Goal: Information Seeking & Learning: Learn about a topic

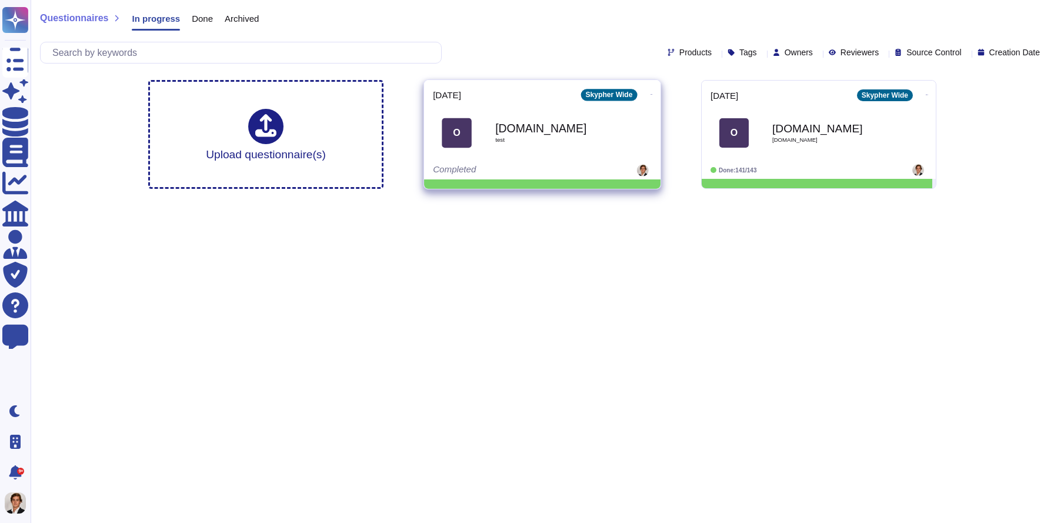
click at [650, 96] on icon at bounding box center [651, 94] width 2 height 3
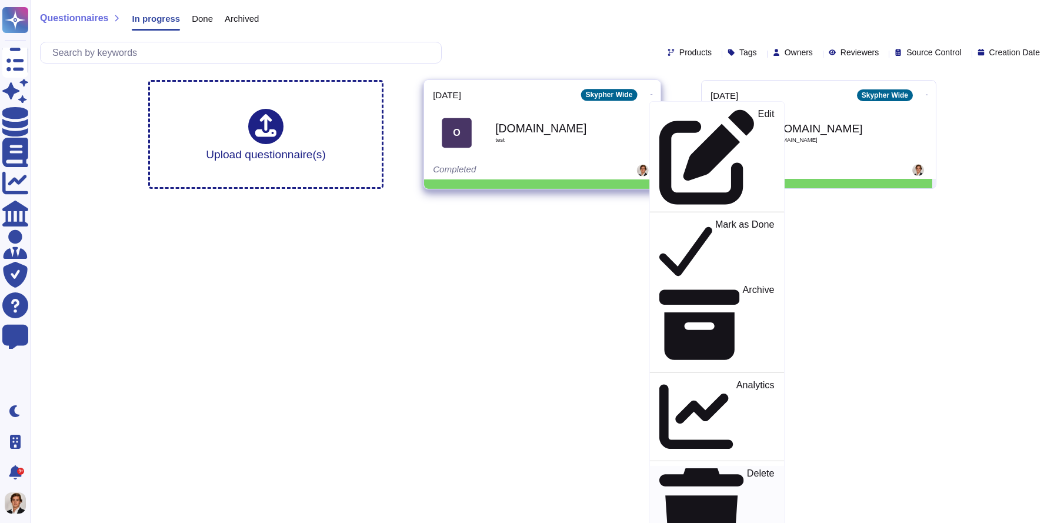
click at [747, 469] on p "Delete" at bounding box center [761, 517] width 28 height 96
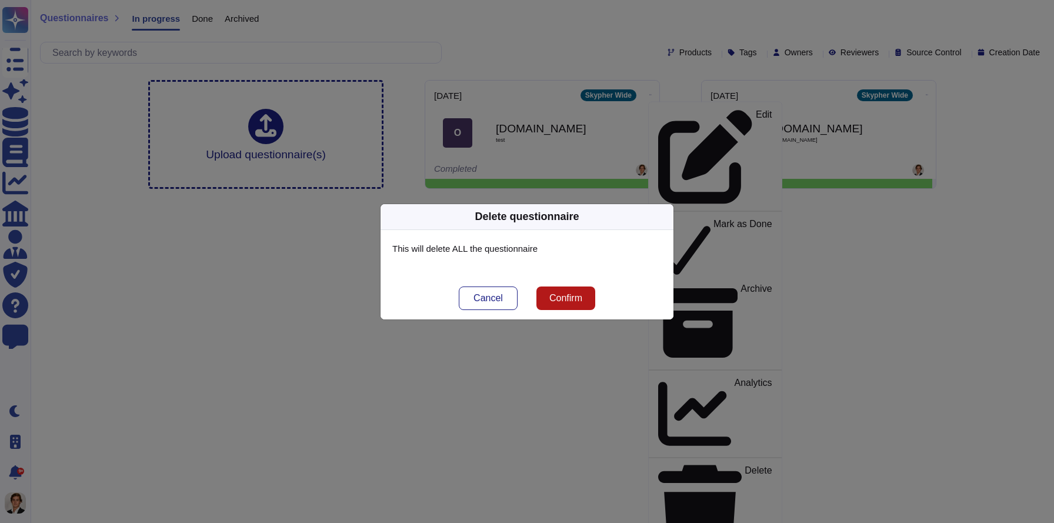
click at [563, 289] on button "Confirm" at bounding box center [565, 298] width 59 height 24
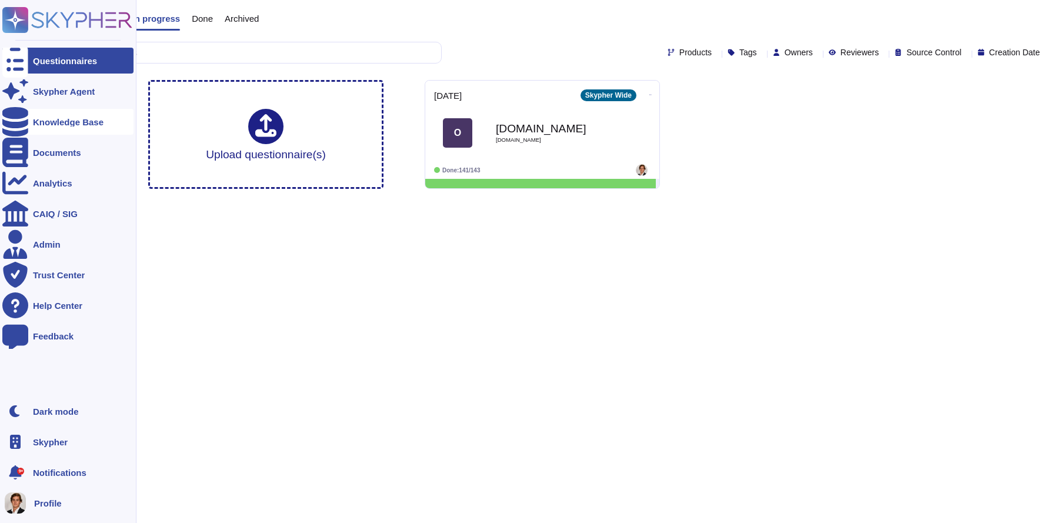
click at [22, 117] on div at bounding box center [15, 122] width 26 height 26
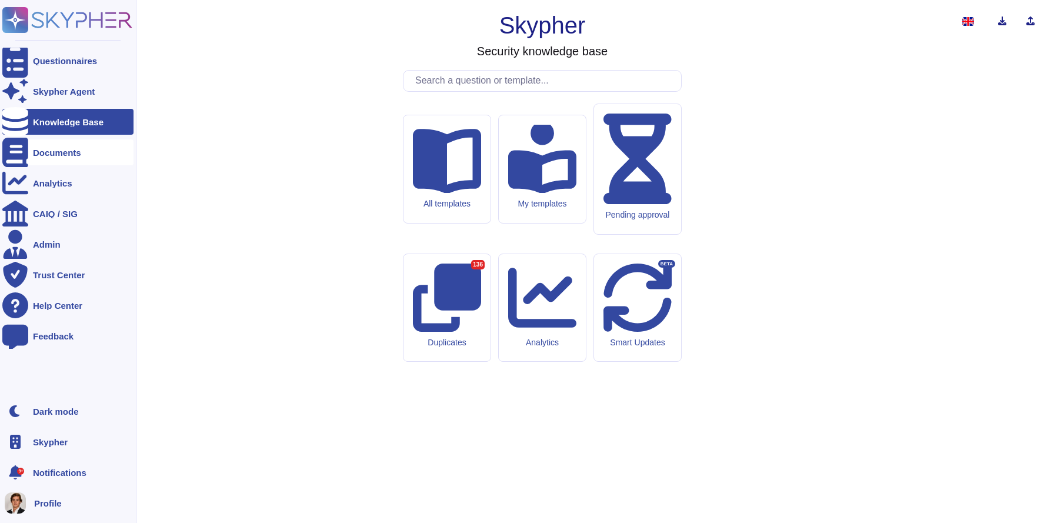
click at [12, 153] on icon at bounding box center [15, 152] width 26 height 29
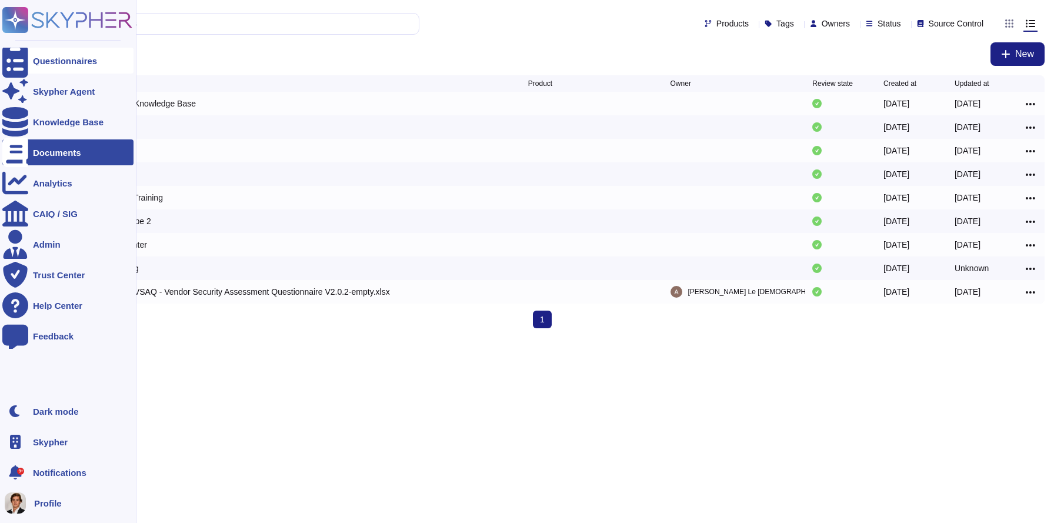
click at [22, 65] on div at bounding box center [15, 61] width 26 height 26
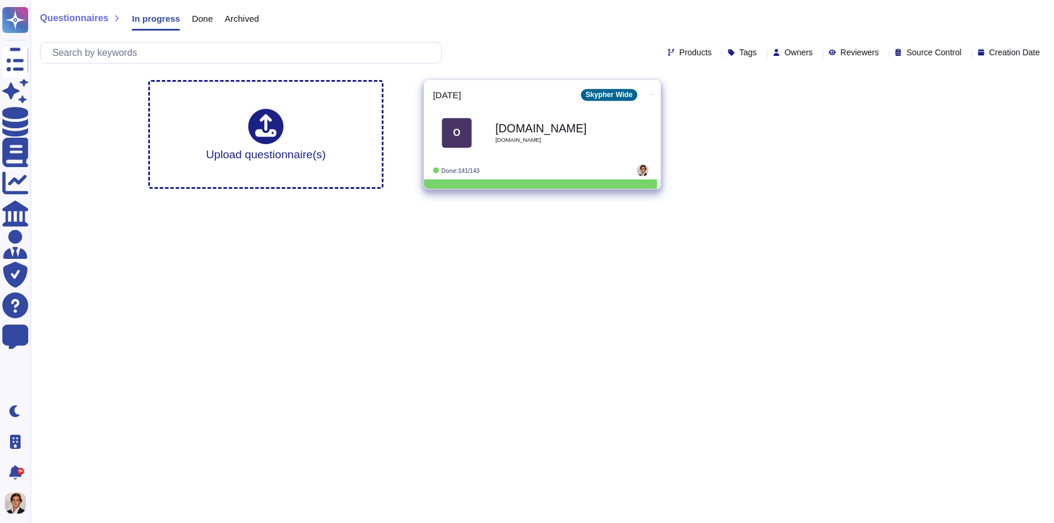
click at [650, 94] on icon at bounding box center [651, 94] width 2 height 3
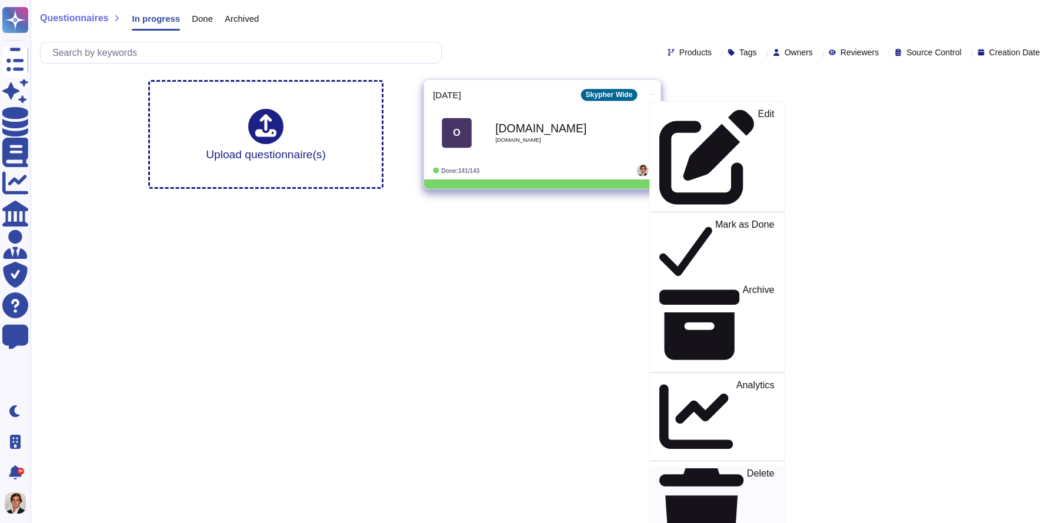
click at [747, 469] on p "Delete" at bounding box center [761, 517] width 28 height 96
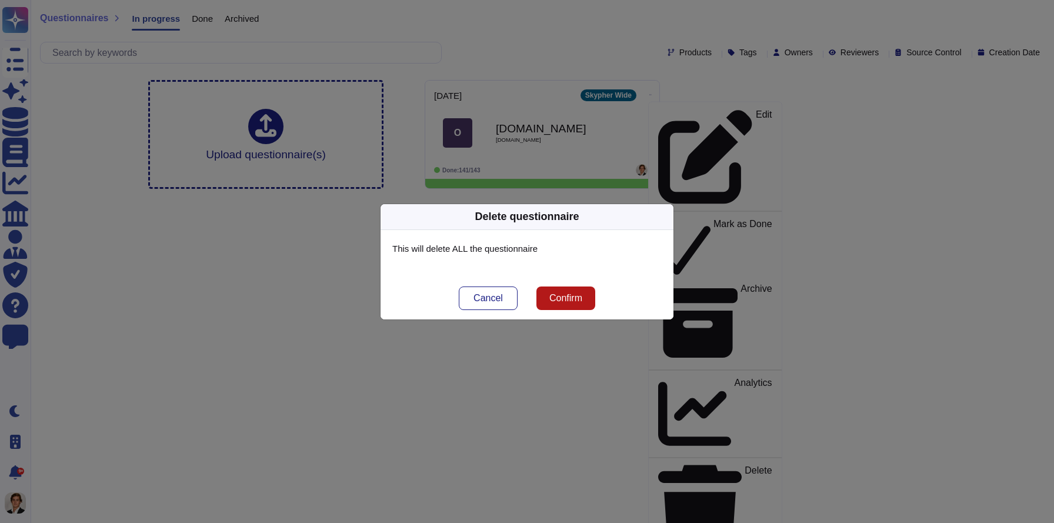
click at [549, 303] on button "Confirm" at bounding box center [565, 298] width 59 height 24
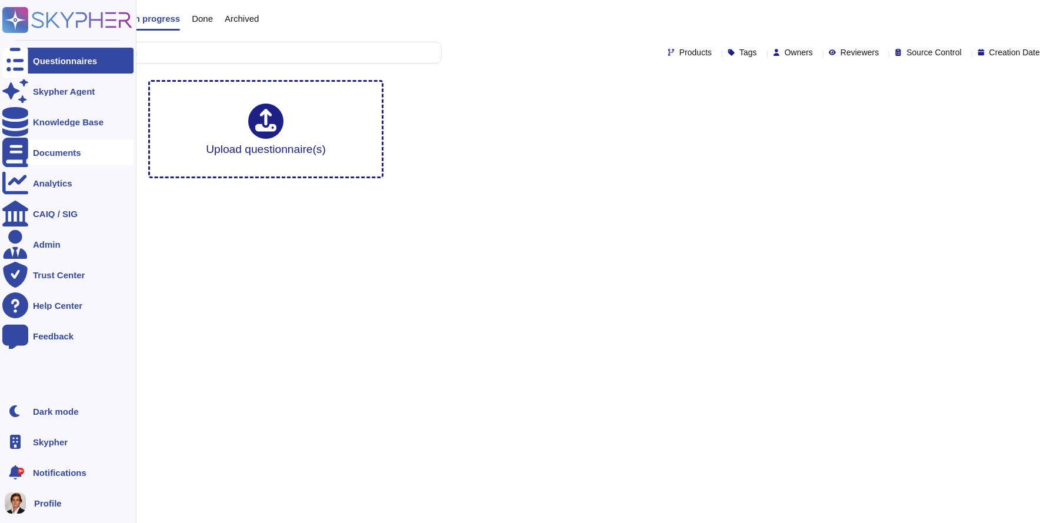
click at [52, 143] on div "Documents" at bounding box center [67, 152] width 131 height 26
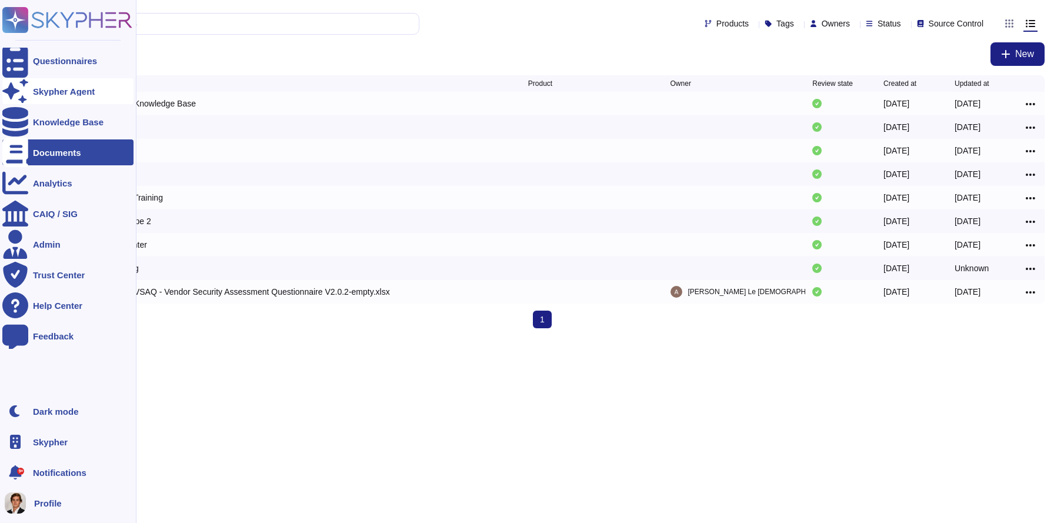
click at [58, 102] on div "Skypher Agent" at bounding box center [67, 91] width 131 height 26
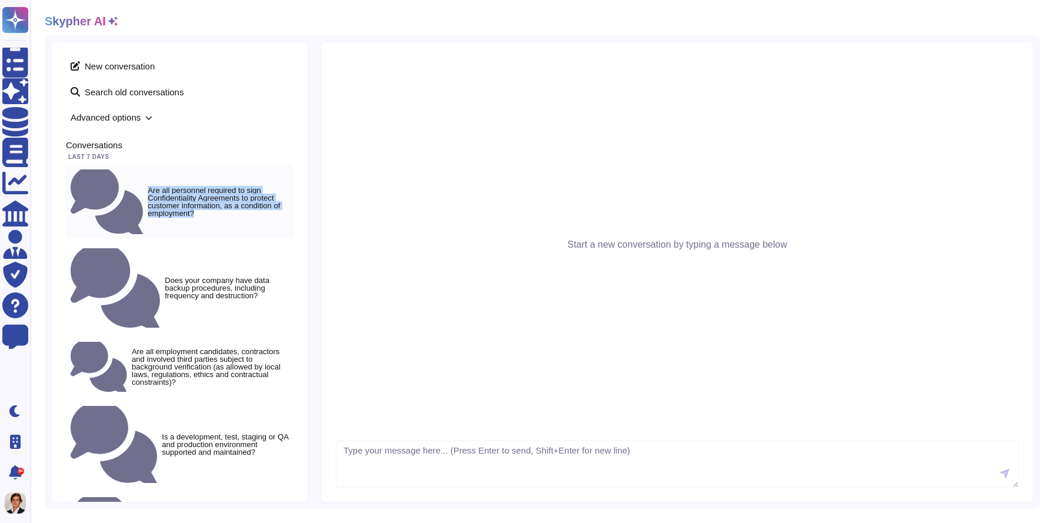
copy small "Are all personnel required to sign Confidentiality Agreements to protect custom…"
drag, startPoint x: 83, startPoint y: 162, endPoint x: 188, endPoint y: 190, distance: 108.4
click at [188, 190] on div "Last 7 days Are all personnel required to sign Confidentiality Agreements to pr…" at bounding box center [180, 506] width 228 height 705
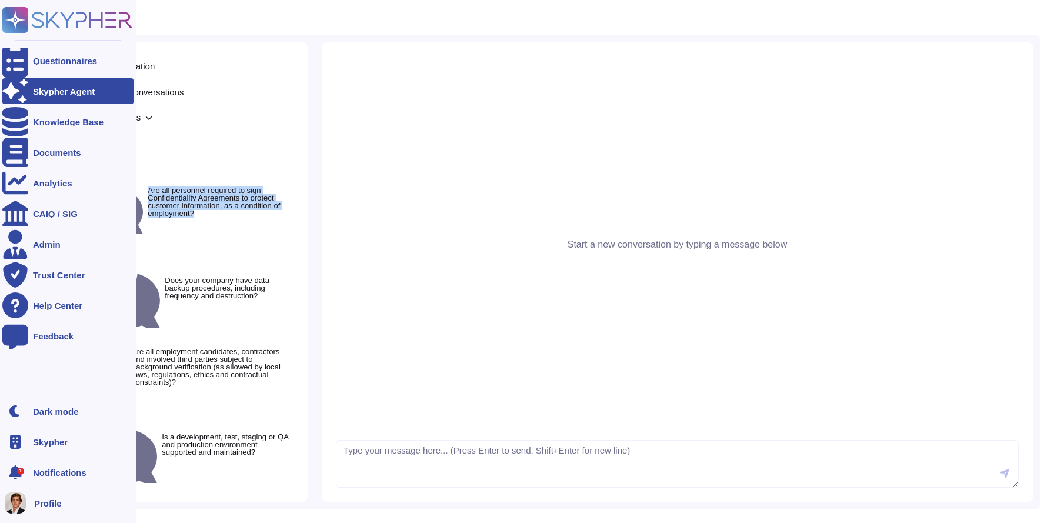
click at [19, 30] on rect at bounding box center [15, 20] width 26 height 26
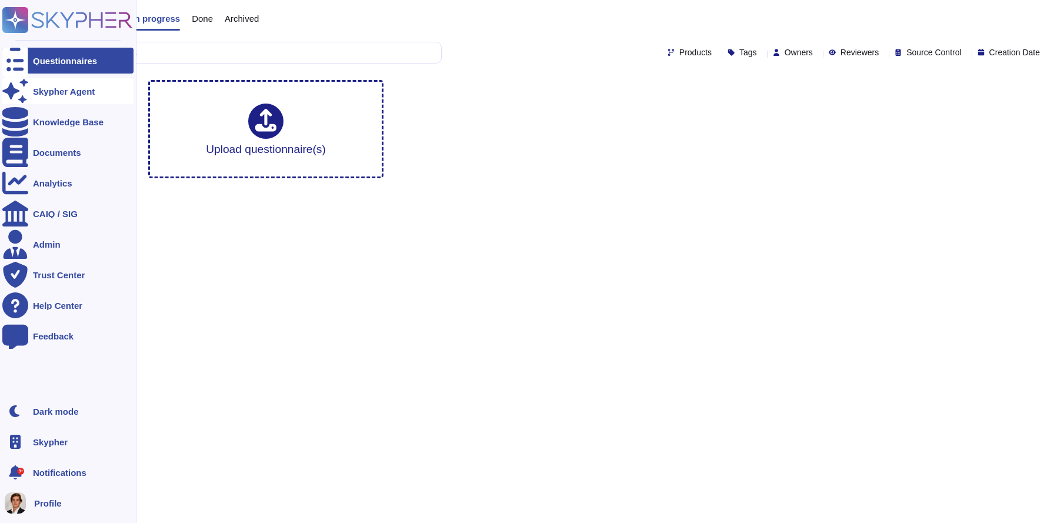
click at [30, 91] on div "Skypher Agent" at bounding box center [67, 91] width 131 height 26
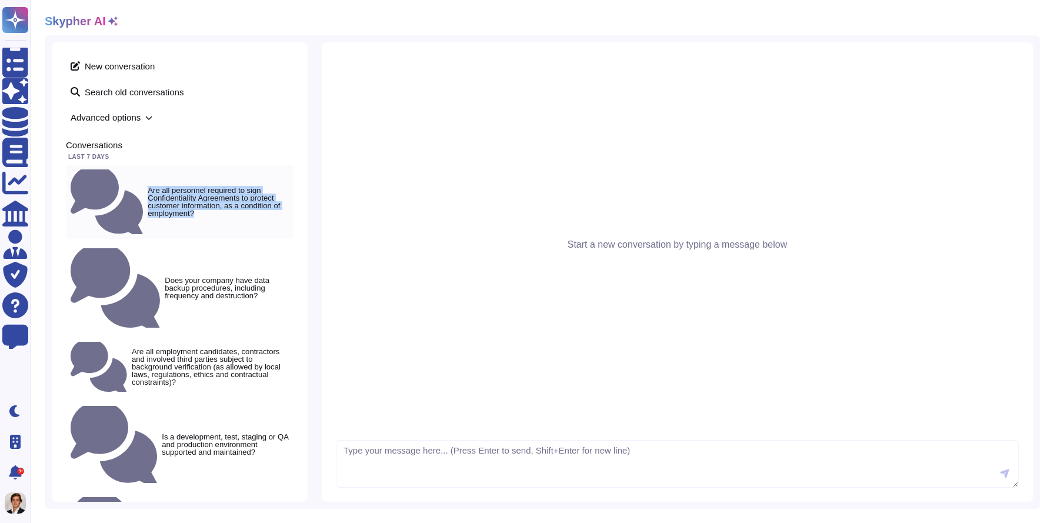
copy small "Are all personnel required to sign Confidentiality Agreements to protect custom…"
drag, startPoint x: 81, startPoint y: 161, endPoint x: 199, endPoint y: 193, distance: 122.4
click at [199, 193] on div "Last 7 days Are all personnel required to sign Confidentiality Agreements to pr…" at bounding box center [180, 506] width 228 height 705
click at [376, 442] on textarea at bounding box center [677, 464] width 683 height 48
paste textarea "Are all personnel required to sign Confidentiality Agreements to protect custom…"
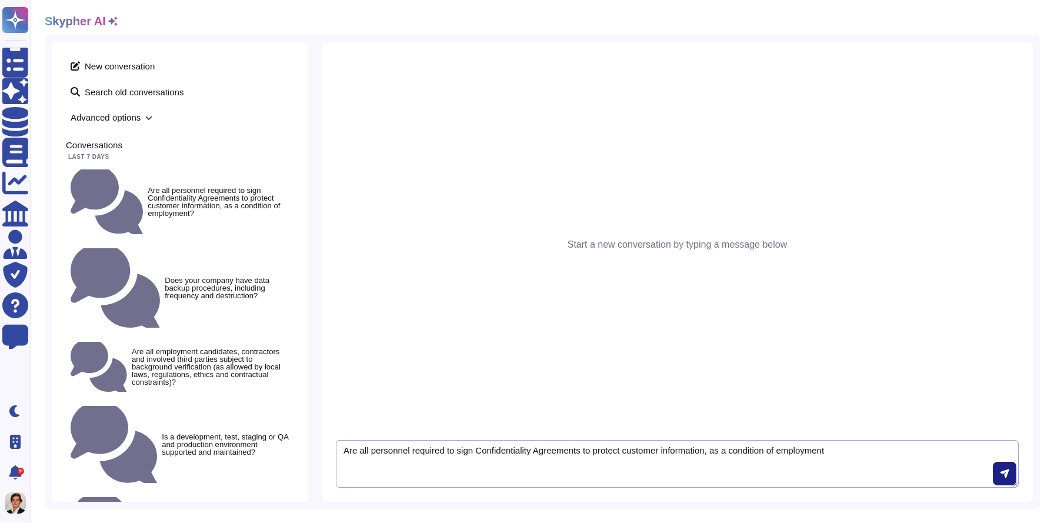
type textarea "Are all personnel required to sign Confidentiality Agreements to protect custom…"
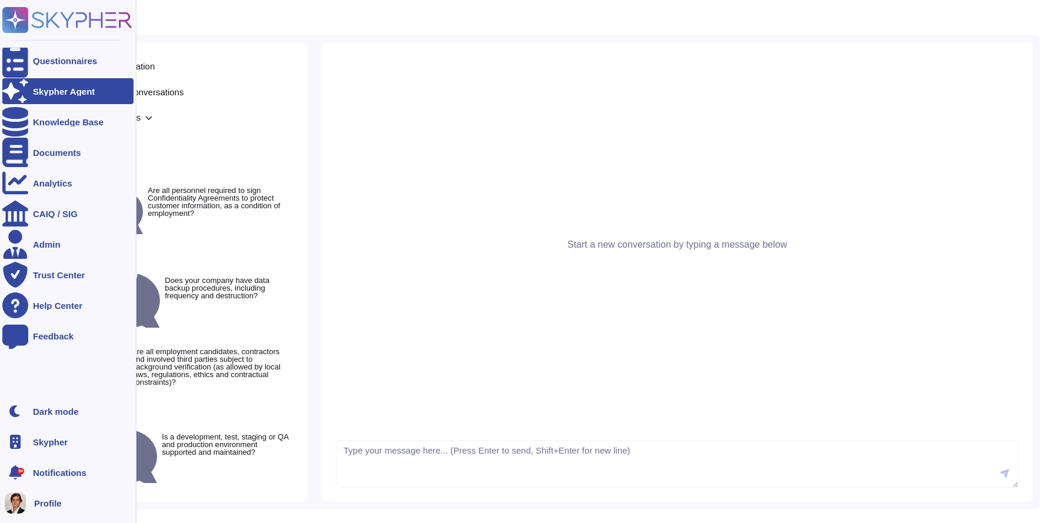
click at [31, 95] on div "Skypher Agent" at bounding box center [67, 91] width 131 height 26
click at [71, 92] on div "Skypher Agent" at bounding box center [64, 91] width 62 height 9
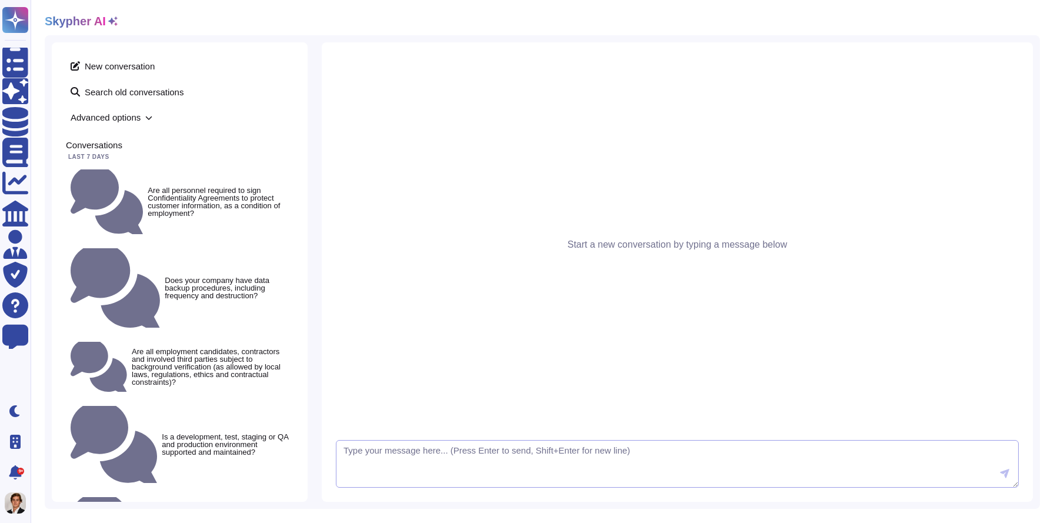
click at [363, 467] on textarea at bounding box center [677, 464] width 683 height 48
click at [376, 462] on textarea at bounding box center [677, 464] width 683 height 48
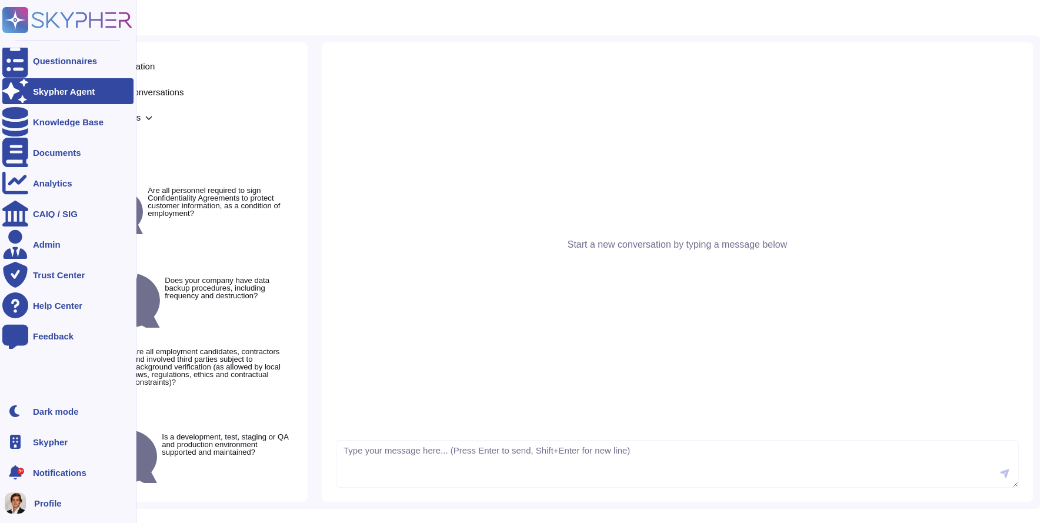
click at [10, 81] on div at bounding box center [15, 91] width 26 height 26
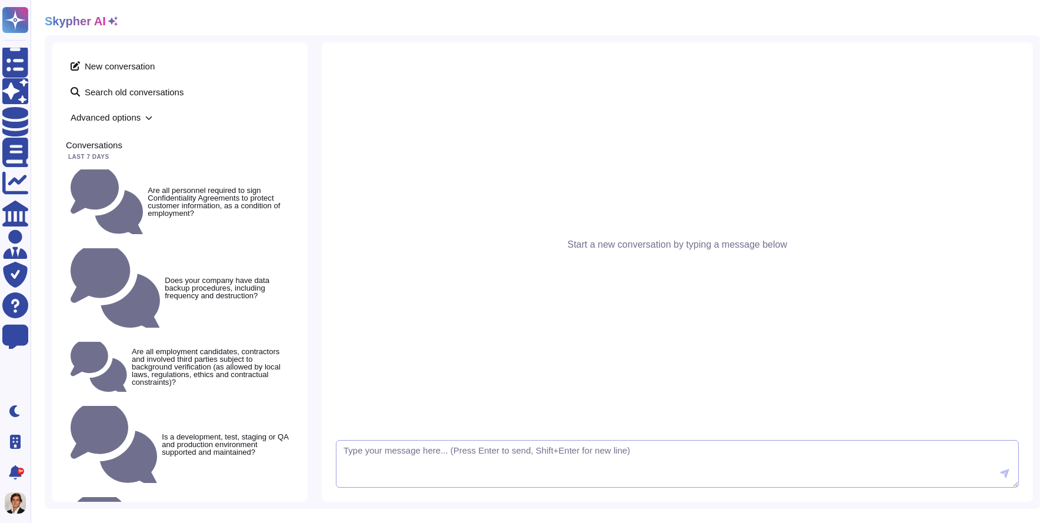
click at [402, 453] on textarea at bounding box center [677, 464] width 683 height 48
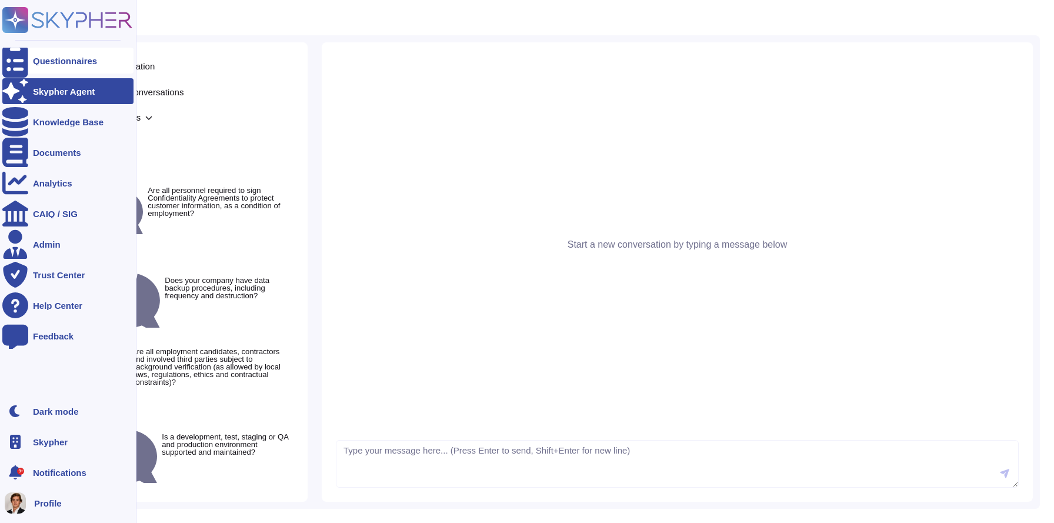
click at [28, 62] on div at bounding box center [15, 61] width 26 height 26
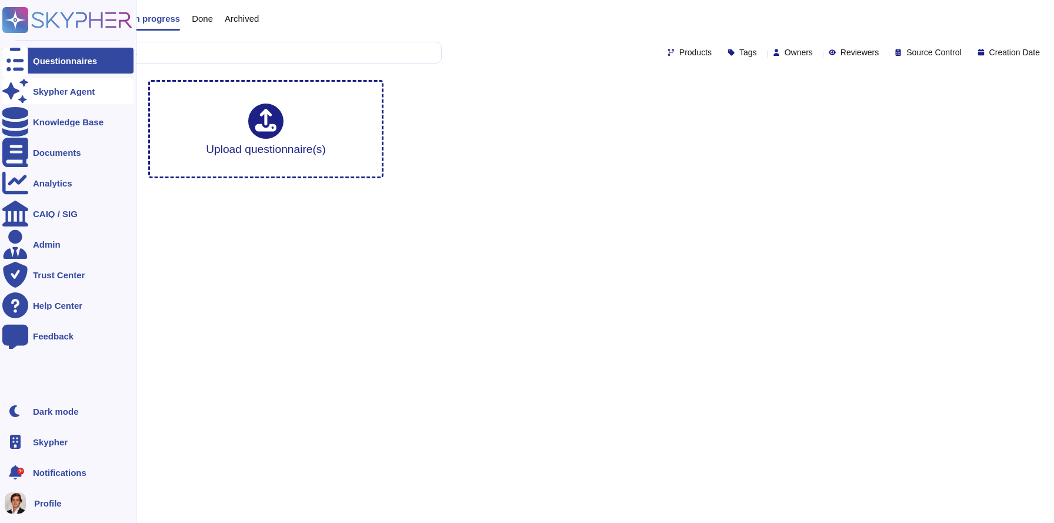
click at [16, 91] on icon at bounding box center [15, 91] width 26 height 26
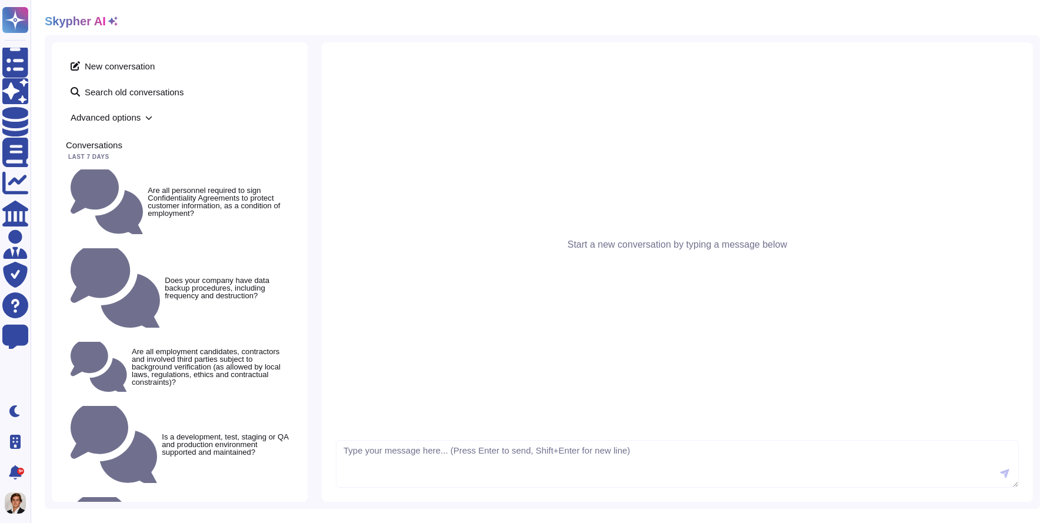
click at [388, 457] on textarea at bounding box center [677, 464] width 683 height 48
type textarea "Are all personnel required to sign Confidentiality Agreements to protect custom…"
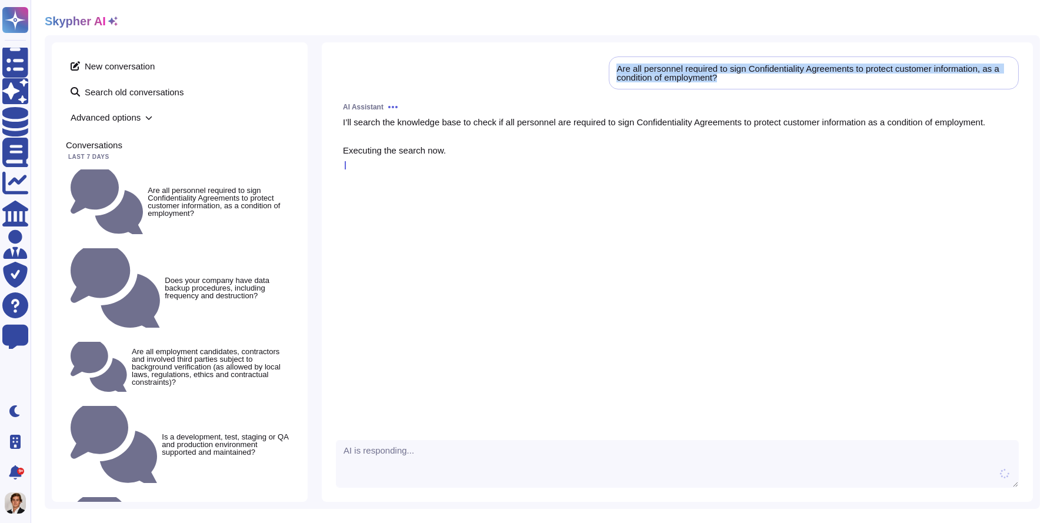
copy div "Are all personnel required to sign Confidentiality Agreements to protect custom…"
drag, startPoint x: 737, startPoint y: 77, endPoint x: 589, endPoint y: 37, distance: 154.0
click at [589, 37] on div "New conversation Search old conversations Advanced options Conversations Last 7…" at bounding box center [542, 271] width 995 height 473
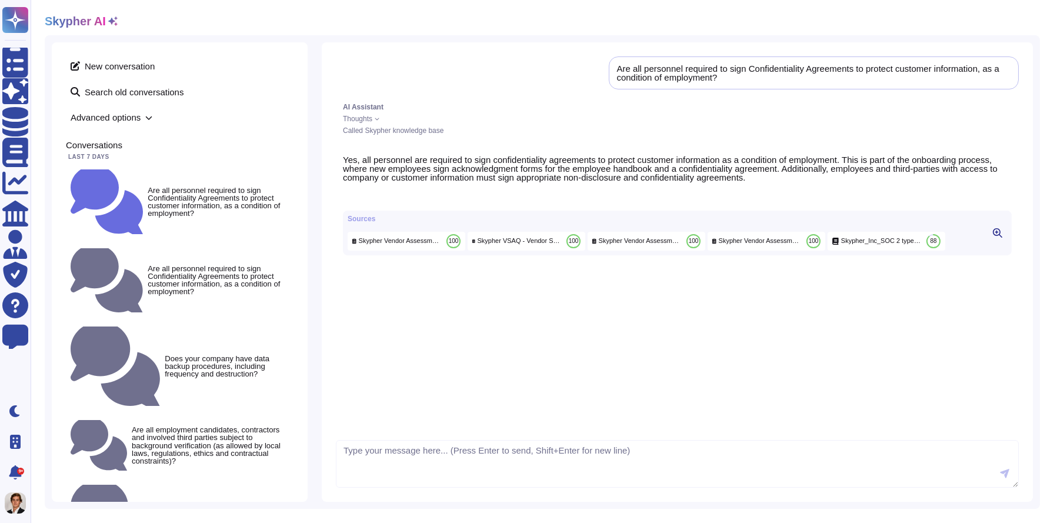
click at [407, 245] on span "Skypher Vendor Assessment Questionnaire evidence" at bounding box center [400, 240] width 83 height 9
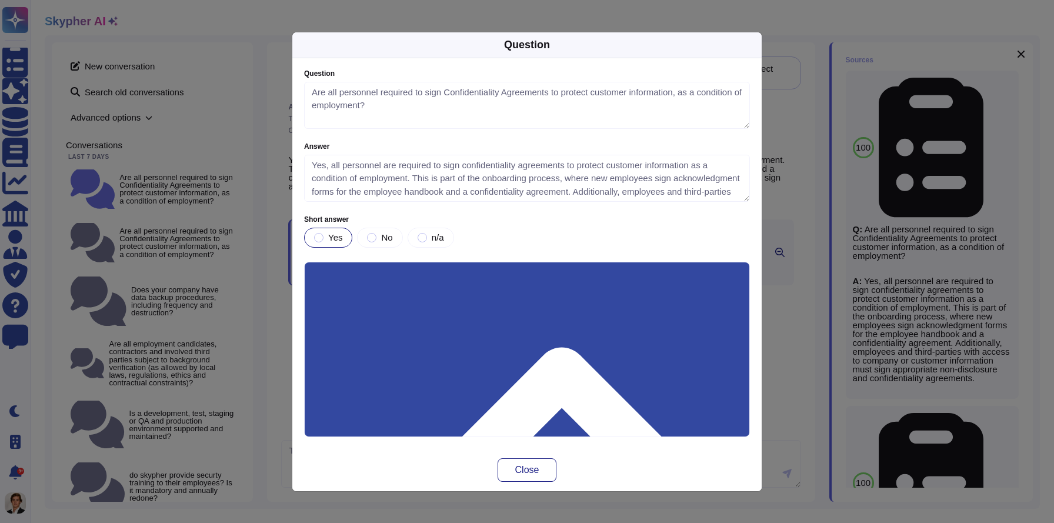
type textarea "Are all personnel required to sign Confidentiality Agreements to protect custom…"
type textarea "Yes, all personnel are required to sign confidentiality agreements to protect c…"
click at [798, 104] on div "Question Question Are all personnel required to sign Confidentiality Agreements…" at bounding box center [527, 261] width 1054 height 523
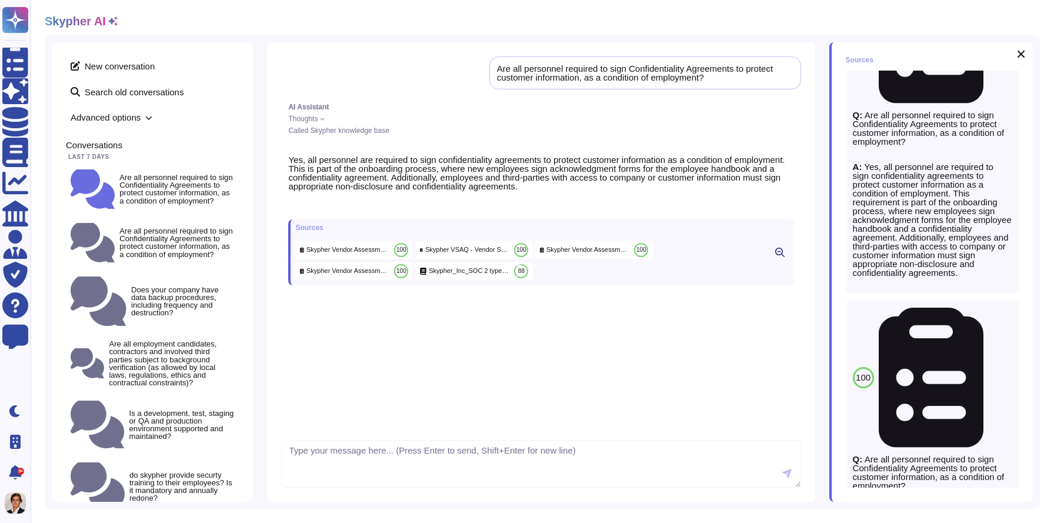
scroll to position [452, 0]
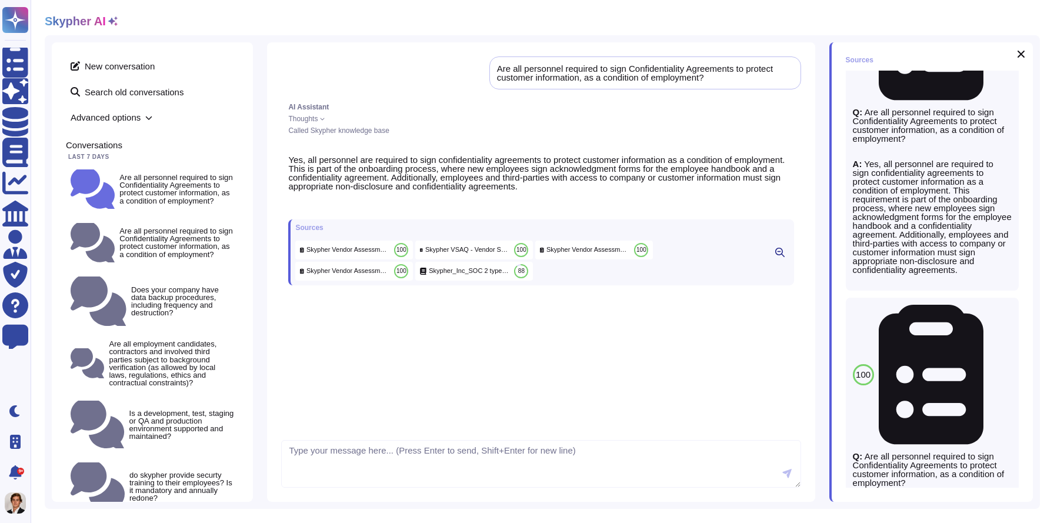
click at [553, 259] on div "Skypher Vendor Assessment Questionnaire evidence 100" at bounding box center [594, 249] width 118 height 19
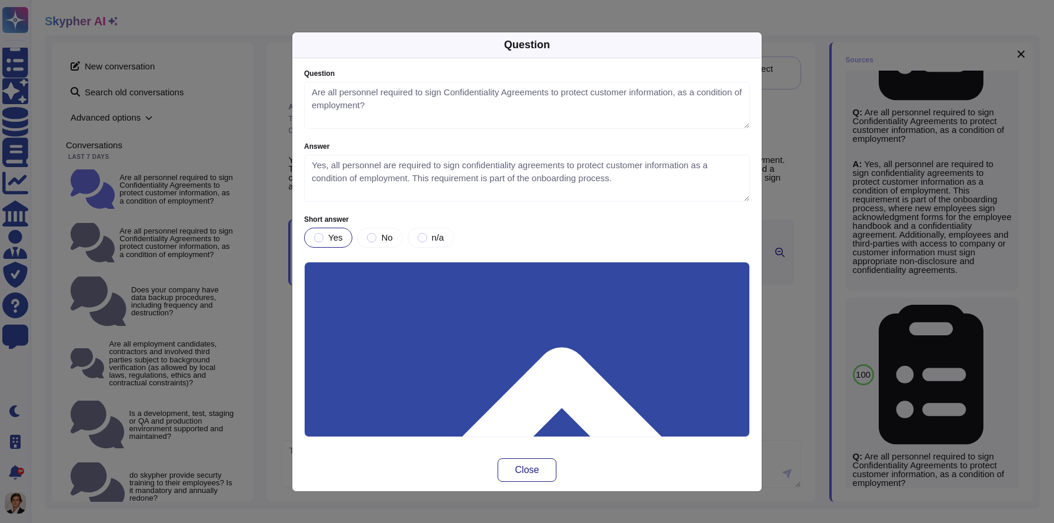
type textarea "Are all personnel required to sign Confidentiality Agreements to protect custom…"
type textarea "Yes, all personnel are required to sign confidentiality agreements to protect c…"
click at [801, 116] on div "Question Question Are all personnel required to sign Confidentiality Agreements…" at bounding box center [527, 261] width 1054 height 523
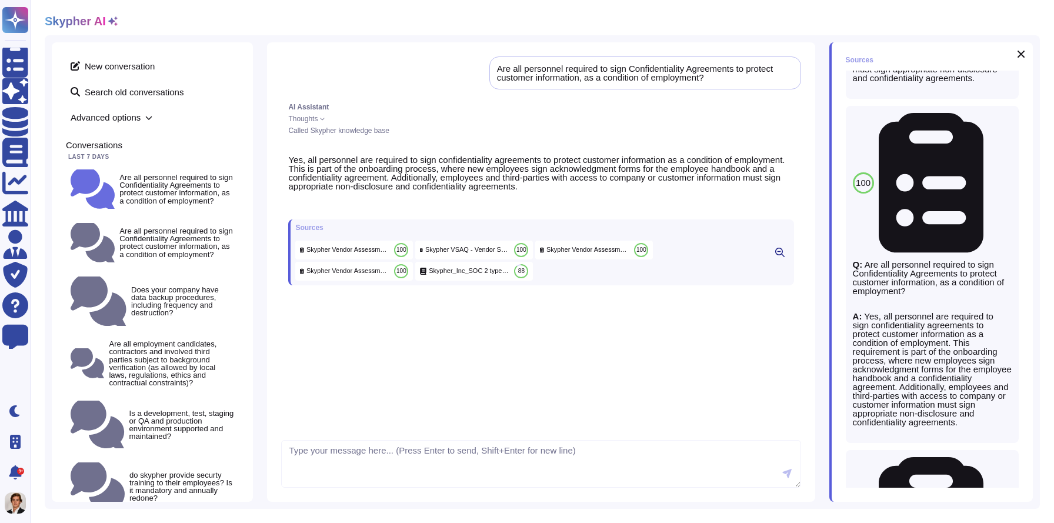
scroll to position [271, 0]
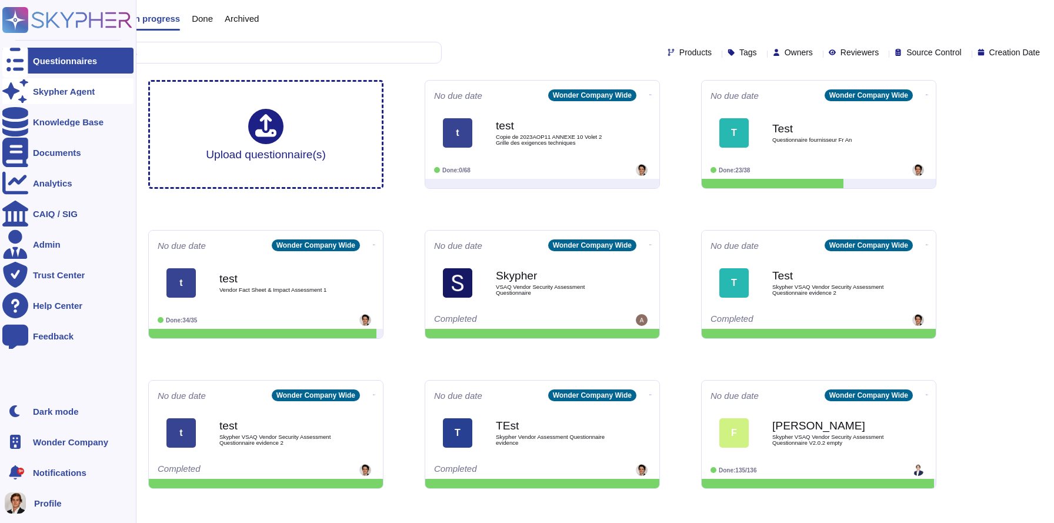
click at [31, 91] on div "Skypher Agent" at bounding box center [67, 91] width 131 height 26
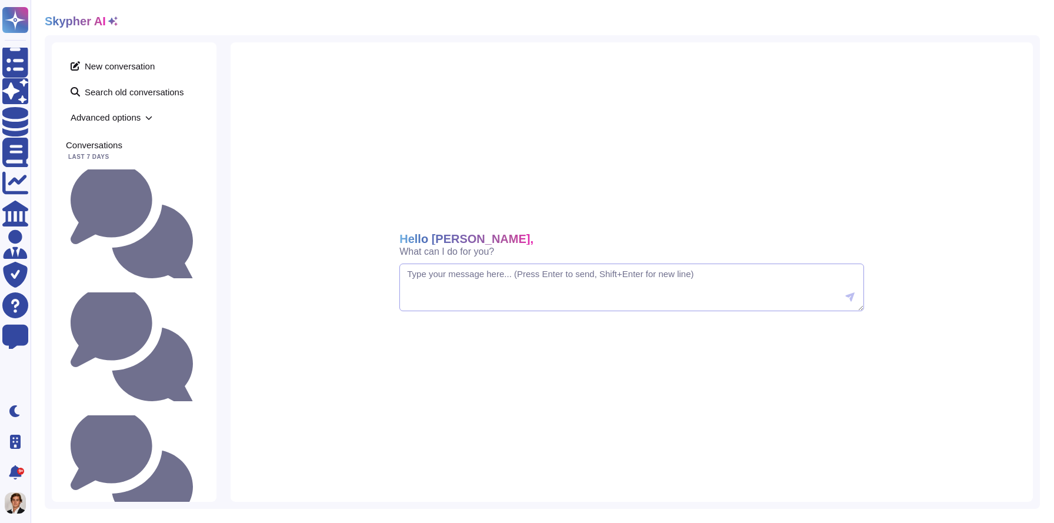
click at [469, 287] on textarea at bounding box center [631, 287] width 464 height 48
paste textarea "Are all personnel required to sign Confidentiality Agreements to protect custom…"
type textarea "Are all personnel required to sign Confidentiality Agreements to protect custom…"
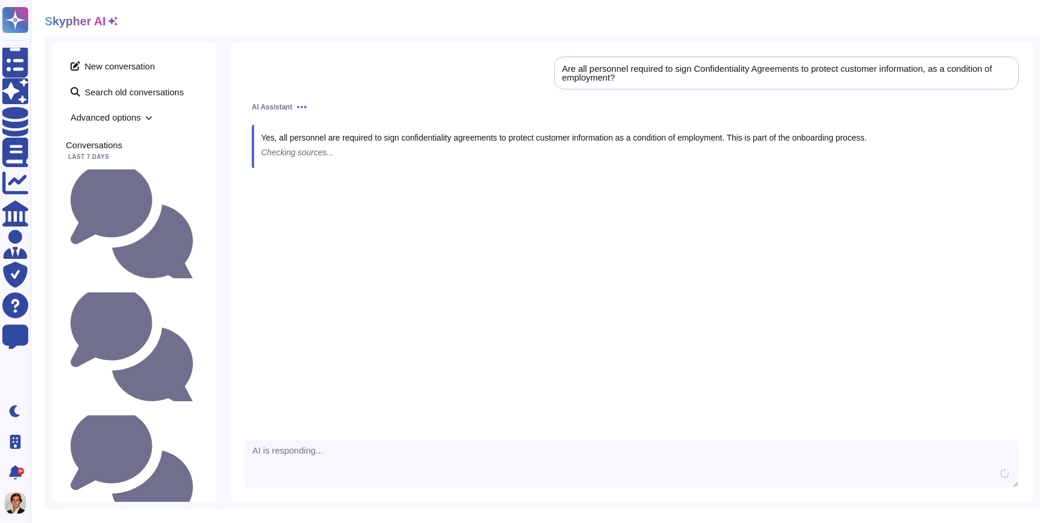
scroll to position [9, 0]
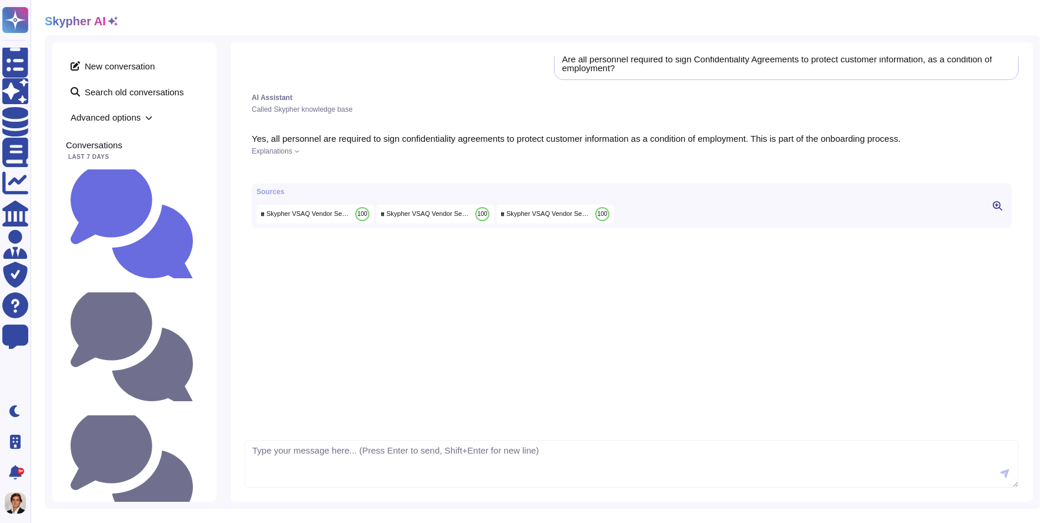
click at [757, 226] on div "Sources Skypher VSAQ Vendor Security Assessment Questionnaire evidence 2 100 Sk…" at bounding box center [632, 205] width 760 height 45
click at [998, 222] on div "Sources Skypher VSAQ Vendor Security Assessment Questionnaire evidence 2 100 Sk…" at bounding box center [632, 205] width 760 height 45
click at [289, 153] on span "Explanations" at bounding box center [272, 151] width 41 height 7
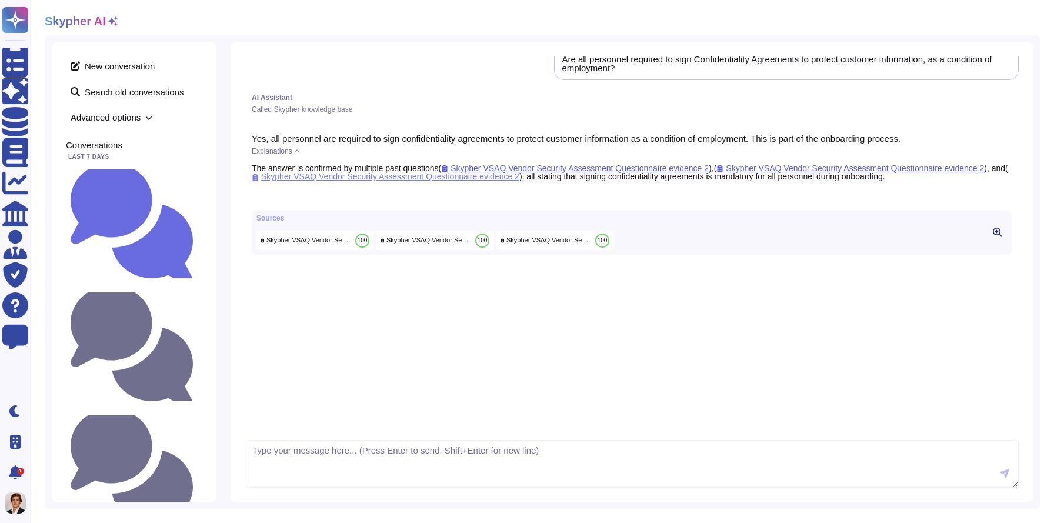
click at [442, 178] on span "Skypher VSAQ Vendor Security Assessment Questionnaire evidence 2" at bounding box center [386, 176] width 268 height 9
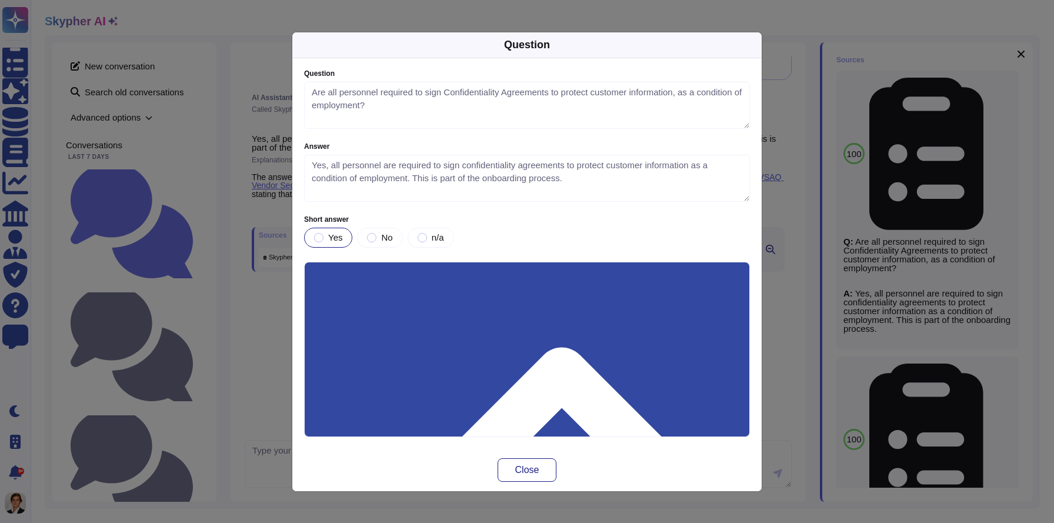
type textarea "Are all personnel required to sign Confidentiality Agreements to protect custom…"
type textarea "Yes, all personnel are required to sign confidentiality agreements to protect c…"
click at [259, 324] on div "Question Question Are all personnel required to sign Confidentiality Agreements…" at bounding box center [527, 261] width 1054 height 523
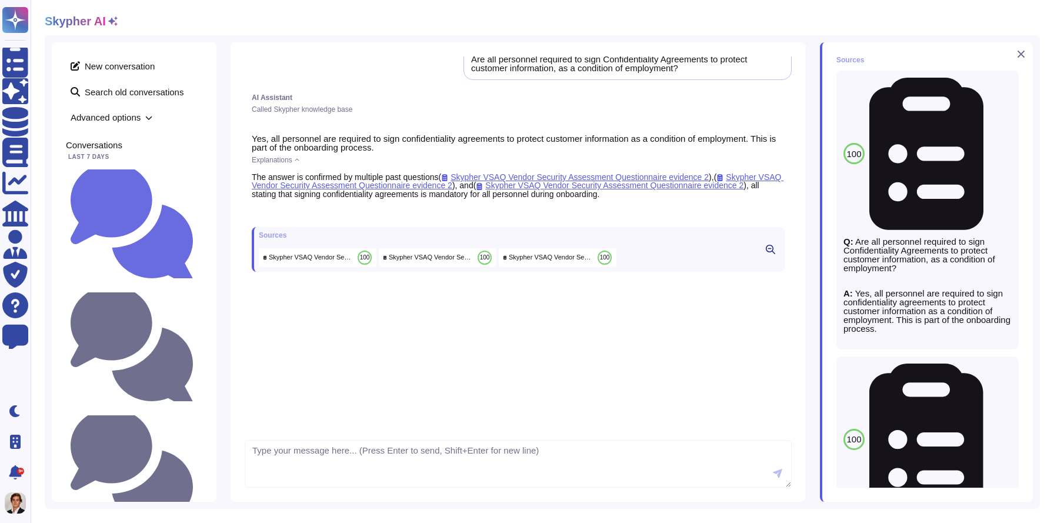
click at [1020, 52] on icon at bounding box center [1020, 54] width 7 height 7
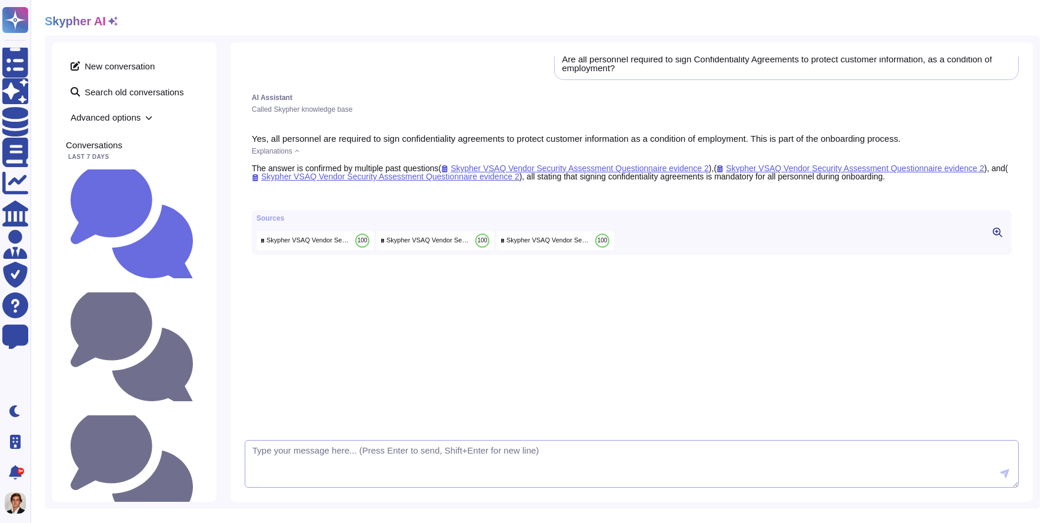
click at [285, 473] on textarea at bounding box center [632, 464] width 774 height 48
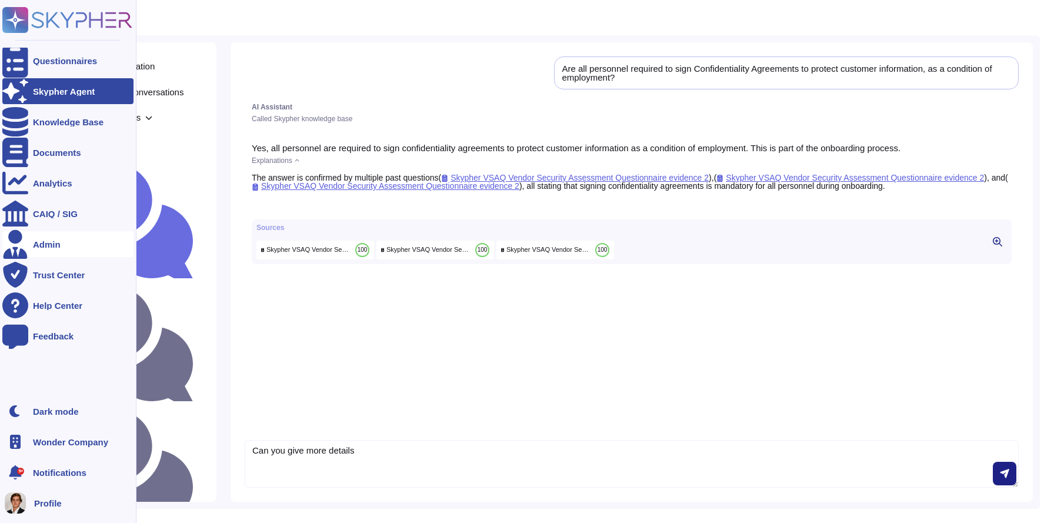
type textarea "Can you give more details"
click at [26, 246] on div at bounding box center [15, 244] width 26 height 26
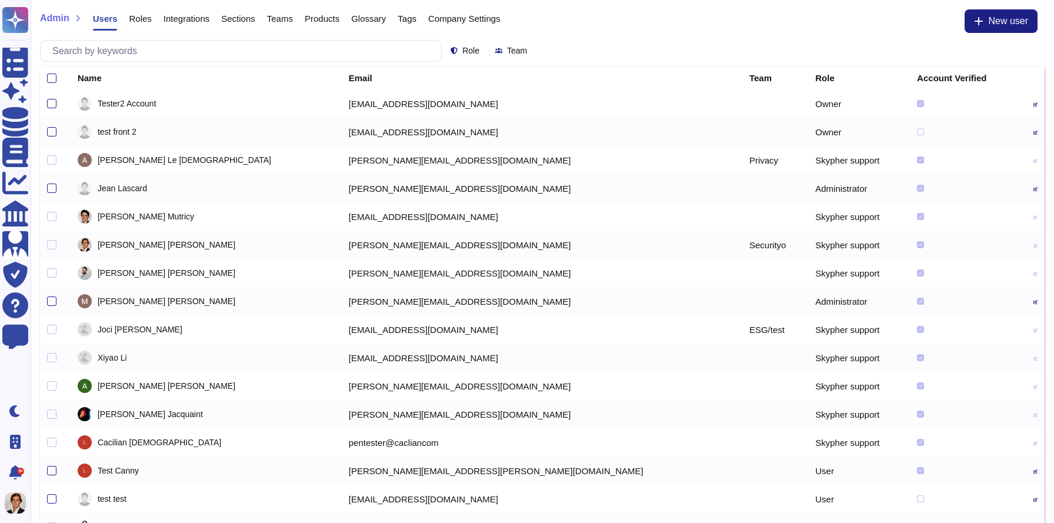
click at [464, 16] on span "Company Settings" at bounding box center [464, 18] width 72 height 9
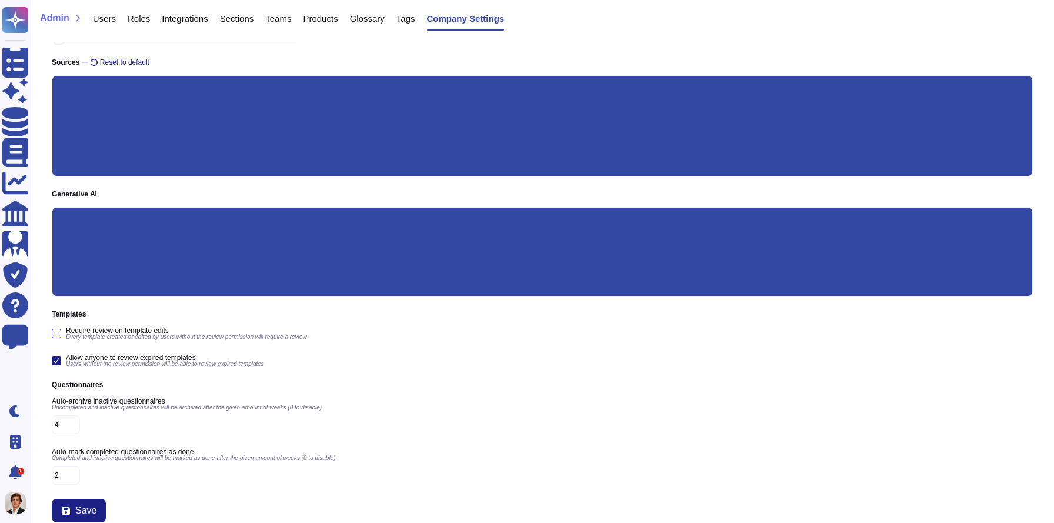
scroll to position [162, 0]
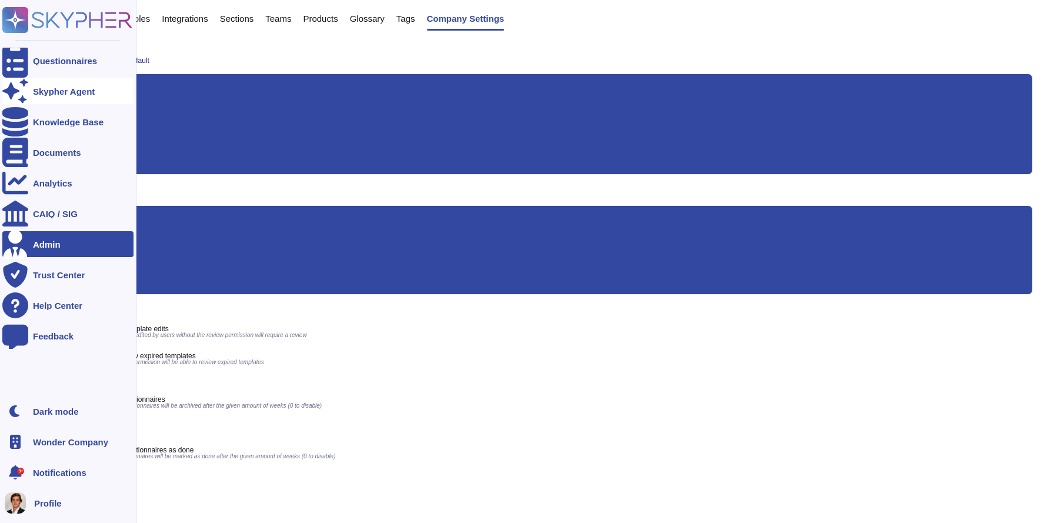
click at [45, 97] on div "Skypher Agent" at bounding box center [67, 91] width 131 height 26
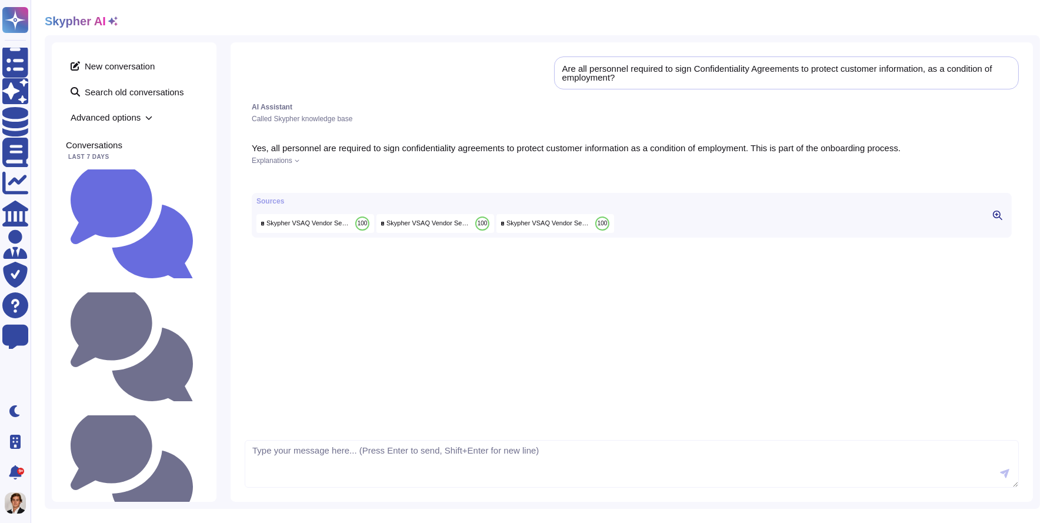
click at [145, 113] on span "Advanced options" at bounding box center [134, 117] width 136 height 18
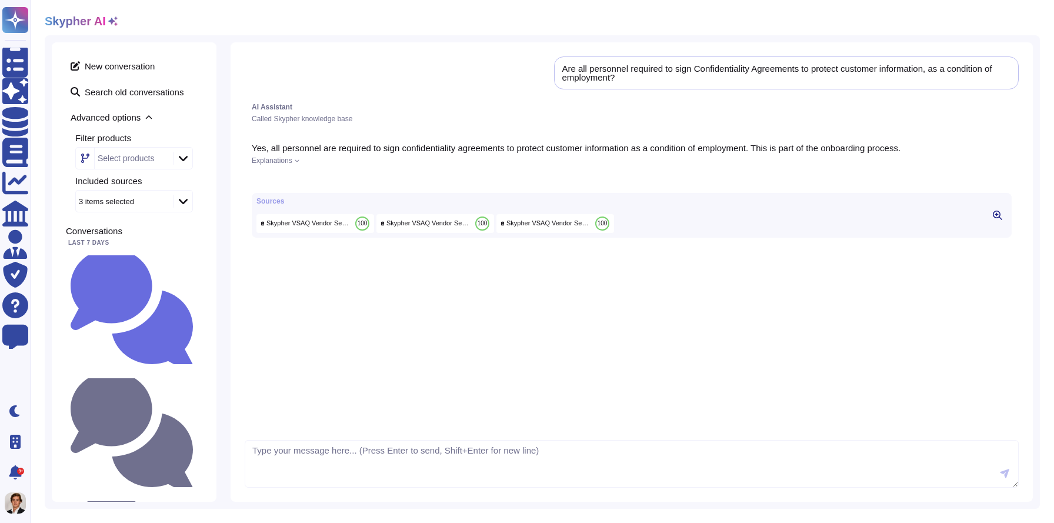
click at [181, 155] on icon at bounding box center [183, 158] width 9 height 12
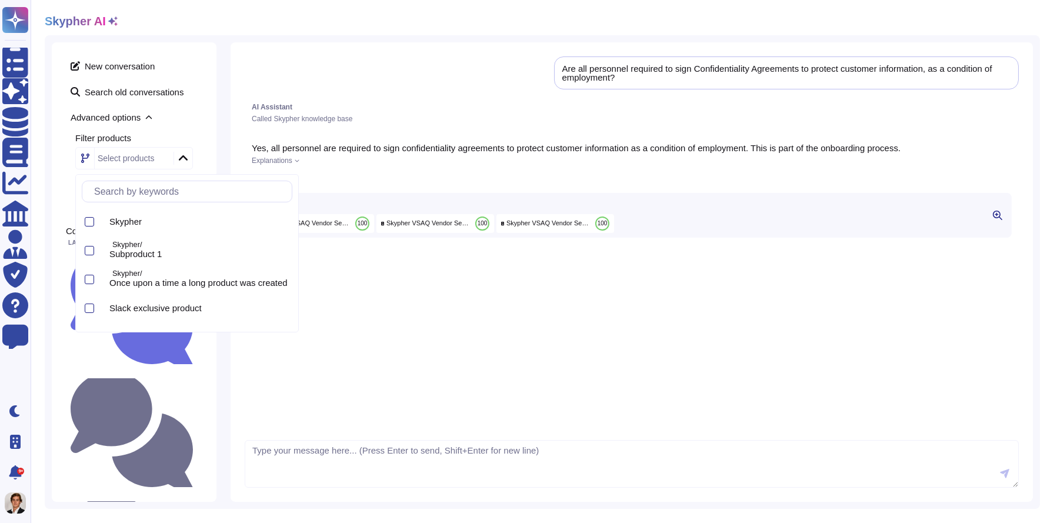
click at [186, 159] on icon at bounding box center [183, 158] width 9 height 12
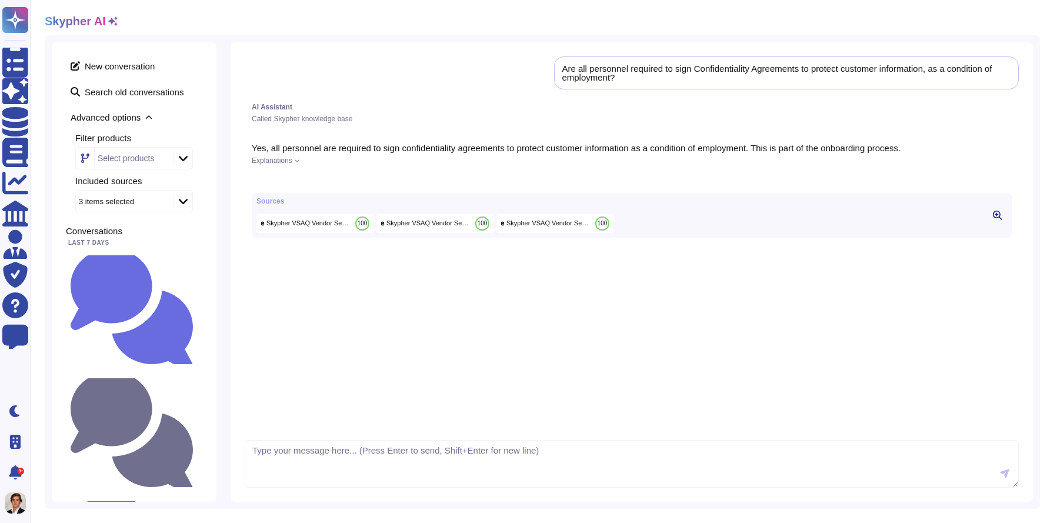
click at [181, 203] on icon at bounding box center [183, 201] width 9 height 12
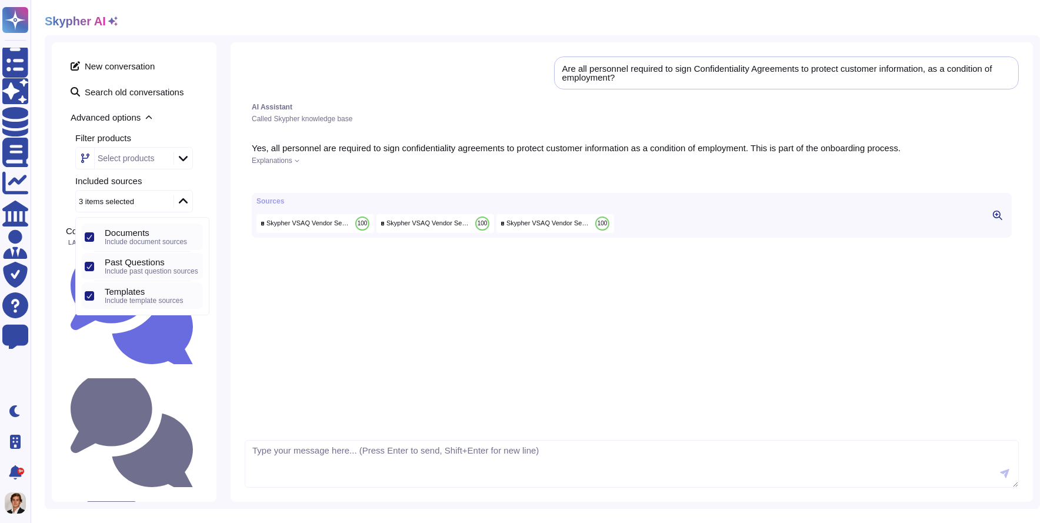
click at [183, 202] on icon at bounding box center [183, 201] width 9 height 12
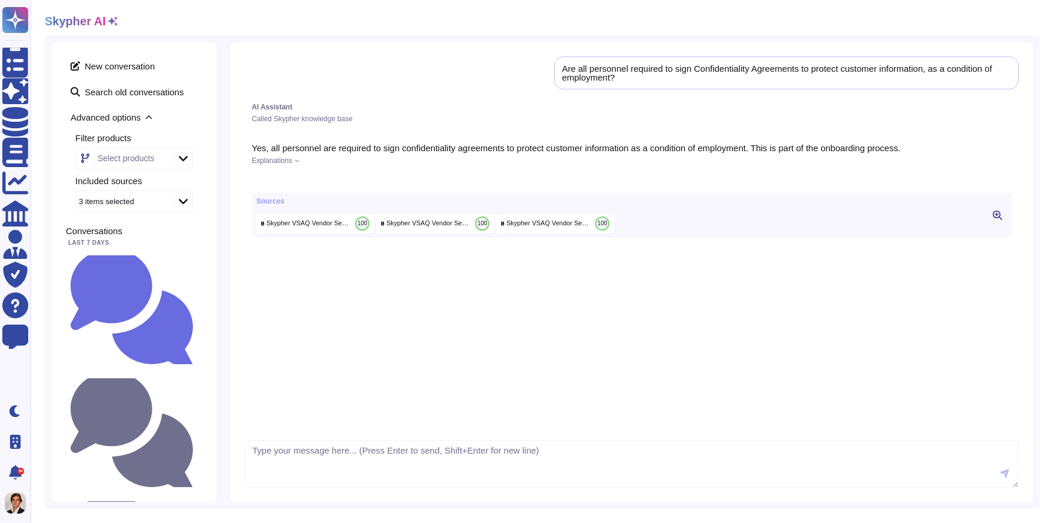
click at [262, 185] on icon at bounding box center [394, 337] width 276 height 316
click at [754, 217] on div "Sources Skypher VSAQ Vendor Security Assessment Questionnaire evidence 2 100 Sk…" at bounding box center [632, 215] width 760 height 45
click at [997, 220] on icon at bounding box center [996, 214] width 9 height 9
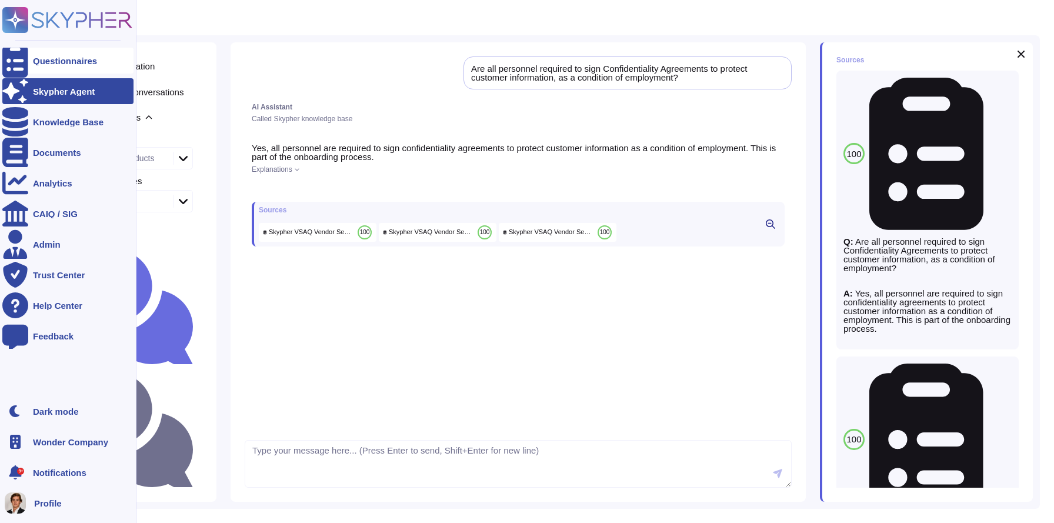
click at [17, 60] on icon at bounding box center [15, 61] width 26 height 35
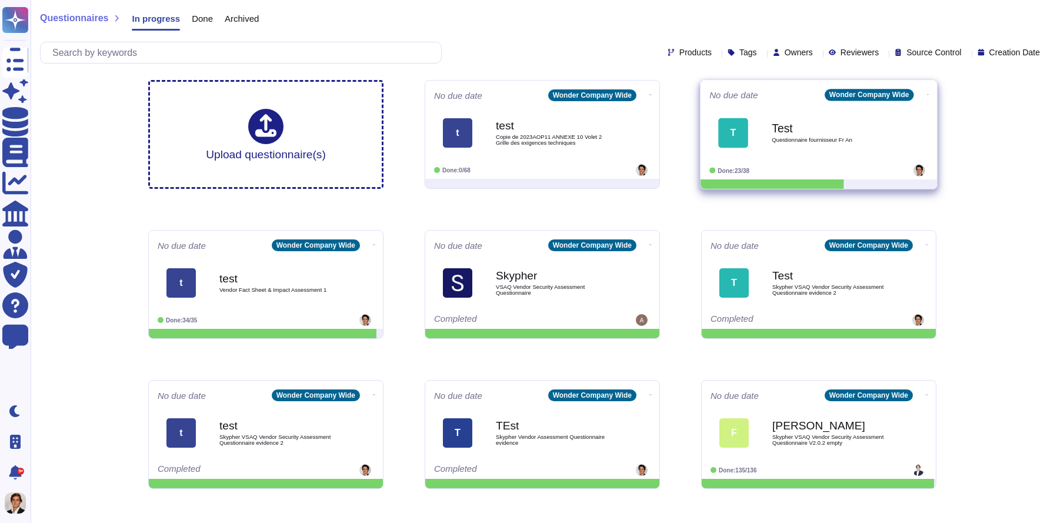
click at [809, 113] on div "Test Questionnaire fournisseur Fr An" at bounding box center [830, 133] width 119 height 48
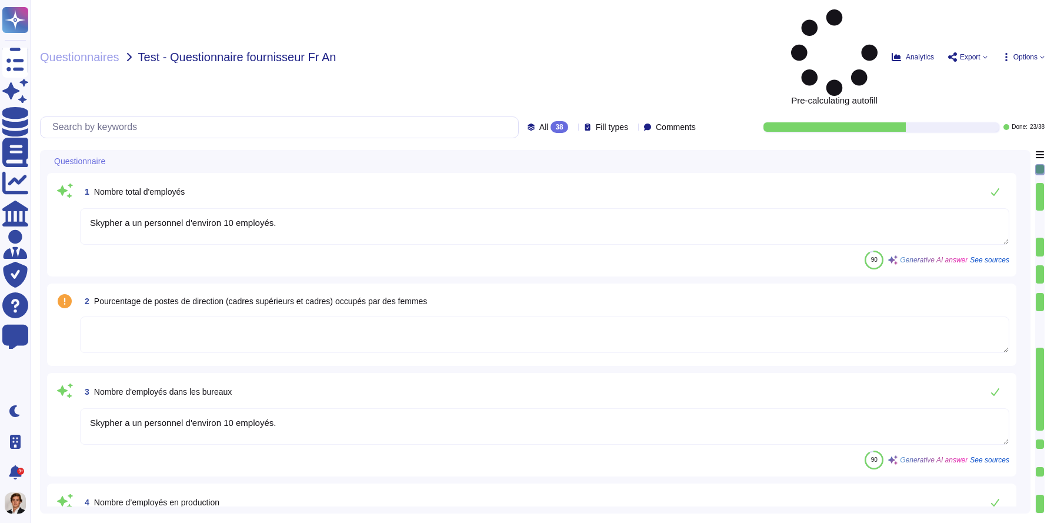
type textarea "Skypher a un personnel d'environ 10 employés."
type textarea "Skypher a un personnel d'environ 10 employés. Seuls les membres de l'équipe des…"
type textarea "L'entreprise ne collecte pas sciemment d'informations personnellement identifia…"
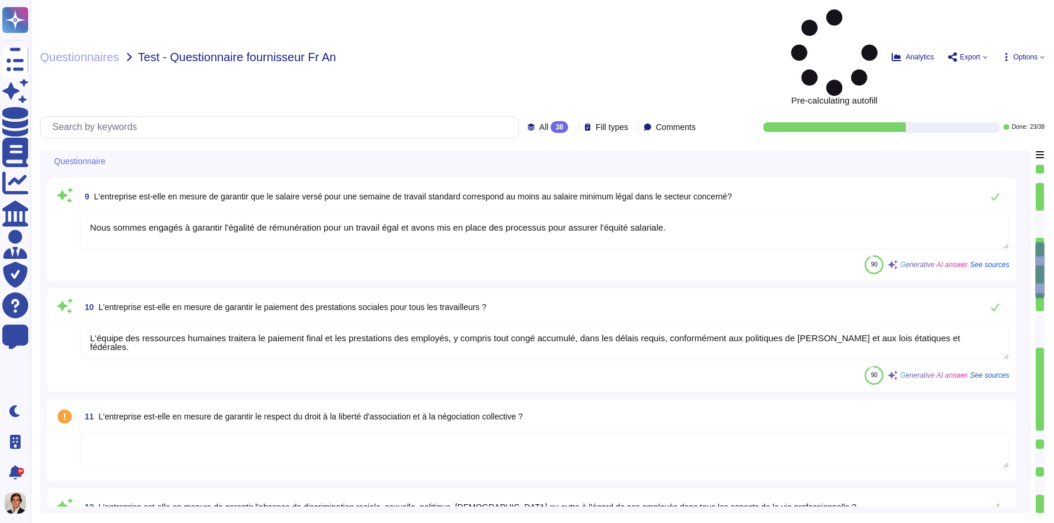
scroll to position [956, 0]
type textarea "Nous sommes engagés à garantir l'égalité de rémunération pour un travail égal e…"
type textarea "L'équipe des ressources humaines traitera le paiement final et les prestations …"
type textarea "Oui, nous avons mis en place des mesures proactives pour prévenir la discrimina…"
type textarea "Skypher a mis en place plusieurs actions pour prévenir le harcèlement et la dis…"
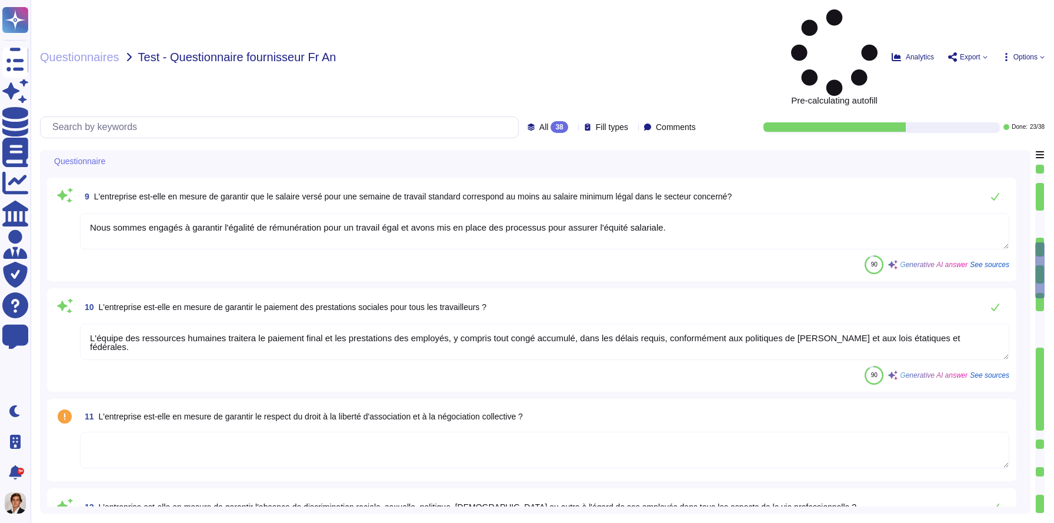
type textarea "Oui, notre organisation effectue des examens annuels de conformité légale en pa…"
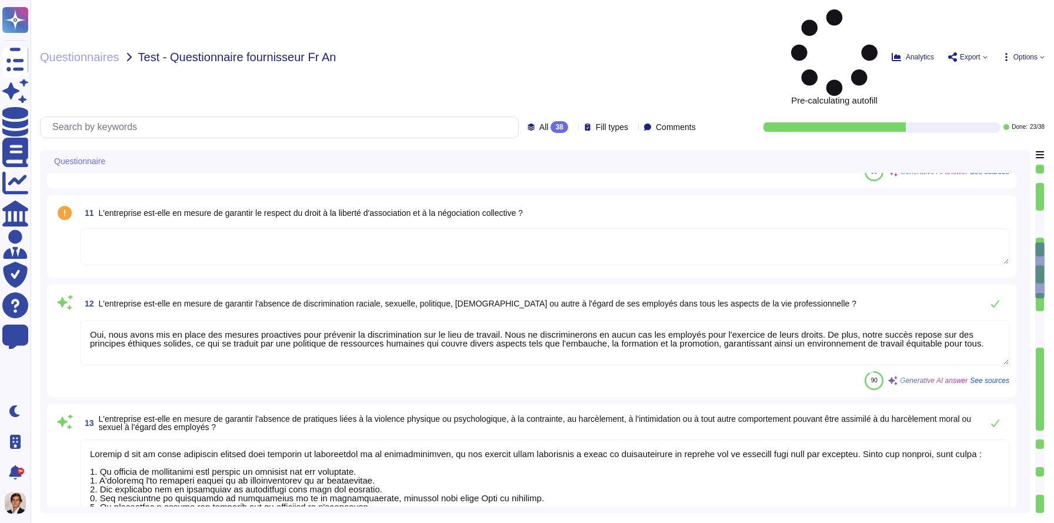
type textarea "Oui, l'entreprise a mis en place plusieurs mesures pour assurer une bonne gesti…"
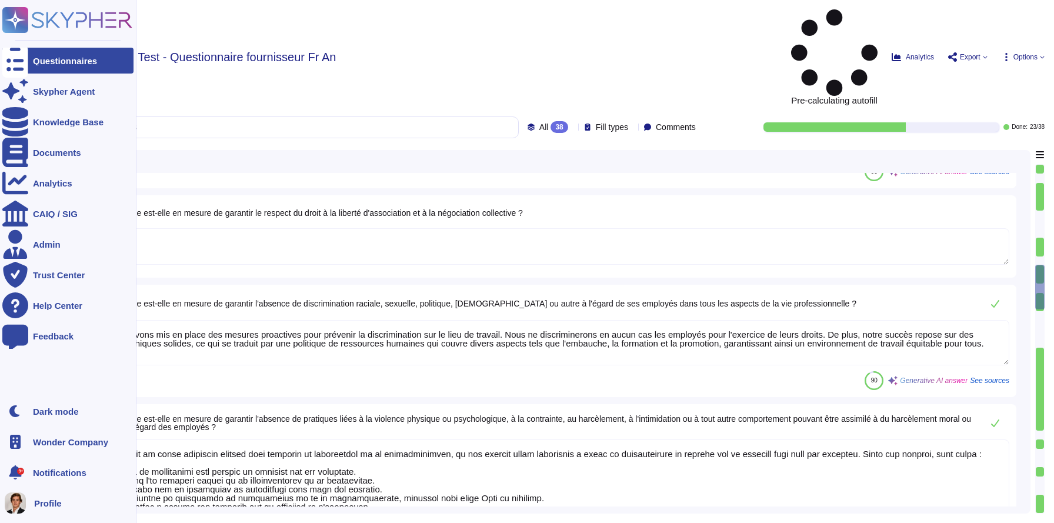
click at [22, 57] on icon at bounding box center [15, 61] width 26 height 35
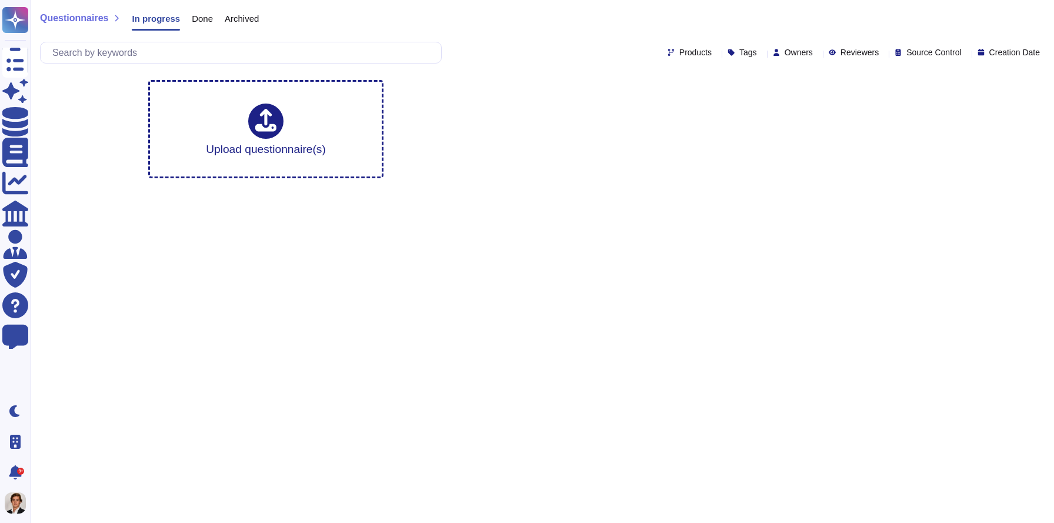
click at [208, 20] on span "Done" at bounding box center [202, 18] width 21 height 9
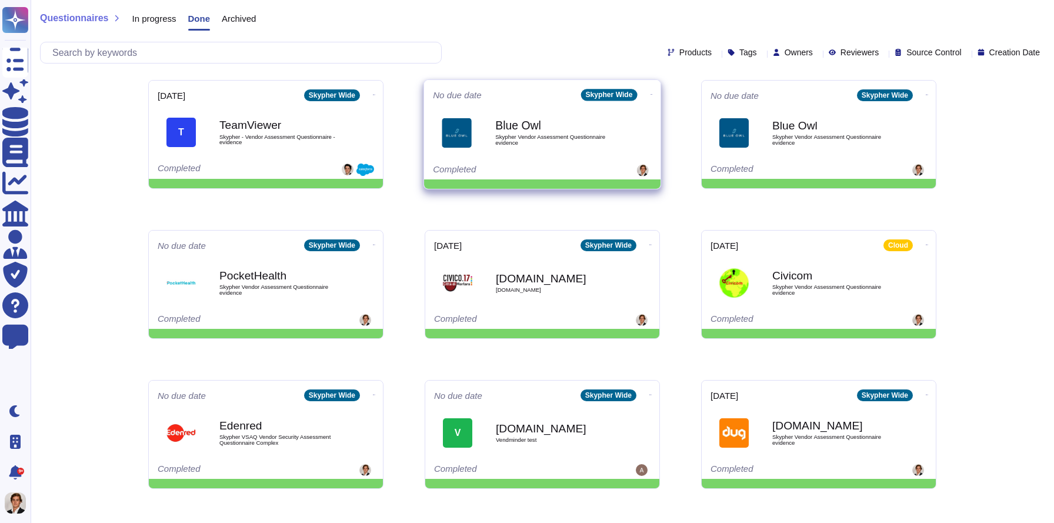
click at [504, 112] on div "Blue Owl Skypher Vendor Assessment Questionnaire evidence" at bounding box center [554, 133] width 119 height 48
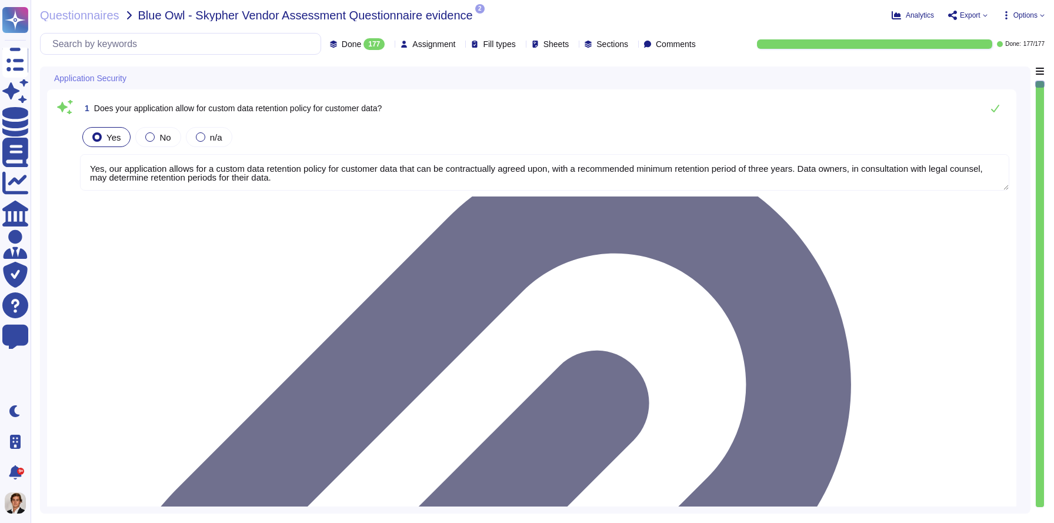
type textarea "Yes, our application allows for a custom data retention policy for customer dat…"
type textarea "Yes, our employees access data provided by you on a 'need to know' basis, in ac…"
type textarea "Yes, we require Multi-Factor Authentication (MFA) for the administration of our…"
type textarea "Yes, our application allows for a custom data retention policy for customer dat…"
type textarea "Yes, our employees access data provided by you on a 'need to know' basis, in ac…"
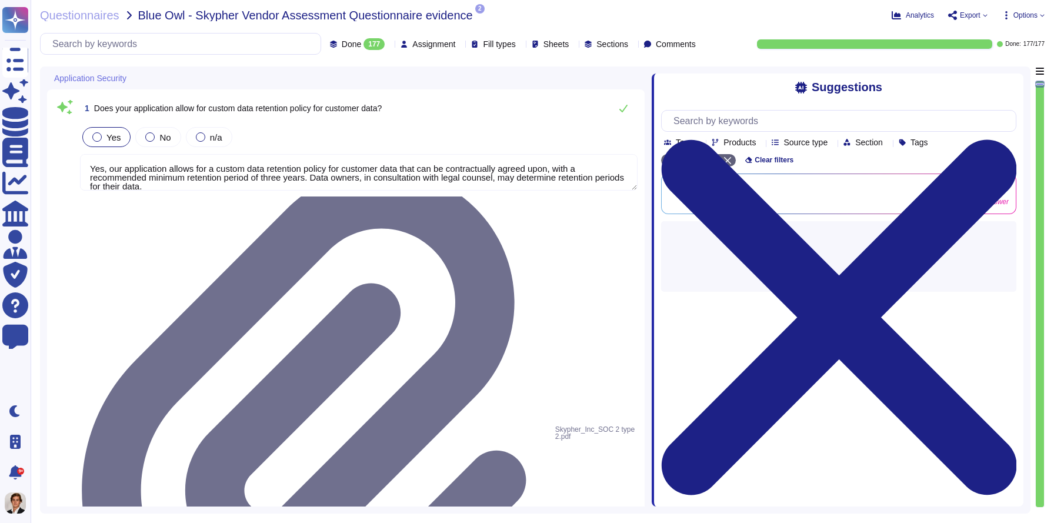
drag, startPoint x: 742, startPoint y: 258, endPoint x: 651, endPoint y: 252, distance: 90.7
click at [651, 252] on span at bounding box center [651, 286] width 5 height 440
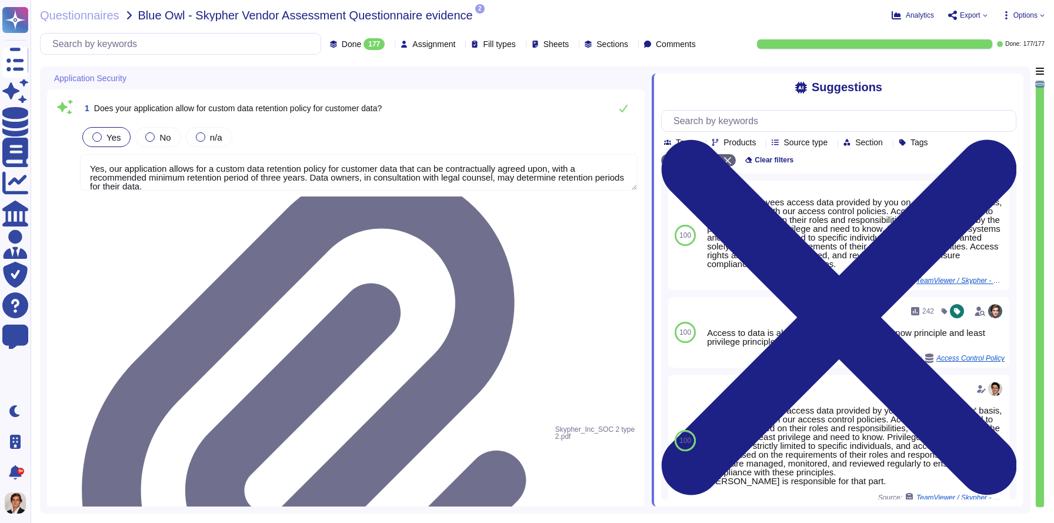
type textarea "Yes, our employees access data provided by you on a 'need to know' basis, in ac…"
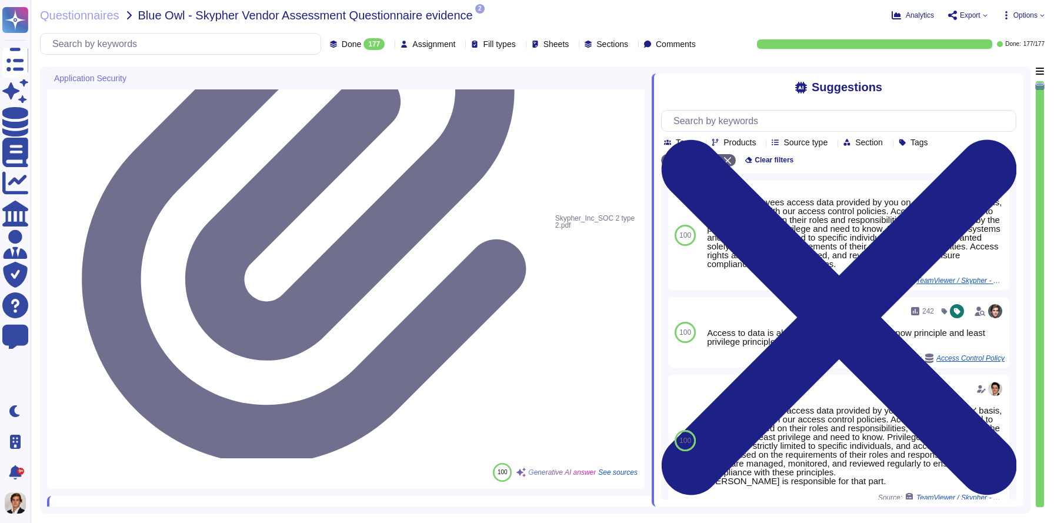
scroll to position [231, 0]
type textarea "Yes, we support secure deletion of archived or backed-up data through our Data …"
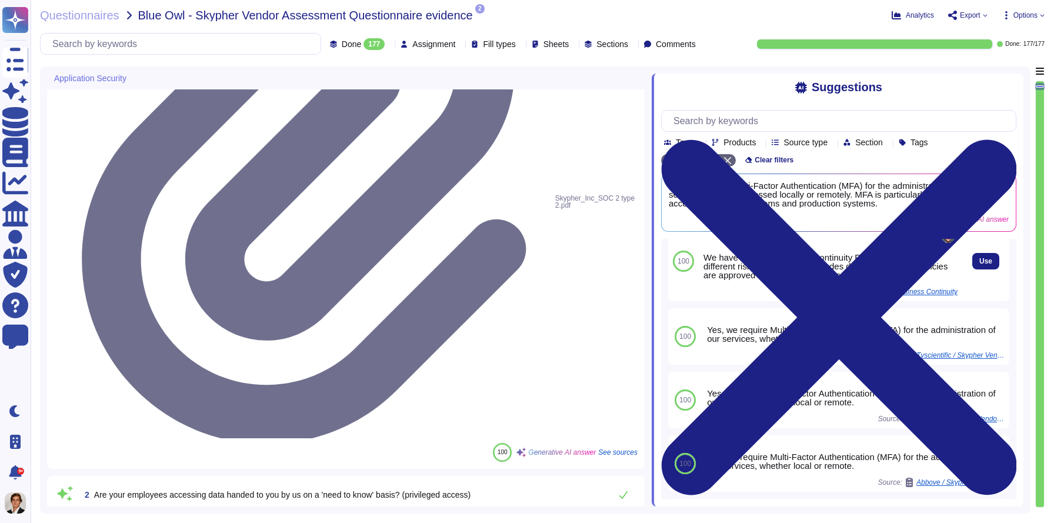
scroll to position [0, 0]
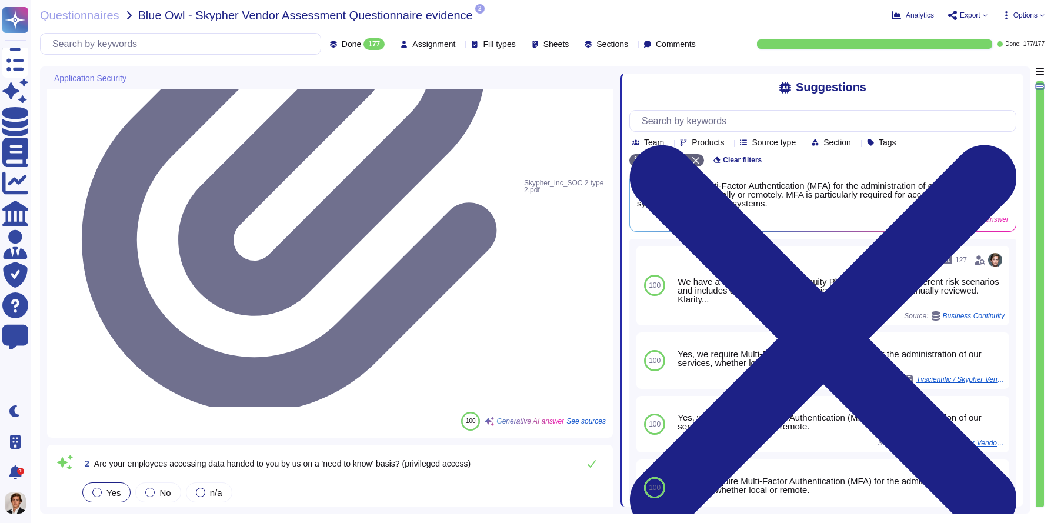
drag, startPoint x: 653, startPoint y: 194, endPoint x: 620, endPoint y: 190, distance: 33.7
click at [620, 190] on span at bounding box center [619, 286] width 5 height 440
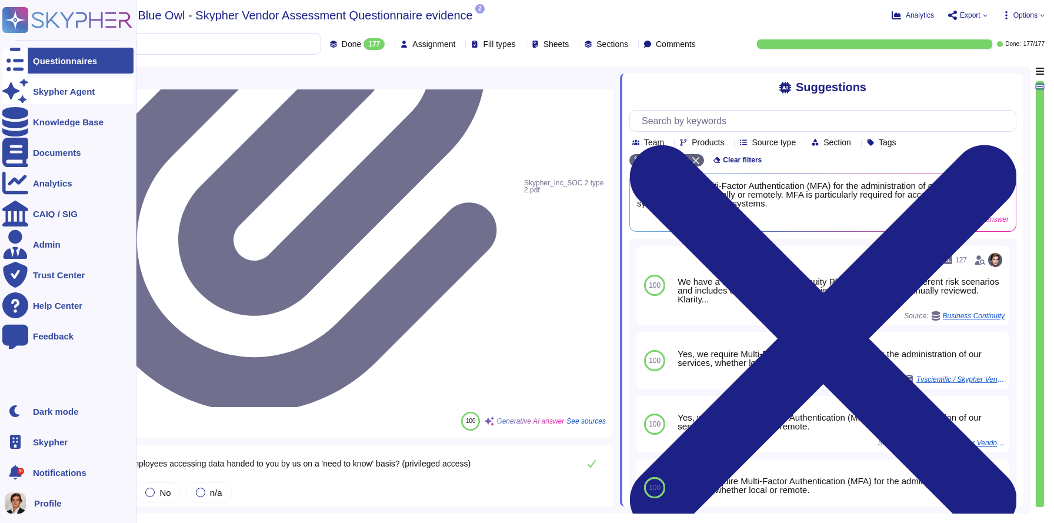
click at [40, 92] on div "Skypher Agent" at bounding box center [64, 91] width 62 height 9
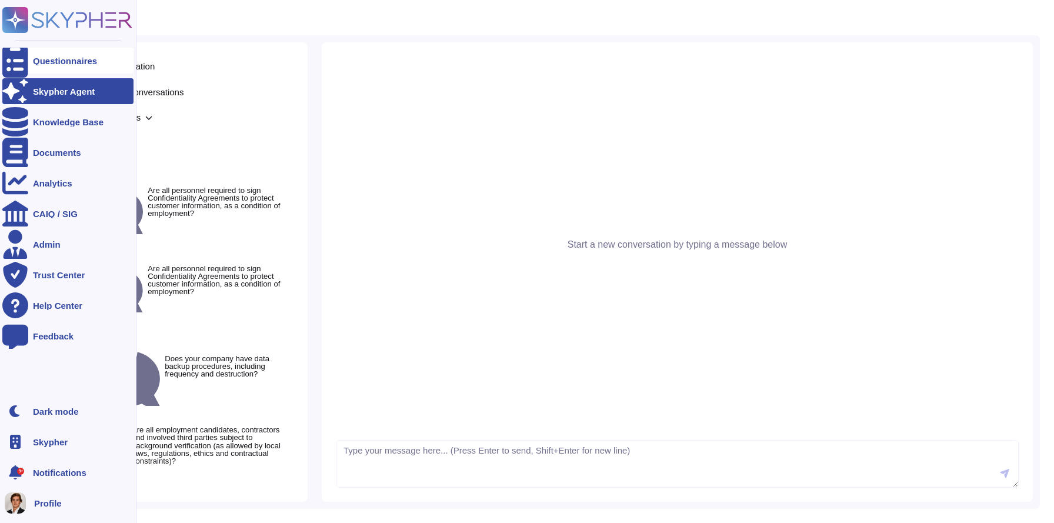
click at [65, 63] on div "Questionnaires" at bounding box center [65, 60] width 64 height 9
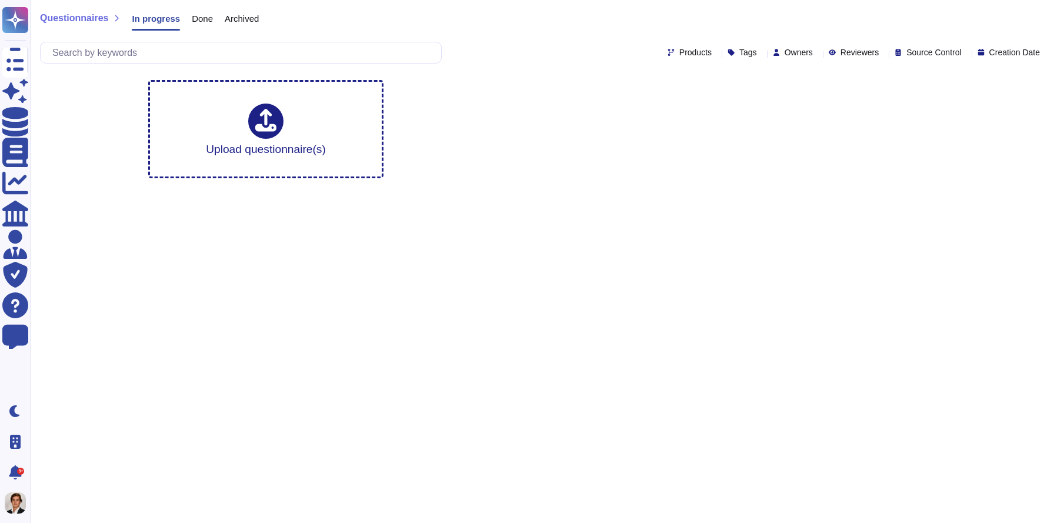
click at [208, 20] on span "Done" at bounding box center [202, 18] width 21 height 9
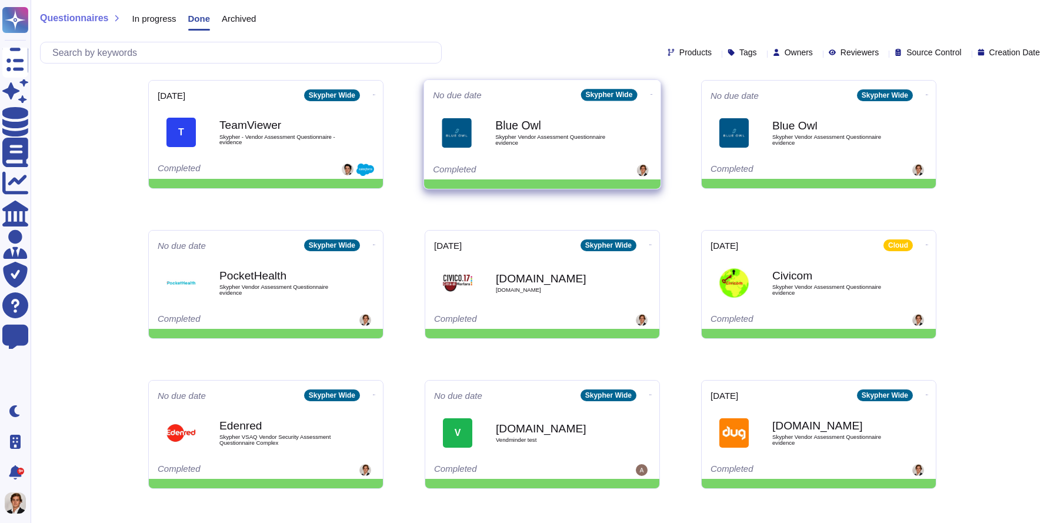
click at [557, 128] on b "Blue Owl" at bounding box center [554, 125] width 119 height 11
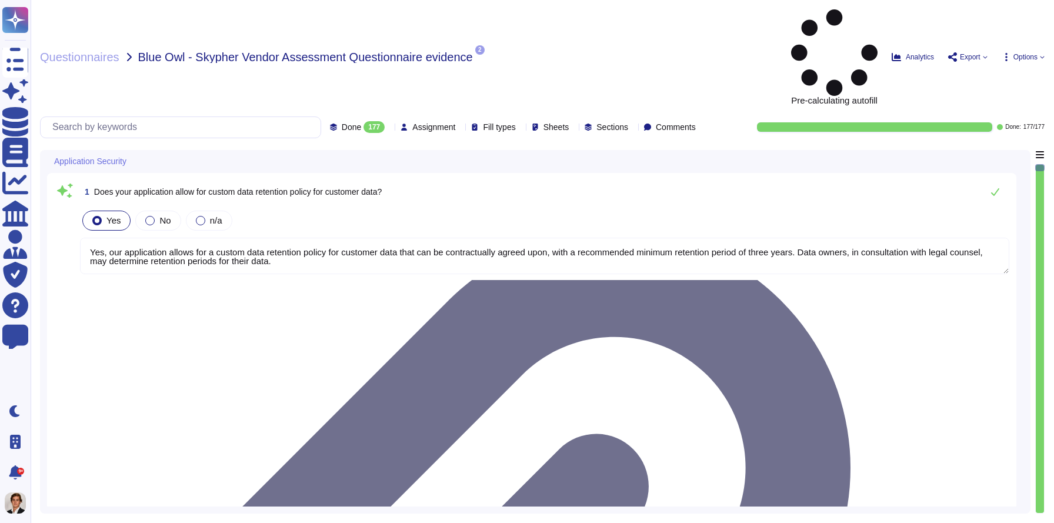
type textarea "Yes, our application allows for a custom data retention policy for customer dat…"
type textarea "Yes, our employees access data provided by you on a 'need to know' basis, in ac…"
type textarea "Yes, we require Multi-Factor Authentication (MFA) for the administration of our…"
type textarea "Yes, our application allows for a custom data retention policy for customer dat…"
type textarea "Yes, our employees access data provided by you on a 'need to know' basis, in ac…"
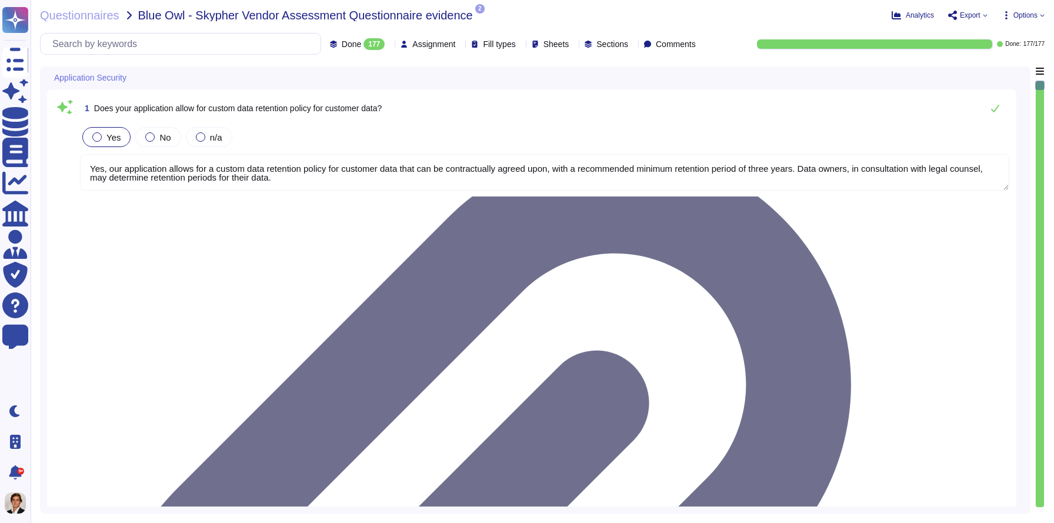
type textarea "Yes, we support secure deletion of archived or backed-up data through our Data …"
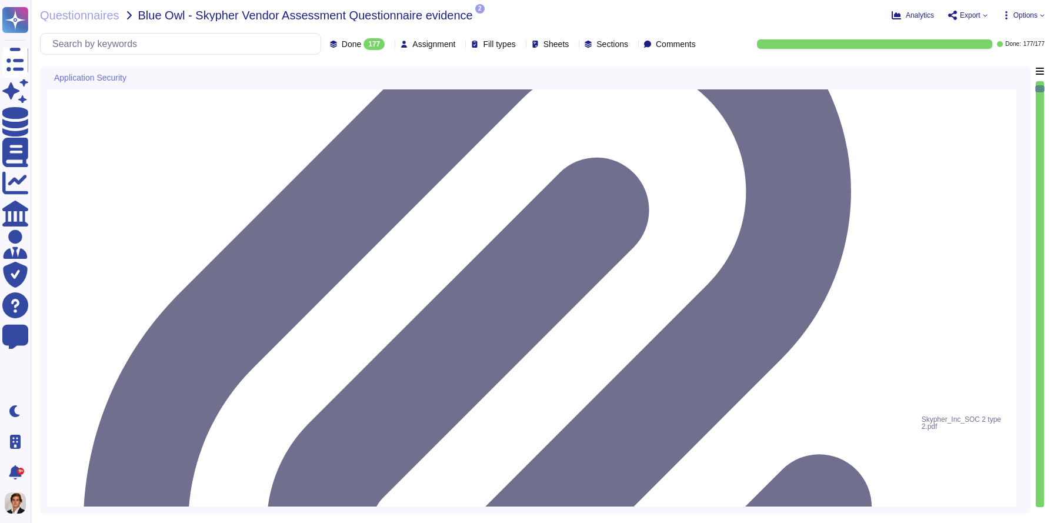
type textarea "Yes, Skypher has a formal Information Security Program (InfoSec SP) in place. T…"
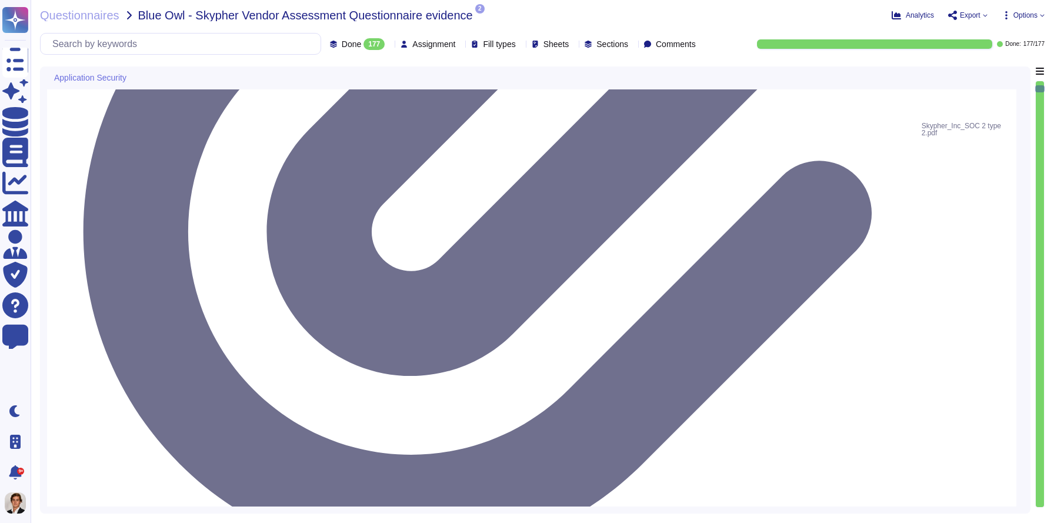
scroll to position [500, 0]
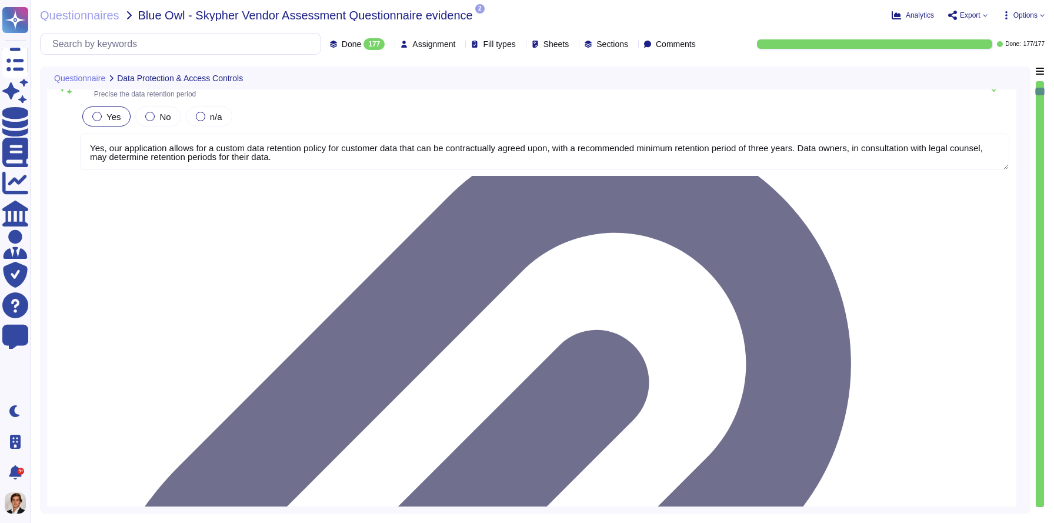
type textarea "Yes, Skypher reviews its Information Security Policies at least once a year. Ma…"
click at [552, 159] on textarea "Yes, our application allows for a custom data retention policy for customer dat…" at bounding box center [544, 151] width 929 height 36
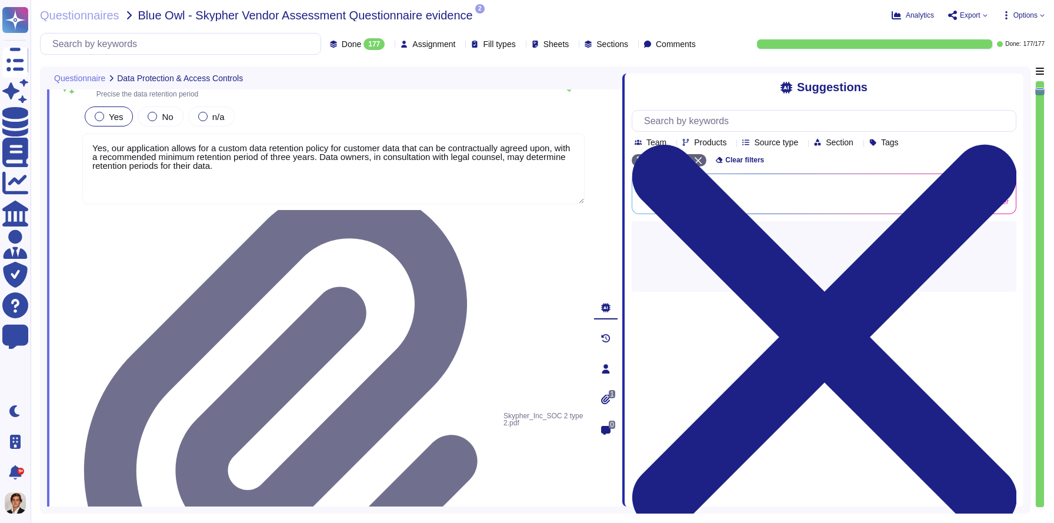
drag, startPoint x: 744, startPoint y: 209, endPoint x: 626, endPoint y: 216, distance: 118.4
click at [624, 216] on span at bounding box center [622, 286] width 5 height 440
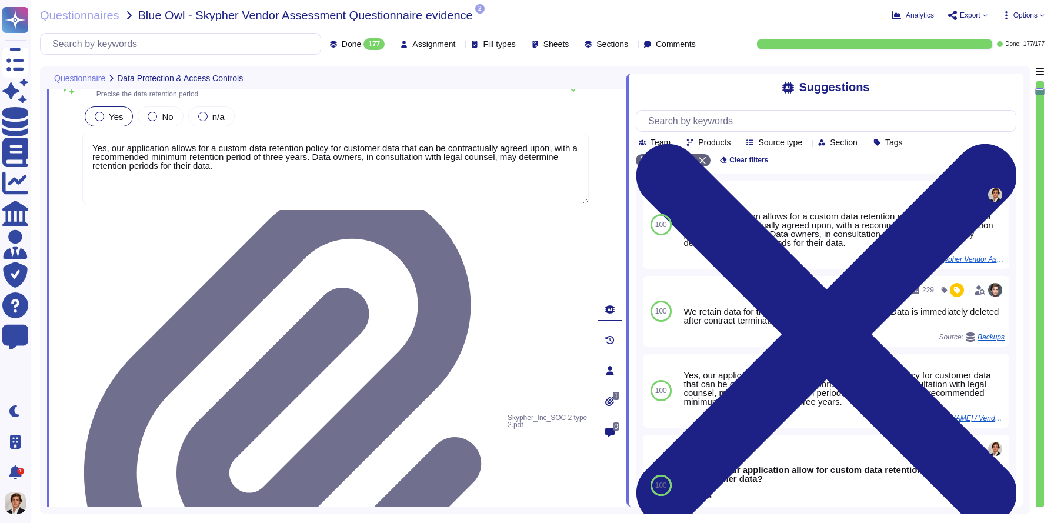
scroll to position [19, 0]
type textarea "Yes, Skypher reviews its Information Security Policies at least once a year. Ma…"
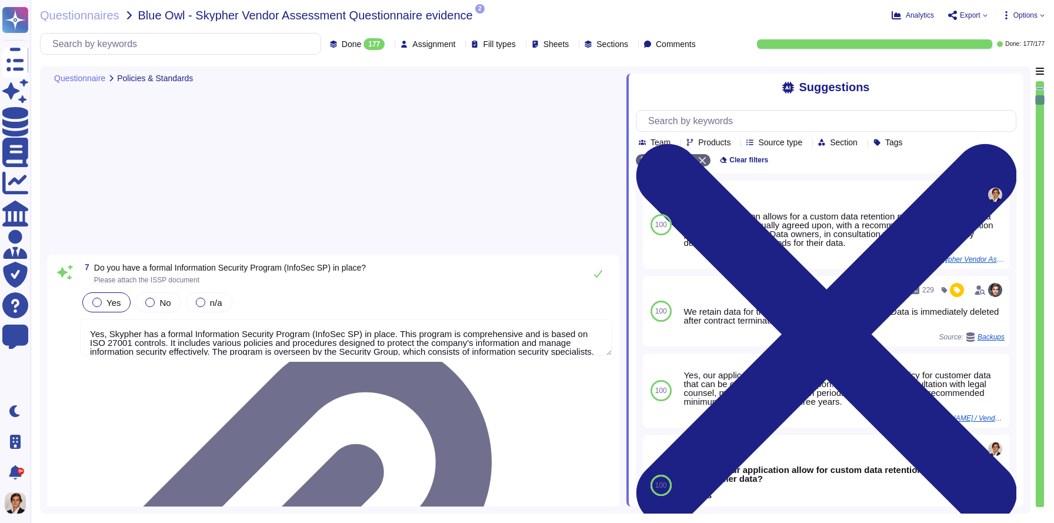
scroll to position [1285, 0]
type textarea "Yes, we have a formal risk management program for assessing and mitigating info…"
type textarea "Yes, Skypher, INC. has a formal Risk Management Policy designed to ensure that …"
type textarea "Yes, Skypher has a detailed, comprehensive Cyber Security Incident Response Pla…"
type textarea "Skypher, INC. has established a comprehensive Access Control Policy designed to…"
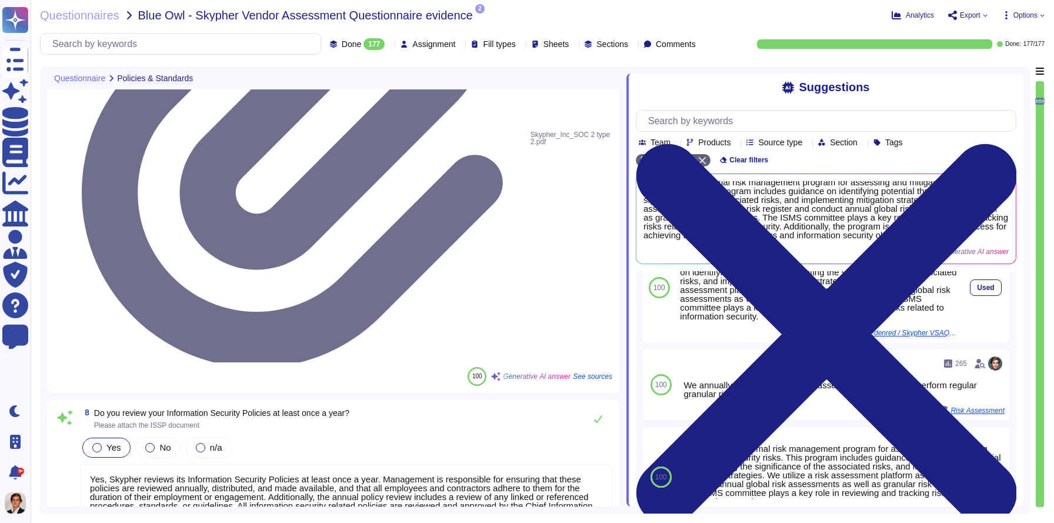
scroll to position [0, 0]
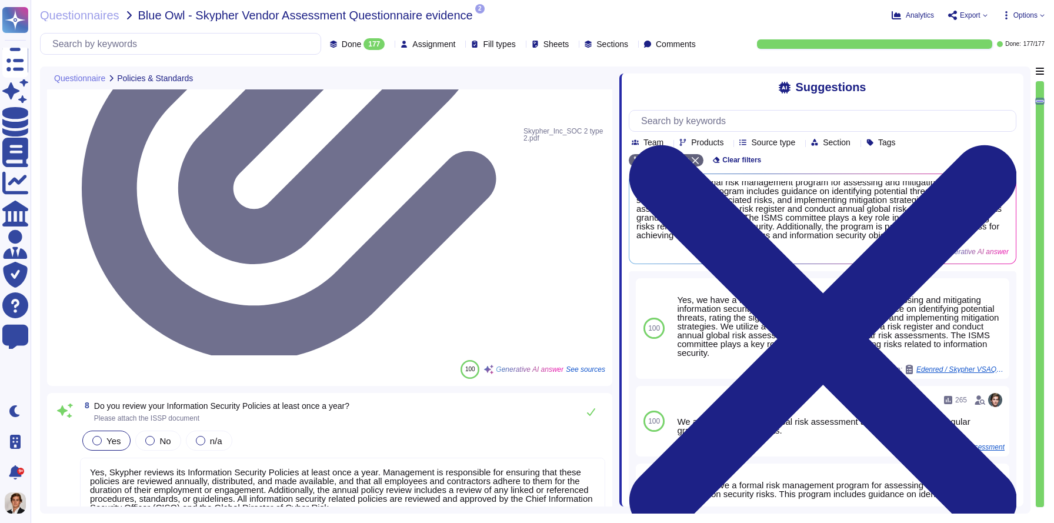
drag, startPoint x: 627, startPoint y: 231, endPoint x: 619, endPoint y: 231, distance: 8.2
click at [619, 231] on span at bounding box center [619, 286] width 5 height 440
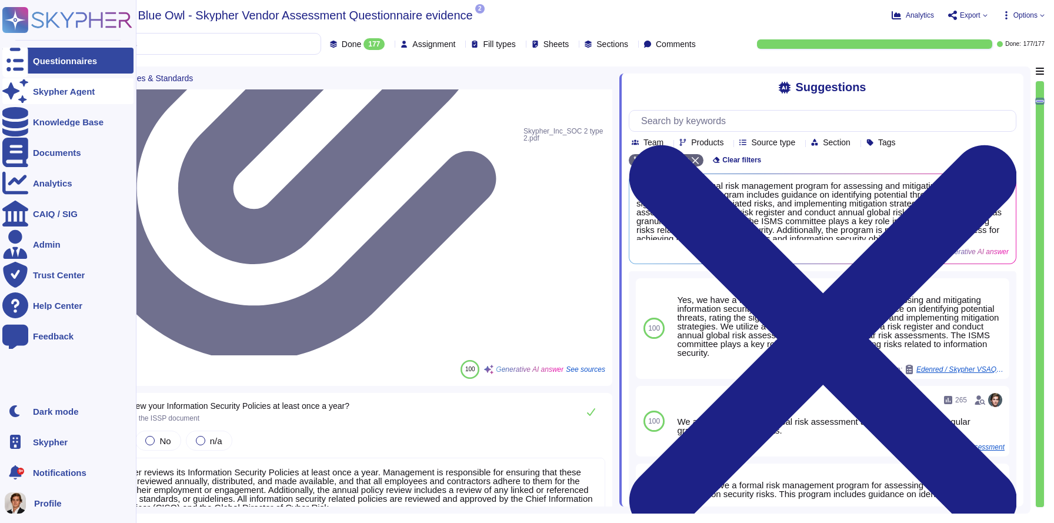
click at [42, 85] on div "Skypher Agent" at bounding box center [67, 91] width 131 height 26
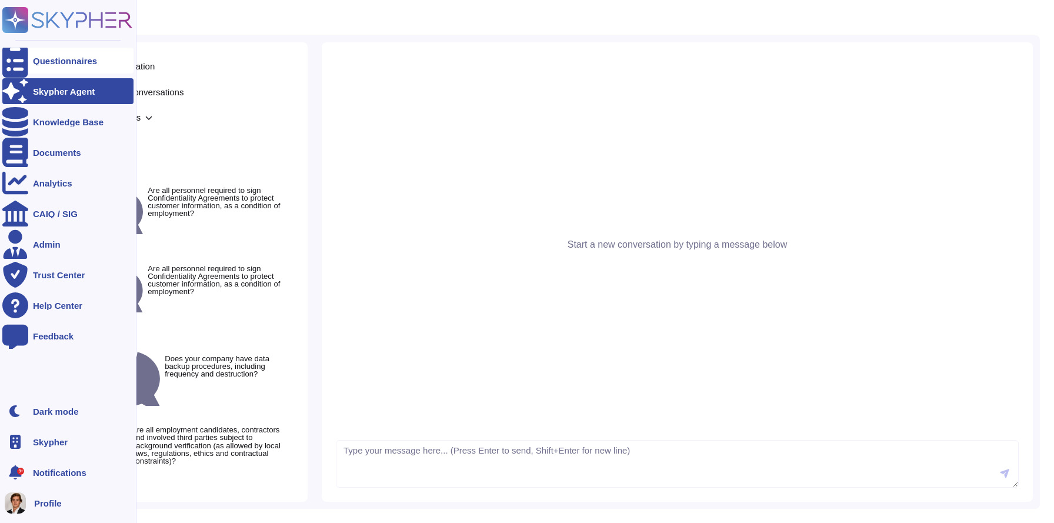
click at [35, 61] on div "Questionnaires" at bounding box center [65, 60] width 64 height 9
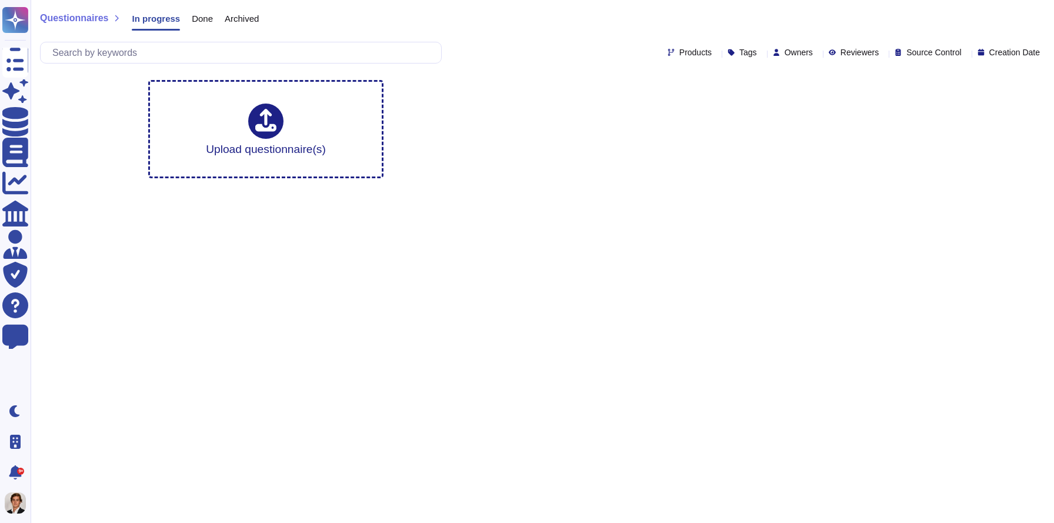
click at [211, 16] on span "Done" at bounding box center [202, 18] width 21 height 9
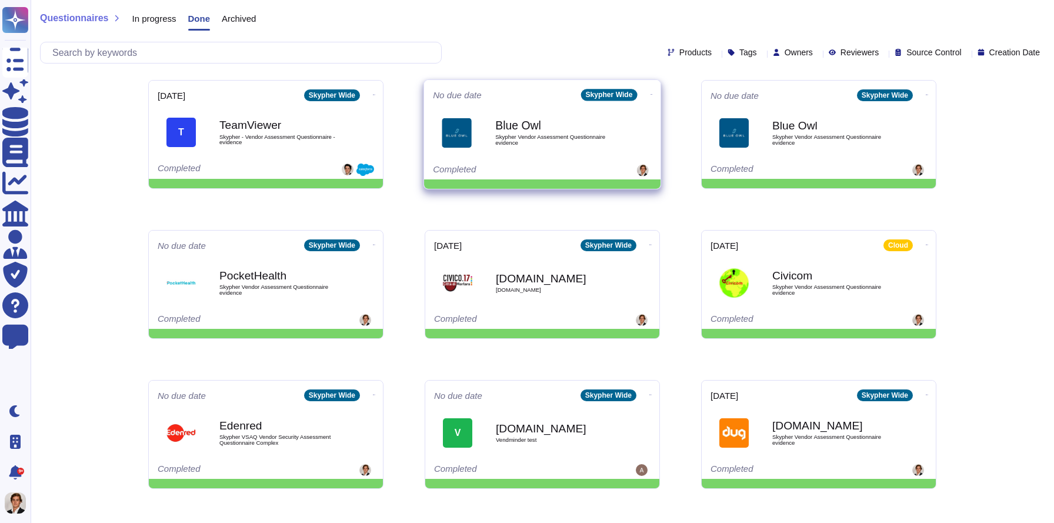
click at [543, 120] on b "Blue Owl" at bounding box center [554, 125] width 119 height 11
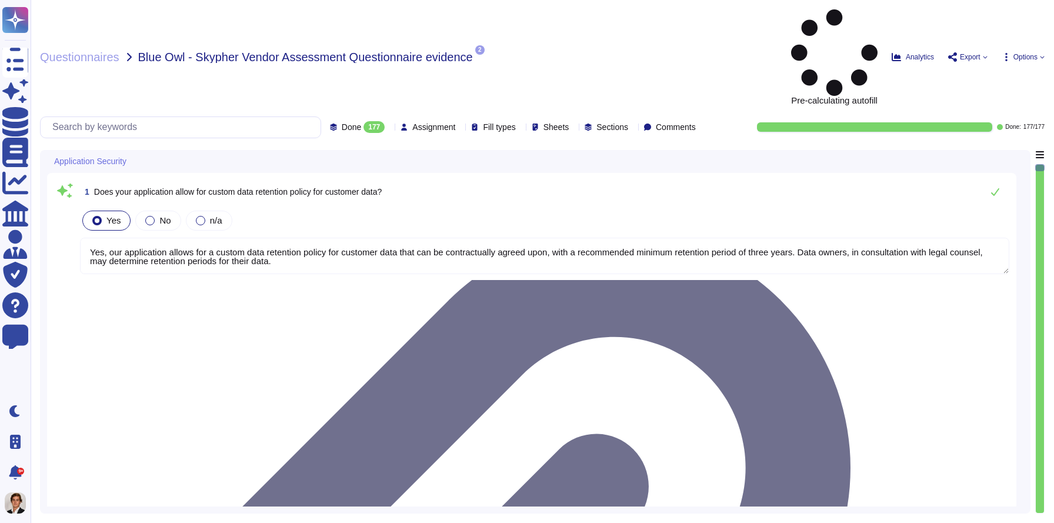
type textarea "Yes, our application allows for a custom data retention policy for customer dat…"
type textarea "Yes, our employees access data provided by you on a 'need to know' basis, in ac…"
type textarea "Yes, we require Multi-Factor Authentication (MFA) for the administration of our…"
type textarea "Yes, our application allows for a custom data retention policy for customer dat…"
type textarea "Yes, our employees access data provided by you on a 'need to know' basis, in ac…"
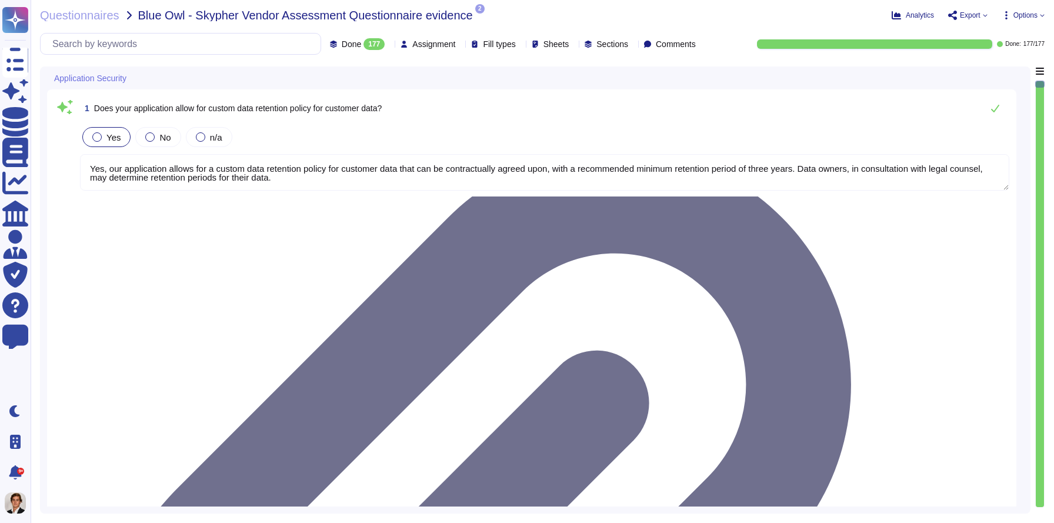
scroll to position [1, 0]
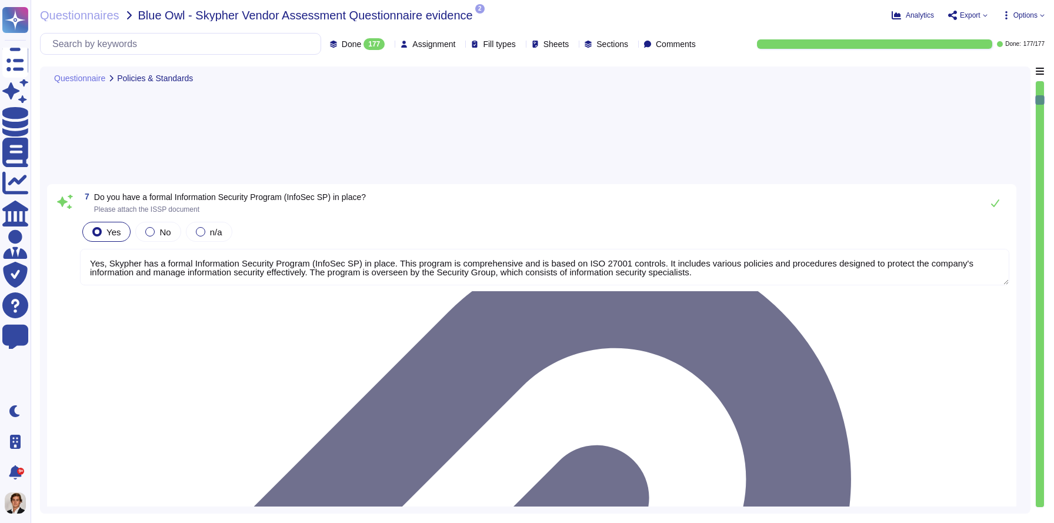
type textarea "Yes, Skypher has a formal Information Security Program (InfoSec SP) in place. T…"
type textarea "Yes, Skypher reviews its Information Security Policies at least once a year. Ma…"
type textarea "Yes, we have a formal risk management program for assessing and mitigating info…"
type textarea "Yes, Skypher, INC. has a formal Risk Management Policy designed to ensure that …"
type textarea "Yes, Skypher has a detailed, comprehensive Cyber Security Incident Response Pla…"
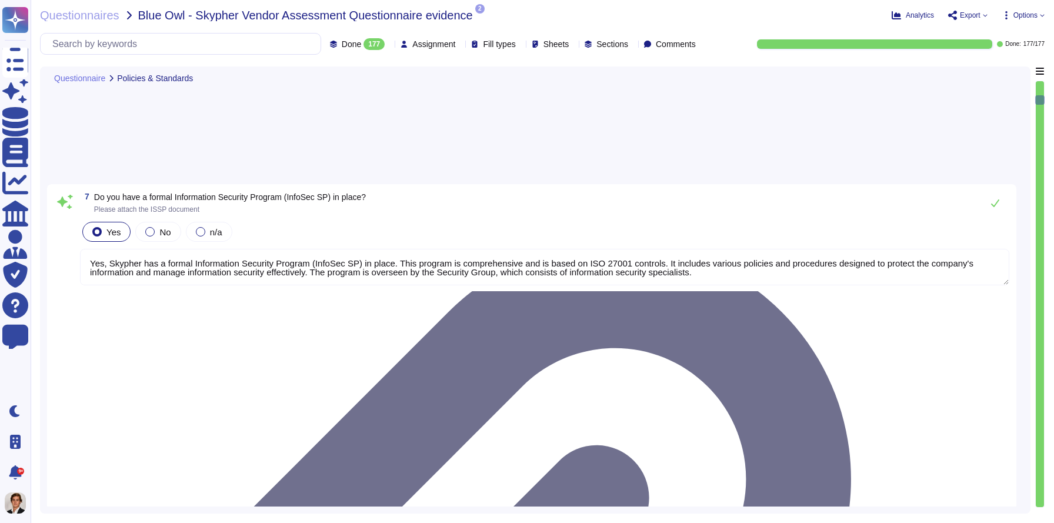
scroll to position [1219, 0]
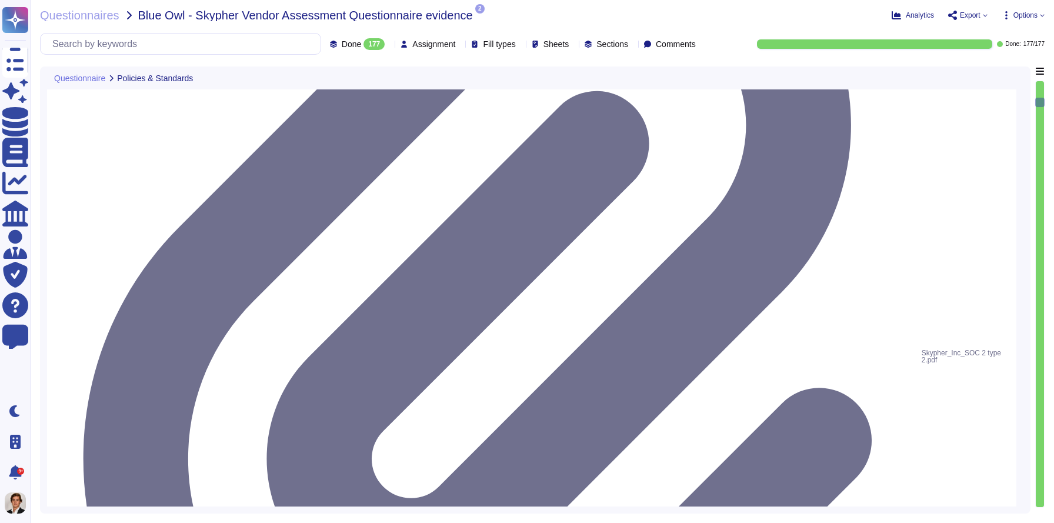
type textarea "Skypher, INC. has established a comprehensive Access Control Policy designed to…"
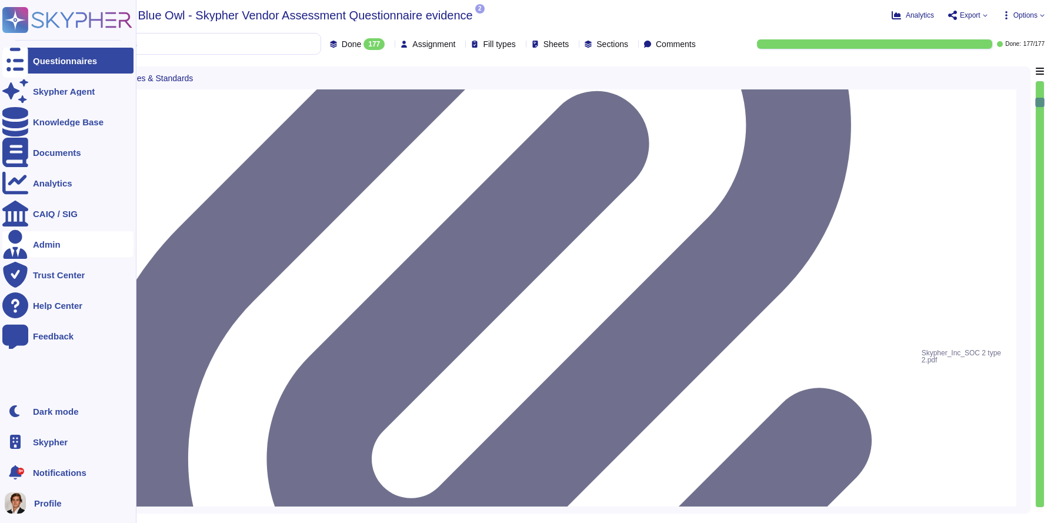
click at [16, 248] on icon at bounding box center [16, 244] width 24 height 29
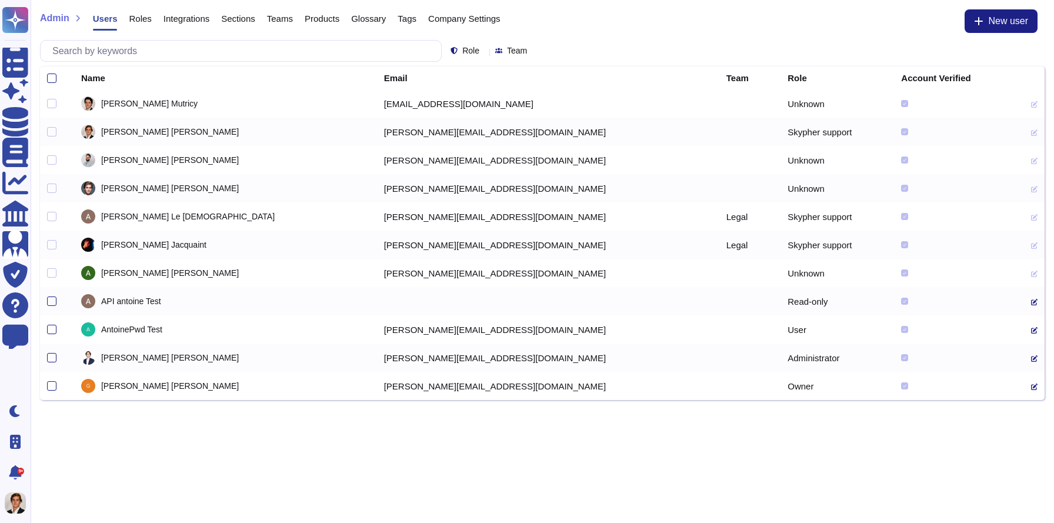
click at [465, 17] on span "Company Settings" at bounding box center [464, 18] width 72 height 9
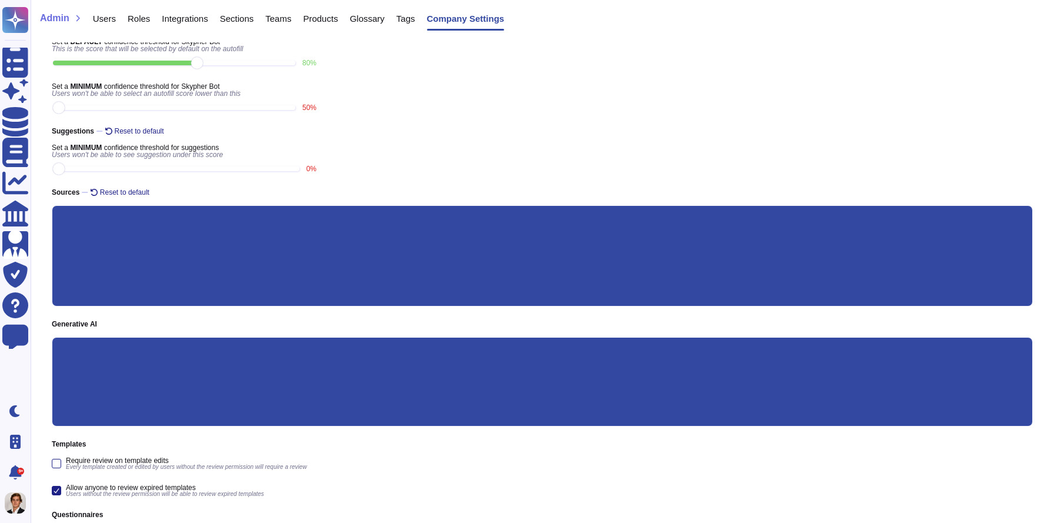
scroll to position [35, 0]
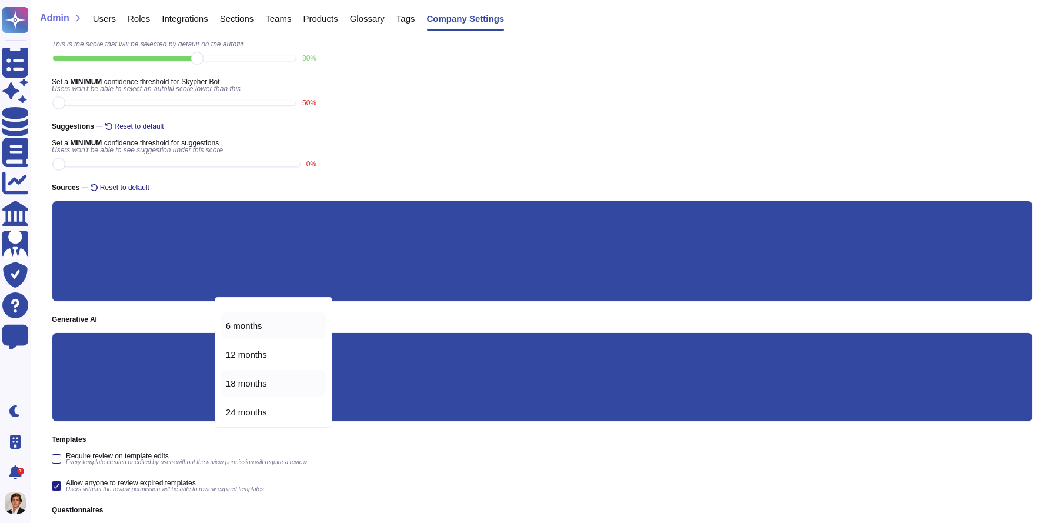
scroll to position [53, 0]
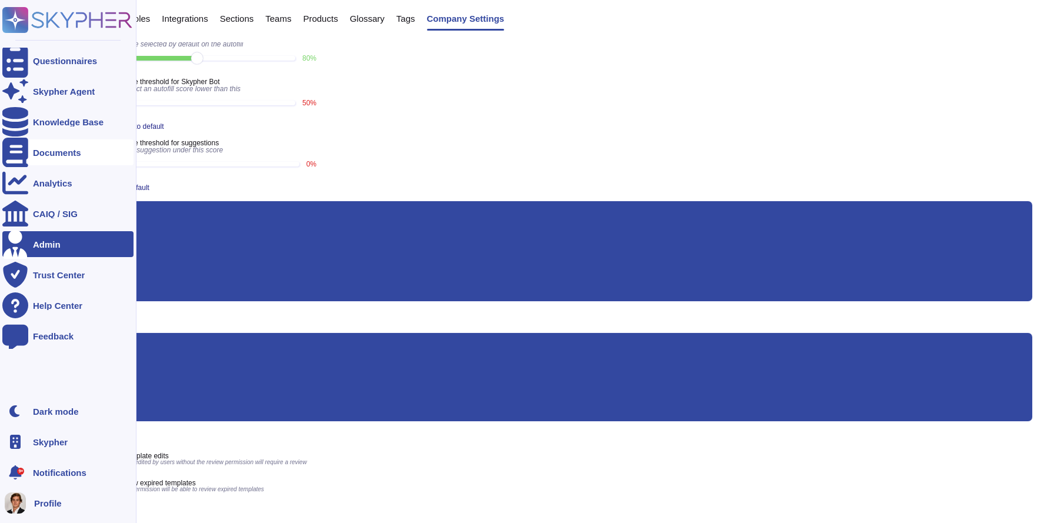
click at [43, 156] on div "Documents" at bounding box center [67, 152] width 131 height 26
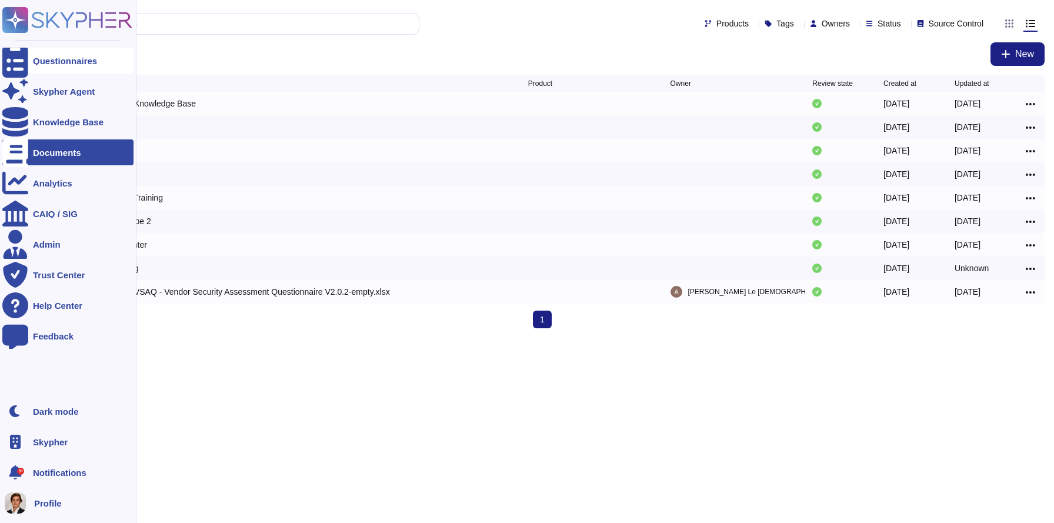
click at [35, 56] on div "Questionnaires" at bounding box center [65, 60] width 64 height 9
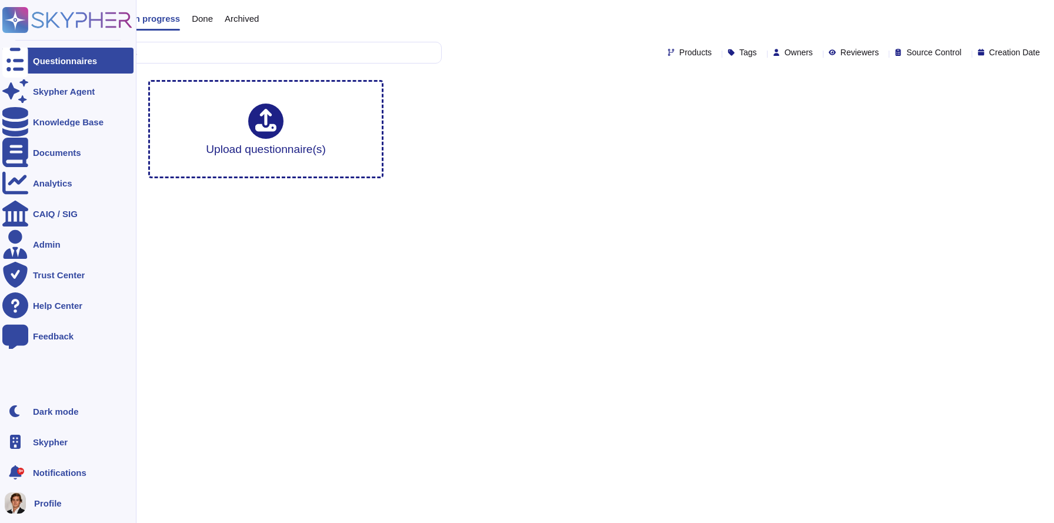
click at [51, 55] on div "Questionnaires" at bounding box center [67, 61] width 131 height 26
click at [61, 121] on div "Knowledge Base" at bounding box center [68, 122] width 71 height 9
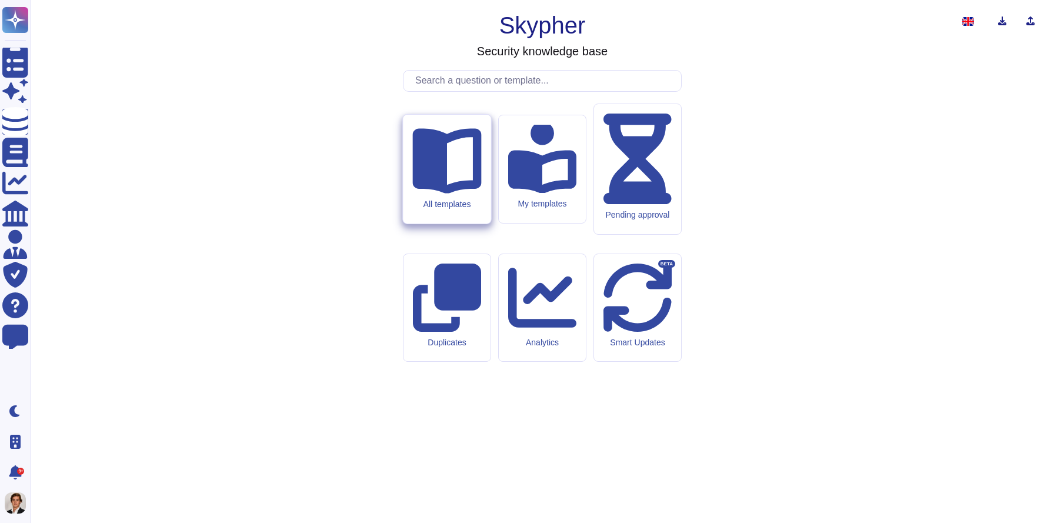
click at [437, 194] on icon at bounding box center [446, 161] width 69 height 65
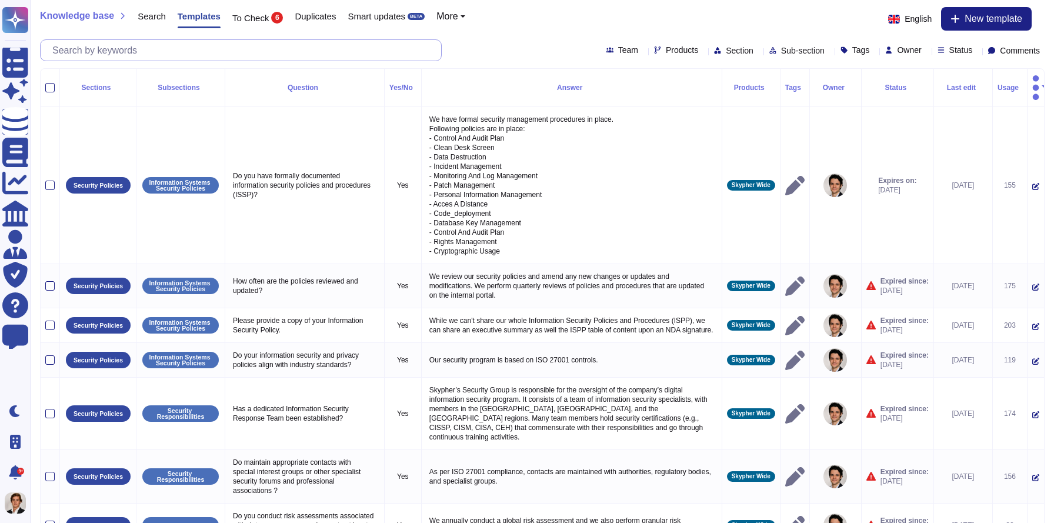
click at [83, 51] on input "text" at bounding box center [243, 50] width 395 height 21
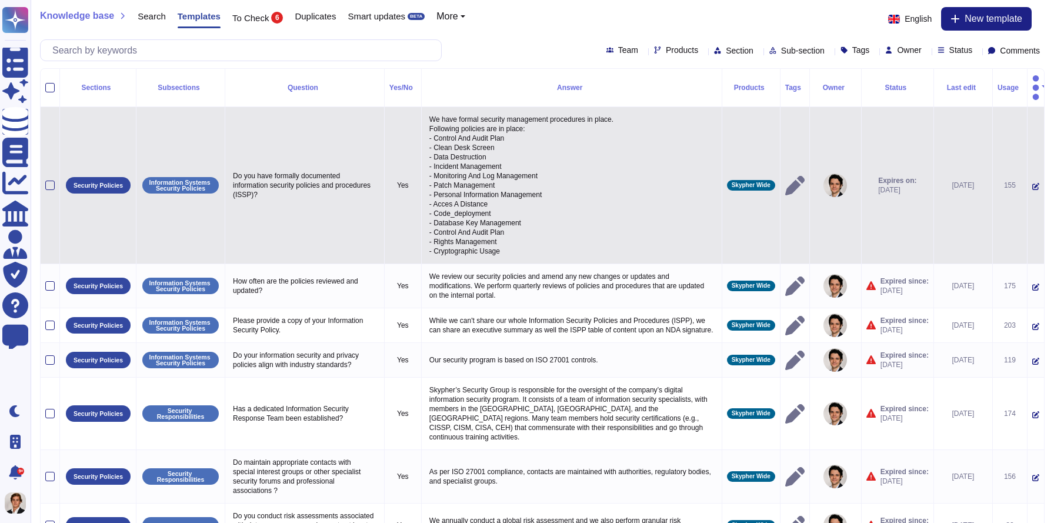
click at [883, 185] on span "2026-02-21" at bounding box center [897, 189] width 38 height 9
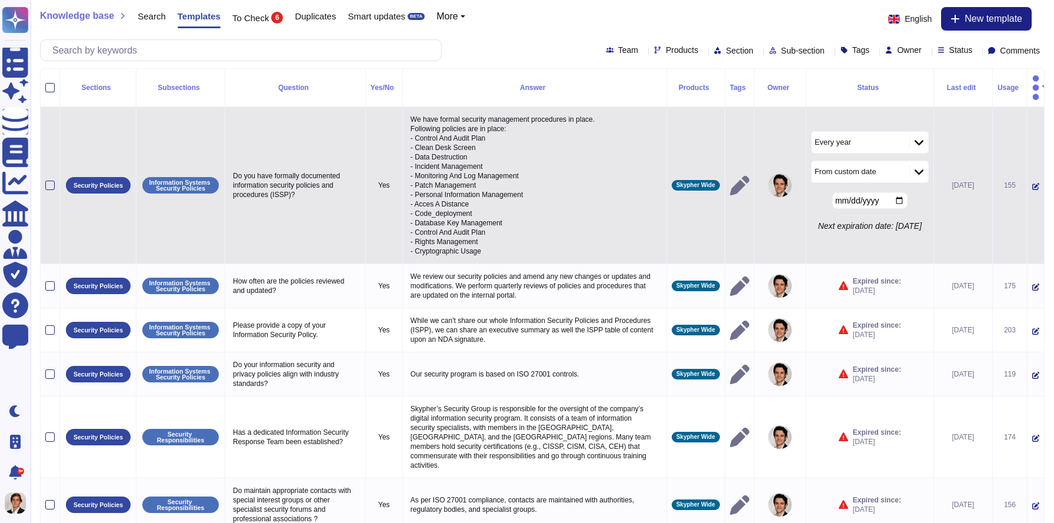
click at [947, 145] on td "2025-07-15" at bounding box center [962, 185] width 59 height 157
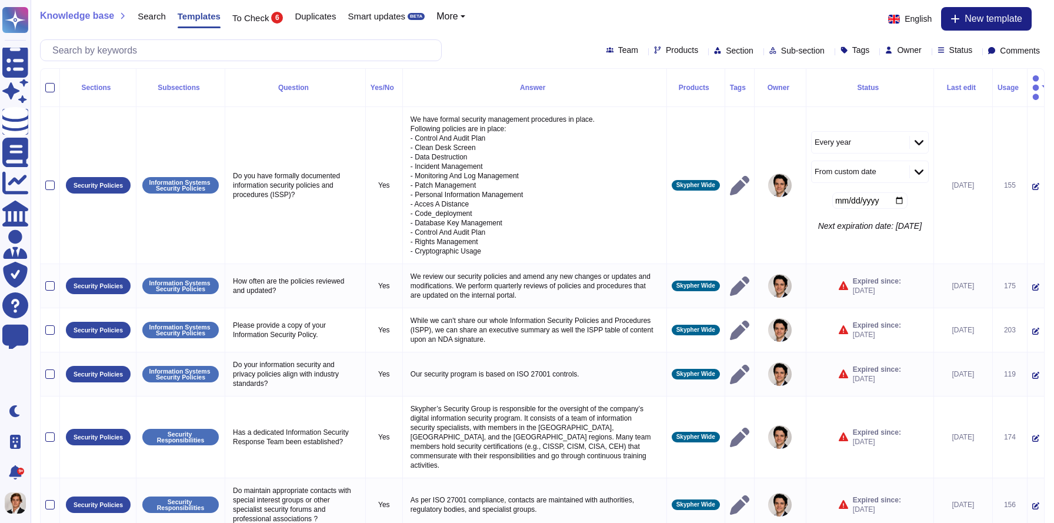
click at [880, 132] on div "Every year" at bounding box center [858, 142] width 95 height 21
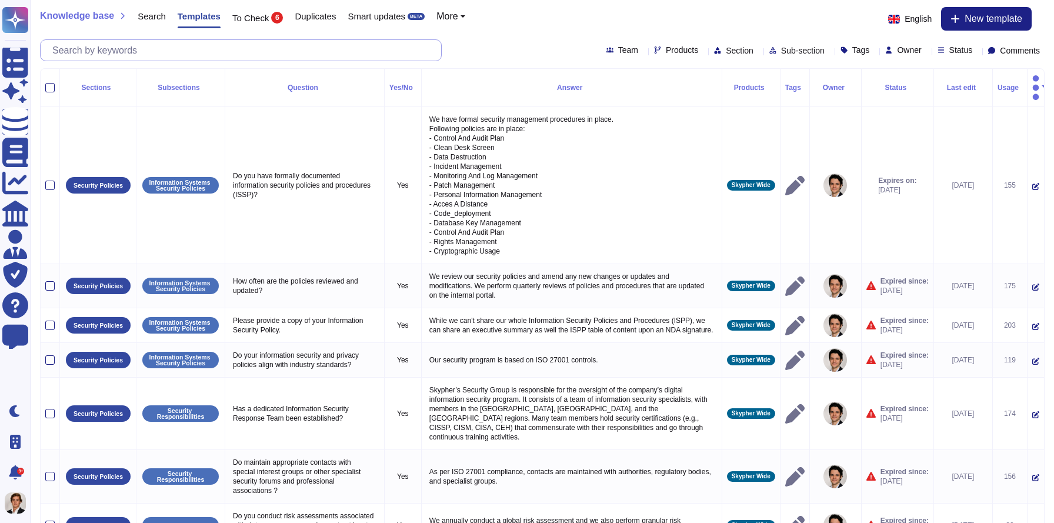
click at [215, 49] on input "text" at bounding box center [243, 50] width 395 height 21
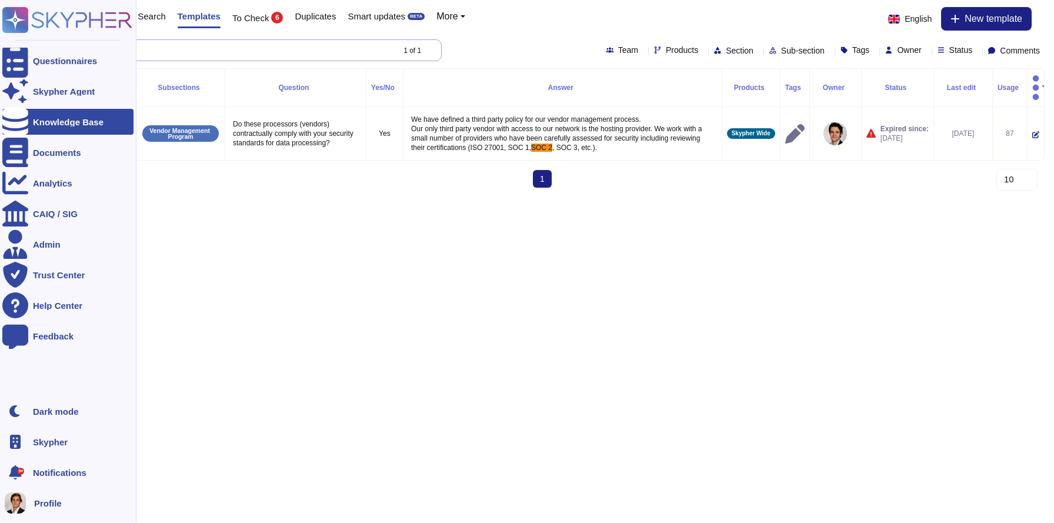
drag, startPoint x: 96, startPoint y: 51, endPoint x: 1, endPoint y: 49, distance: 95.3
click at [1, 49] on div "Questionnaires Skypher Agent Knowledge Base Documents Analytics CAIQ / SIG Admi…" at bounding box center [527, 98] width 1054 height 197
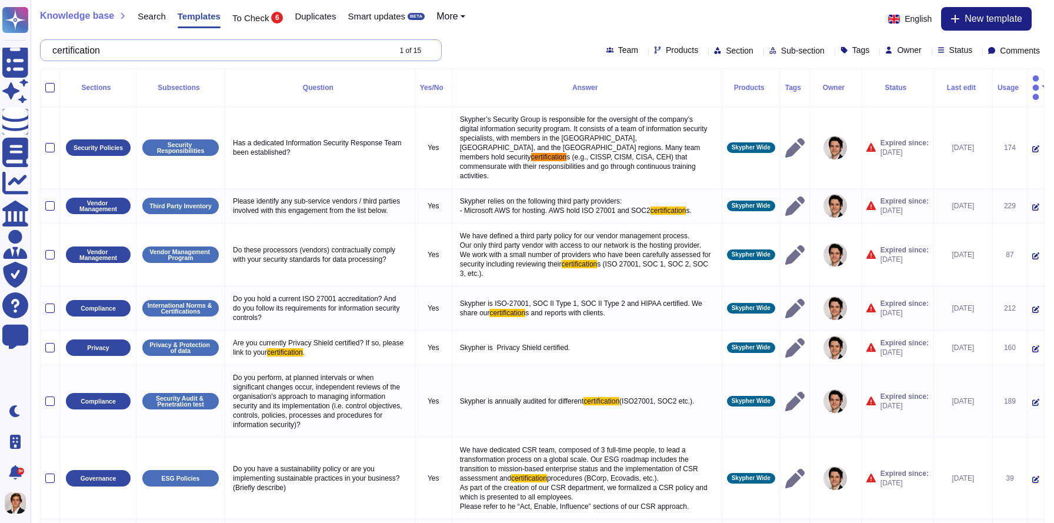
drag, startPoint x: 181, startPoint y: 49, endPoint x: 39, endPoint y: 39, distance: 142.0
click at [39, 39] on div "Knowledge base Search Templates To Check 6 Duplicates Smart updates BETA More E…" at bounding box center [542, 34] width 1023 height 68
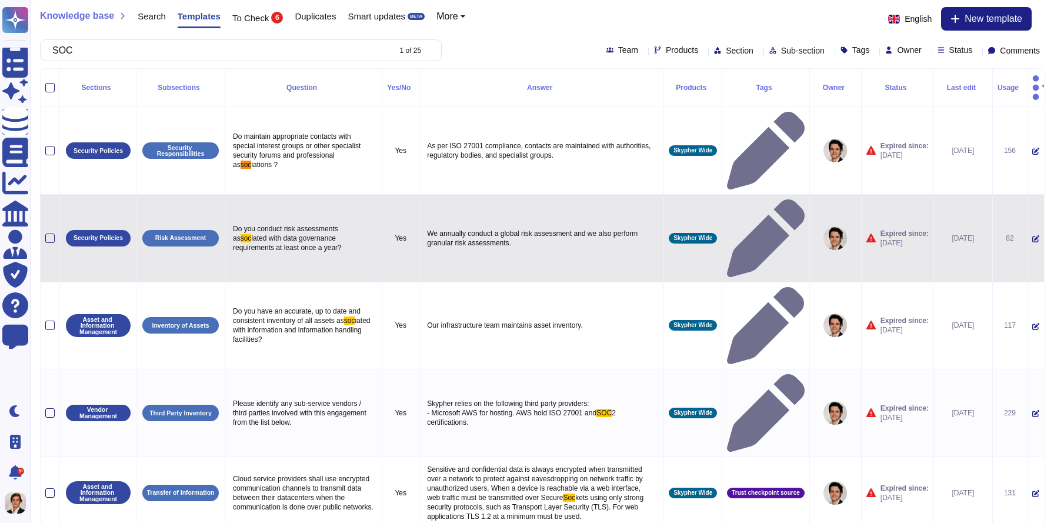
type input "SOC"
click at [485, 226] on p "We annually conduct a global risk assessment and we also perform granular risk …" at bounding box center [541, 238] width 235 height 25
type textarea "We annually conduct a global risk assessment and we also perform granular risk …"
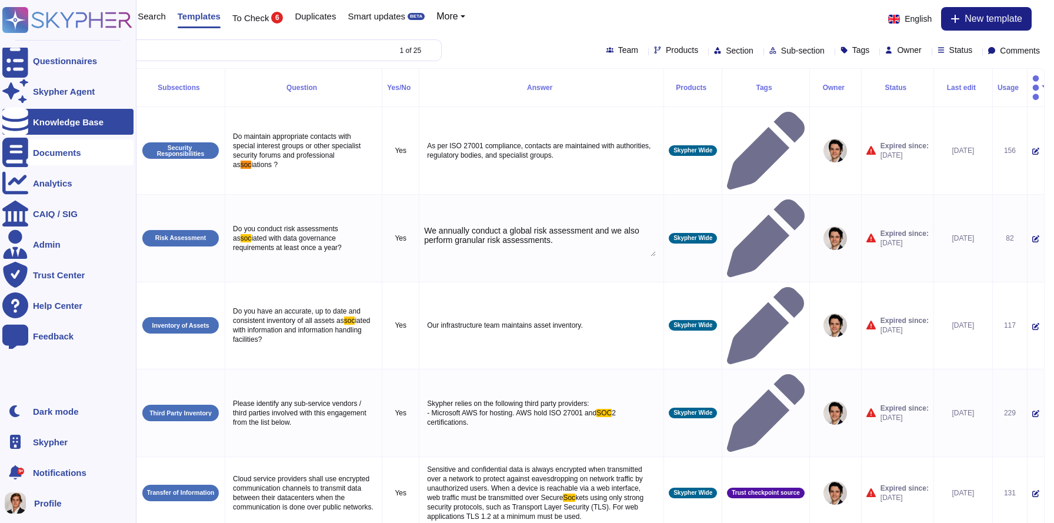
click at [33, 155] on div "Documents" at bounding box center [57, 152] width 48 height 9
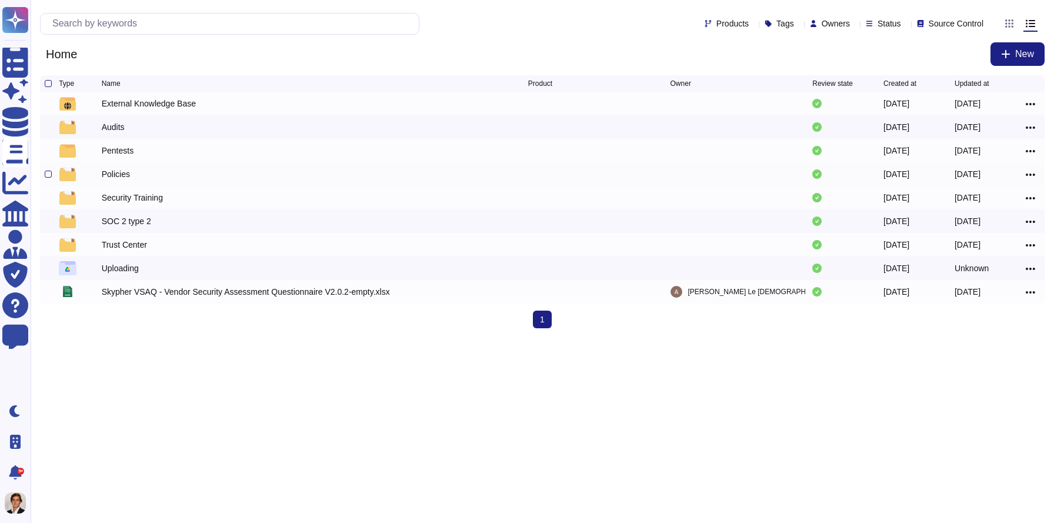
click at [116, 174] on div "Policies" at bounding box center [116, 174] width 28 height 12
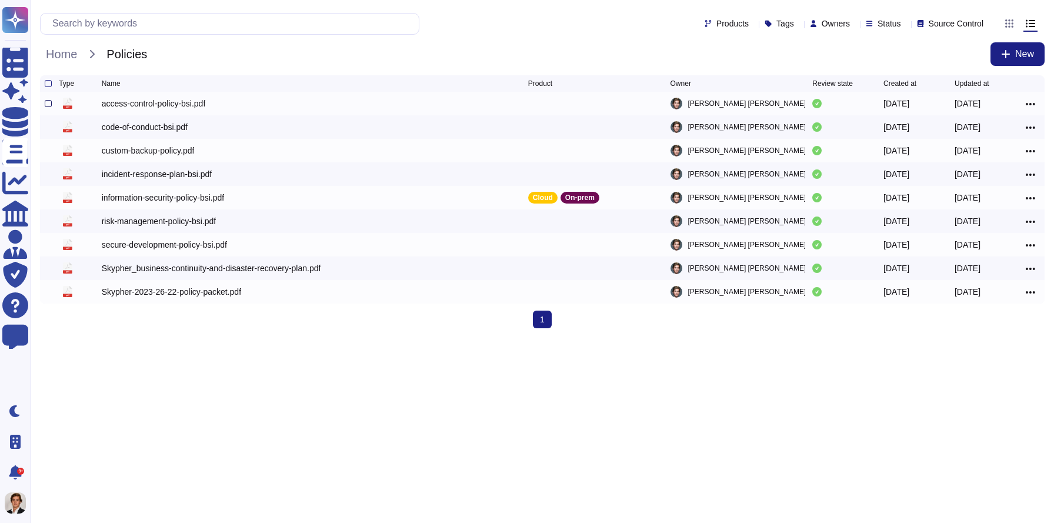
click at [49, 105] on div at bounding box center [48, 103] width 7 height 7
click at [0, 0] on input "checkbox" at bounding box center [0, 0] width 0 height 0
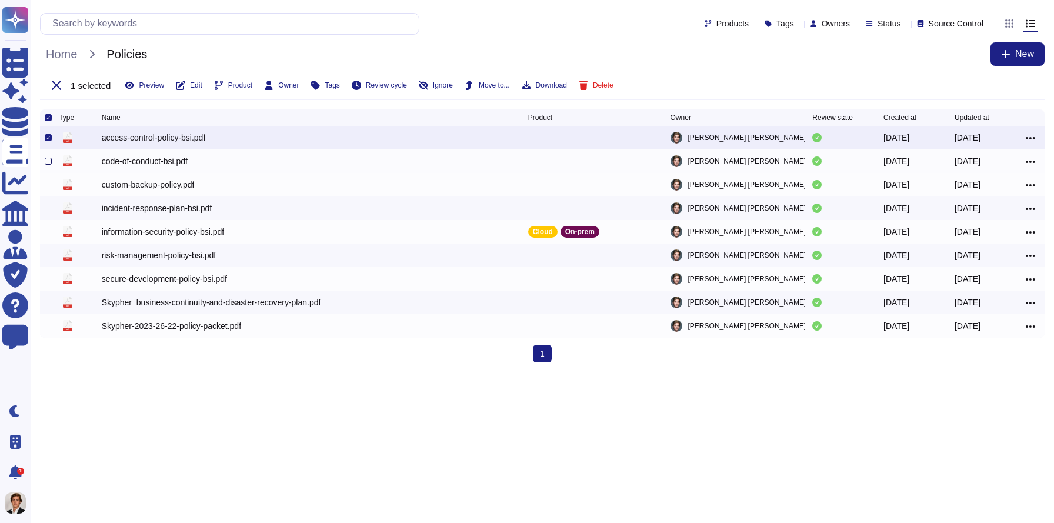
click at [48, 165] on div at bounding box center [48, 161] width 7 height 7
click at [0, 0] on input "checkbox" at bounding box center [0, 0] width 0 height 0
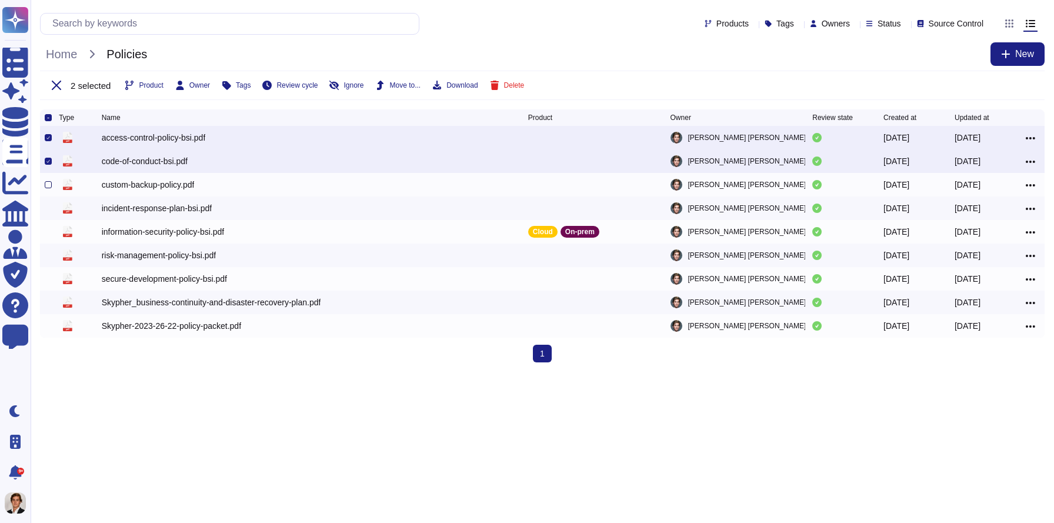
click at [49, 186] on div at bounding box center [48, 184] width 7 height 7
click at [0, 0] on input "checkbox" at bounding box center [0, 0] width 0 height 0
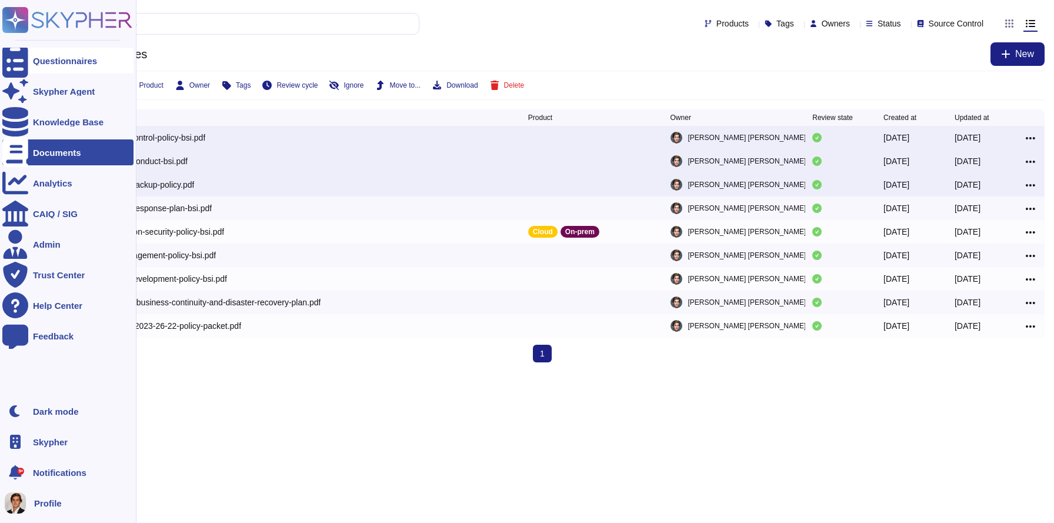
click at [34, 64] on div "Questionnaires" at bounding box center [65, 60] width 64 height 9
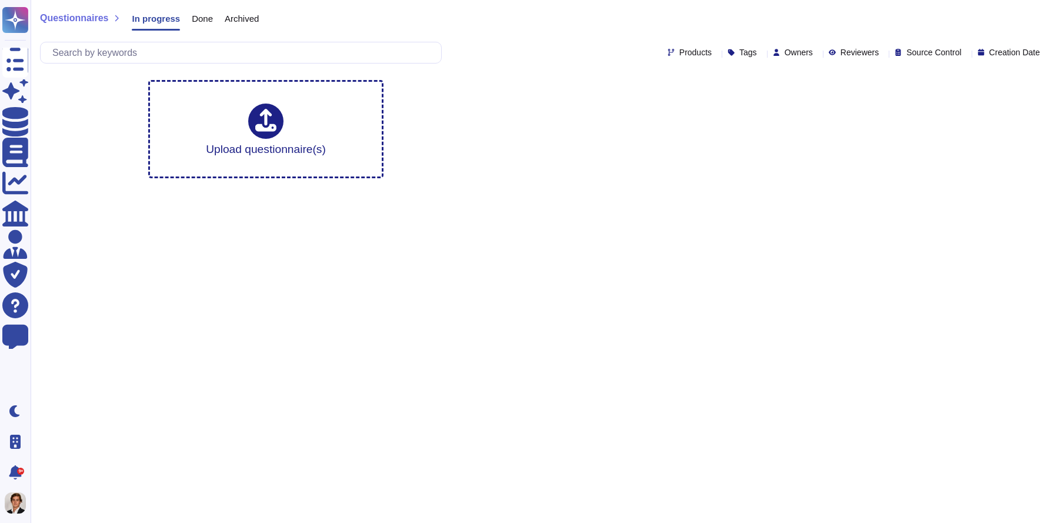
click at [208, 21] on span "Done" at bounding box center [202, 18] width 21 height 9
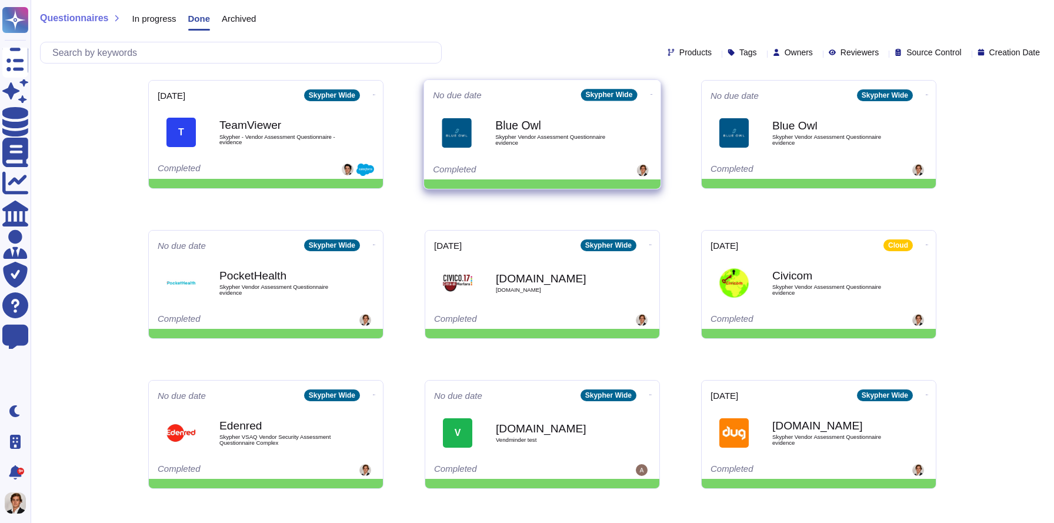
click at [650, 93] on icon at bounding box center [651, 94] width 2 height 3
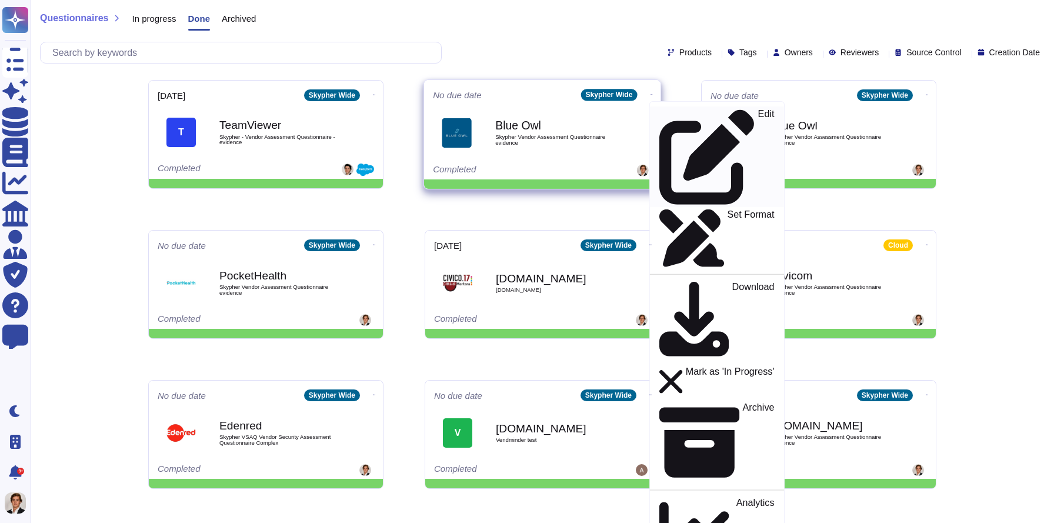
click at [659, 109] on icon at bounding box center [707, 157] width 96 height 96
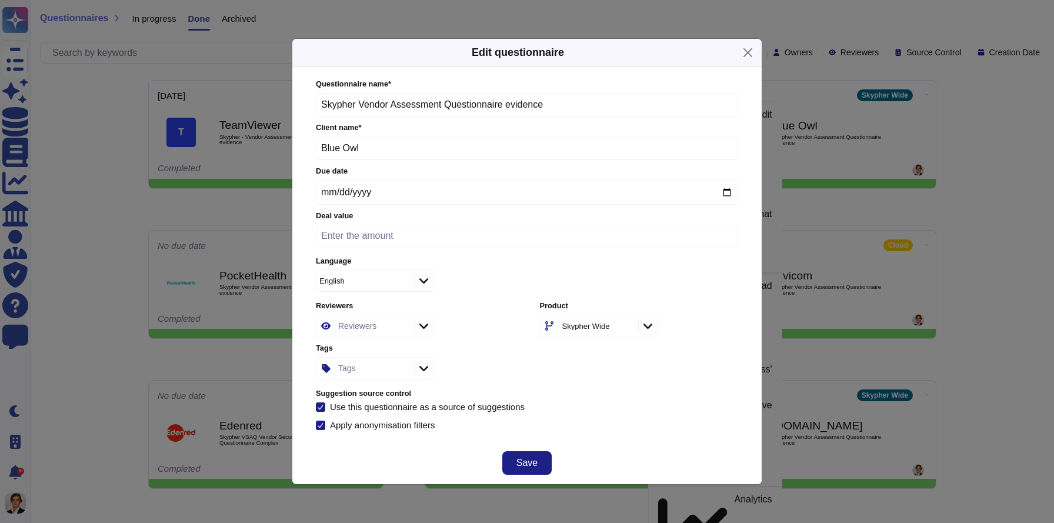
click at [351, 405] on div "Use this questionnaire as a source of suggestions" at bounding box center [427, 406] width 195 height 9
click at [0, 0] on input "Use this questionnaire as a source of suggestions" at bounding box center [0, 0] width 0 height 0
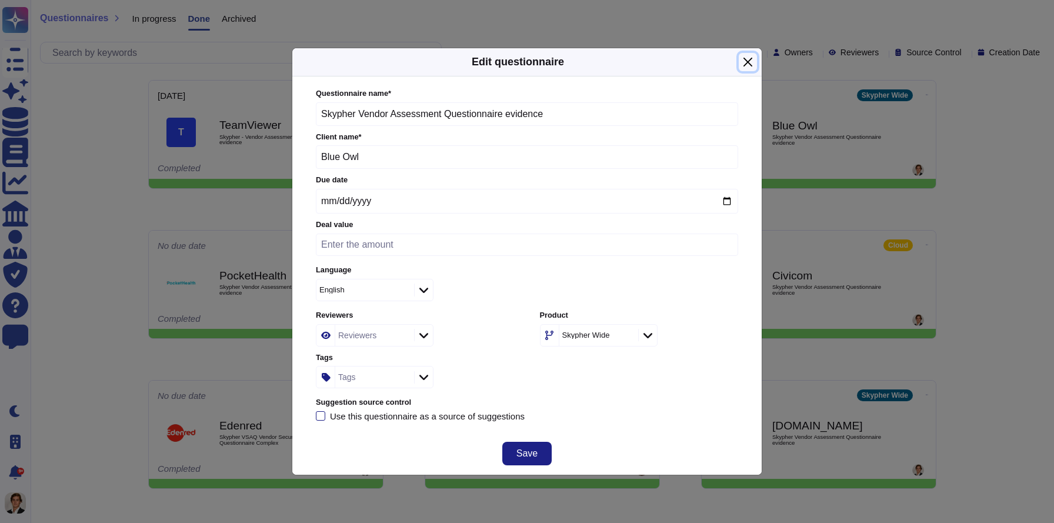
click at [748, 62] on button "Close" at bounding box center [747, 62] width 18 height 18
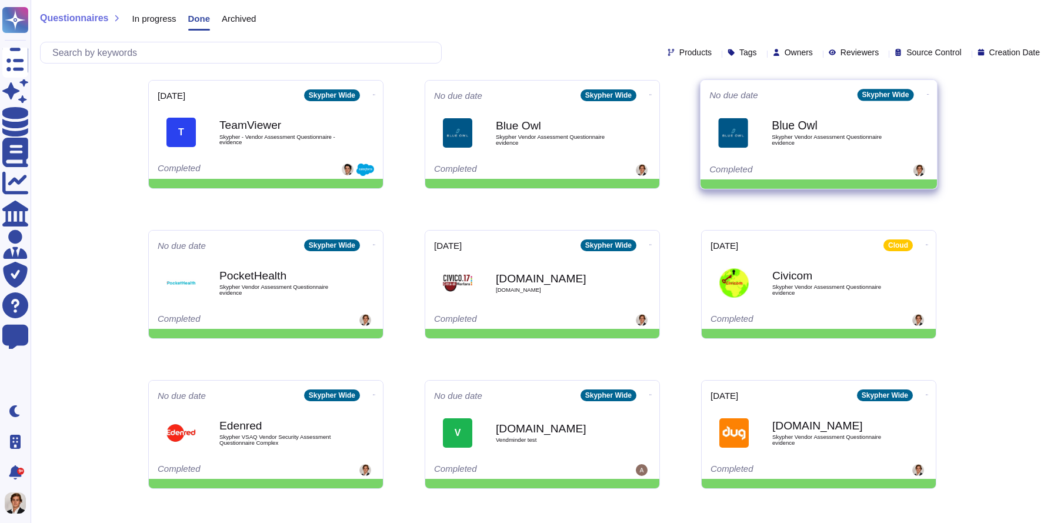
click at [784, 129] on b "Blue Owl" at bounding box center [830, 125] width 119 height 11
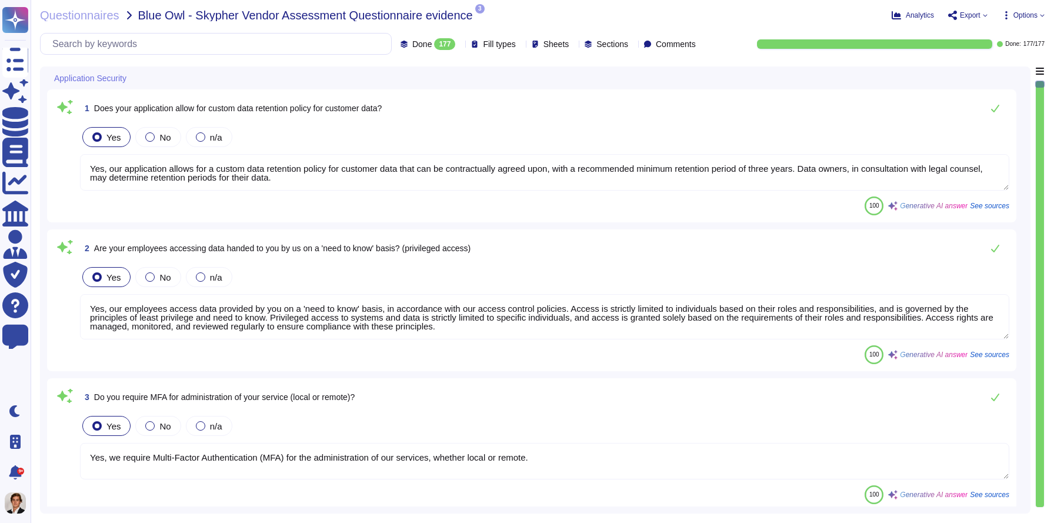
type textarea "Yes, our application allows for a custom data retention policy for customer dat…"
type textarea "Yes, our employees access data provided by you on a 'need to know' basis, in ac…"
type textarea "Yes, we require Multi-Factor Authentication (MFA) for the administration of our…"
type textarea "Yes, our application allows for a custom data retention policy for customer dat…"
type textarea "Yes, our employees access data provided by you on a 'need to know' basis, in ac…"
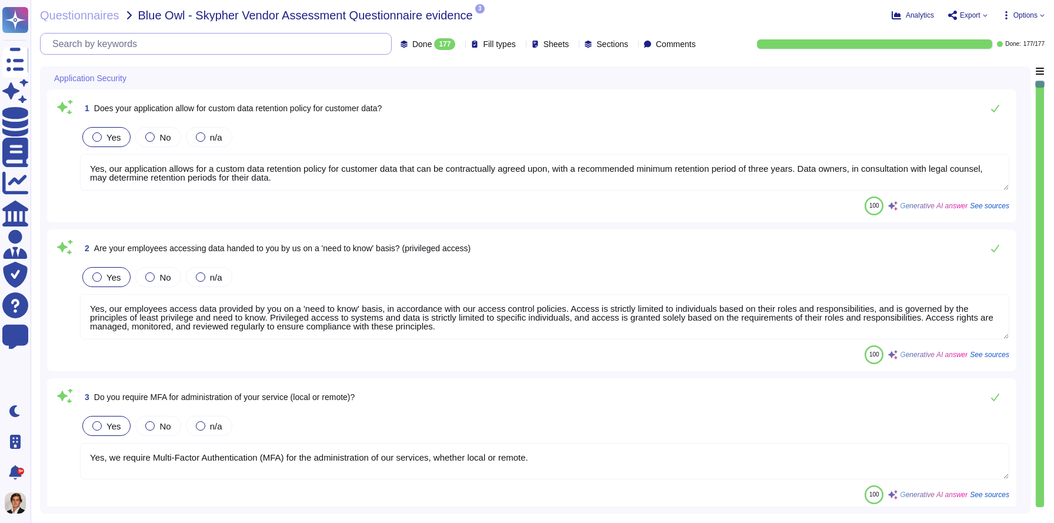
click at [179, 36] on input "text" at bounding box center [218, 44] width 345 height 21
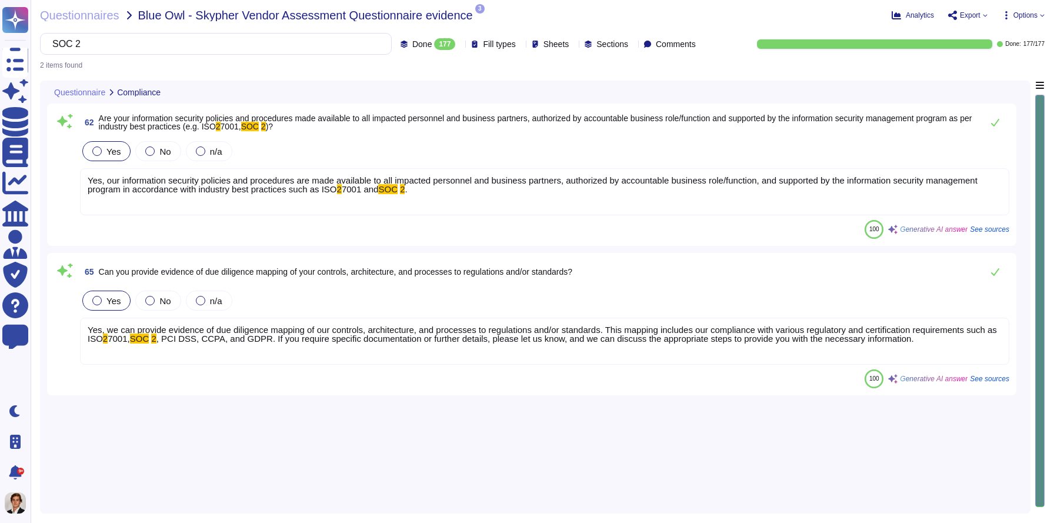
type input "SOC 2"
click at [594, 199] on div "Yes, our information security policies and procedures are made available to all…" at bounding box center [544, 191] width 929 height 47
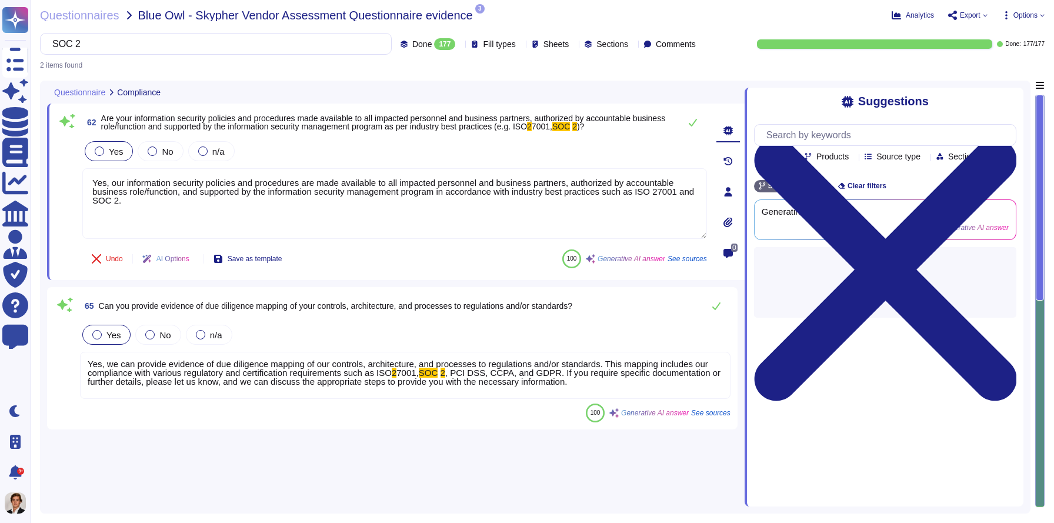
type textarea "Yes, our information security policies and procedures are made available to all…"
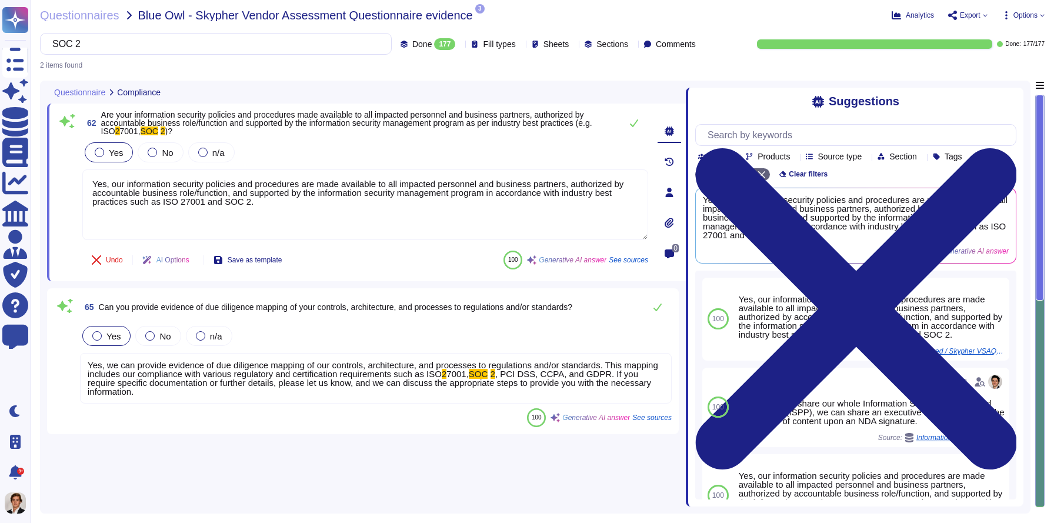
drag, startPoint x: 744, startPoint y: 205, endPoint x: 687, endPoint y: 205, distance: 57.0
click at [687, 205] on span at bounding box center [685, 294] width 5 height 426
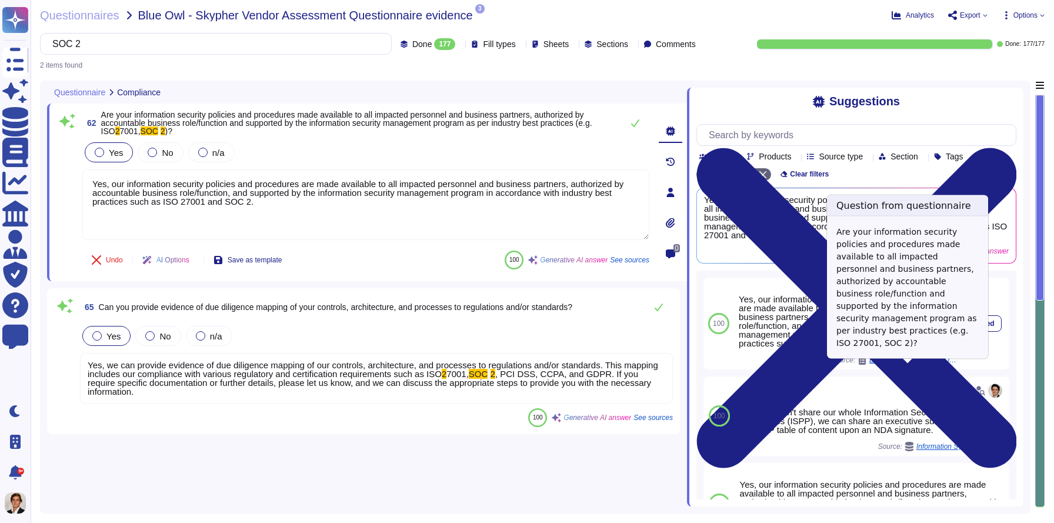
click at [912, 363] on span "Edenred / Skypher VSAQ Vendor Security Assessment Questionnaire Complex" at bounding box center [913, 359] width 88 height 7
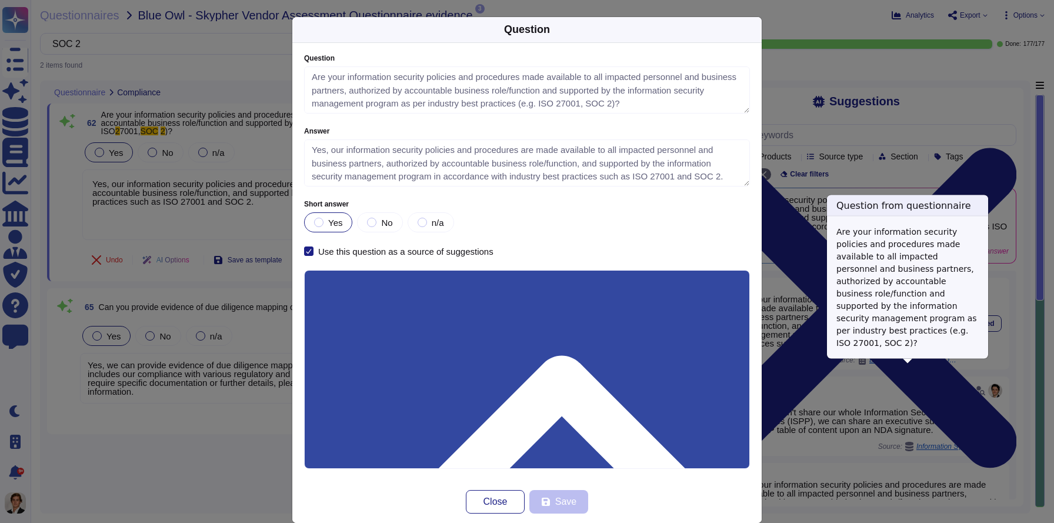
type textarea "Are your information security policies and procedures made available to all imp…"
type textarea "Yes, our information security policies and procedures are made available to all…"
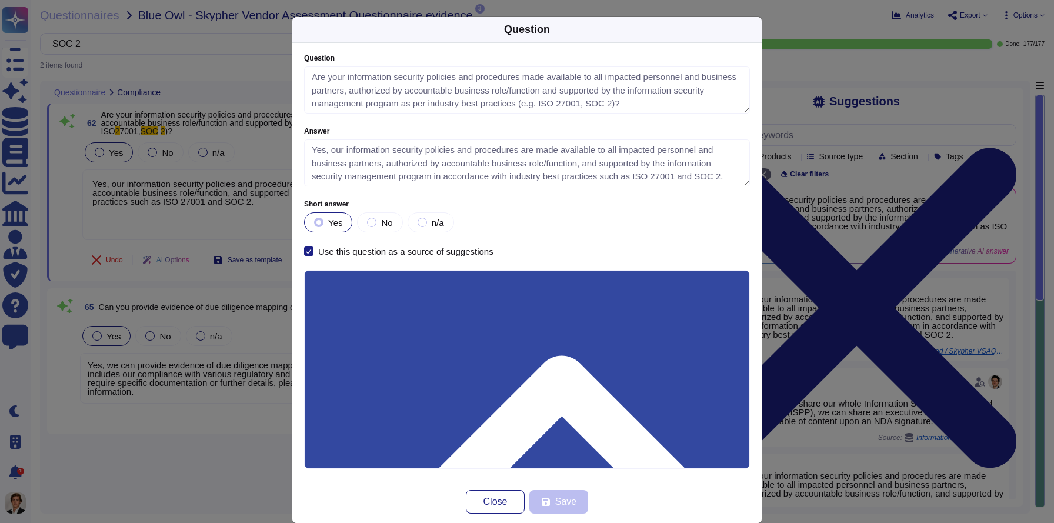
click at [337, 251] on div "Use this question as a source of suggestions" at bounding box center [405, 251] width 175 height 9
click at [0, 0] on input "Use this question as a source of suggestions" at bounding box center [0, 0] width 0 height 0
click at [561, 497] on span "Save" at bounding box center [565, 501] width 21 height 9
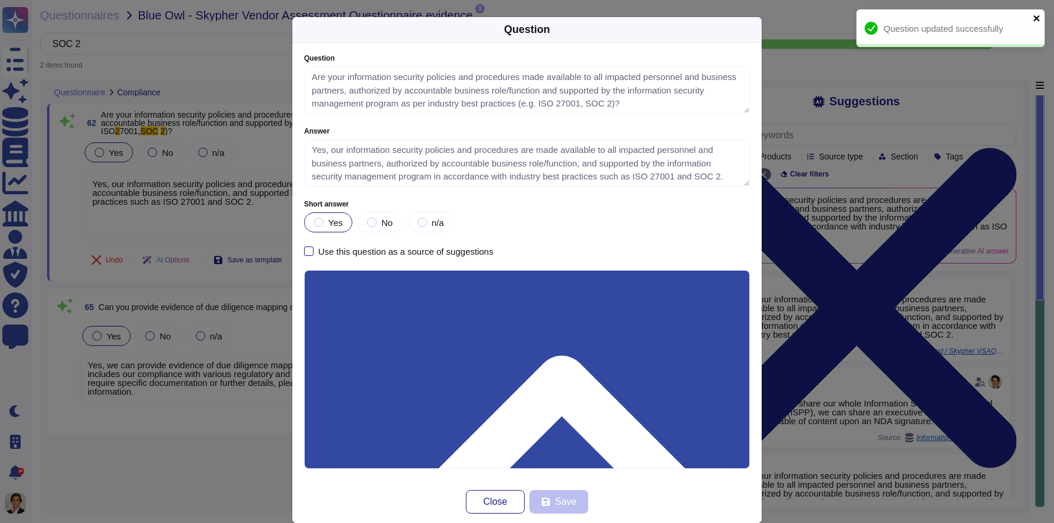
click at [1037, 17] on icon "close" at bounding box center [1036, 18] width 6 height 6
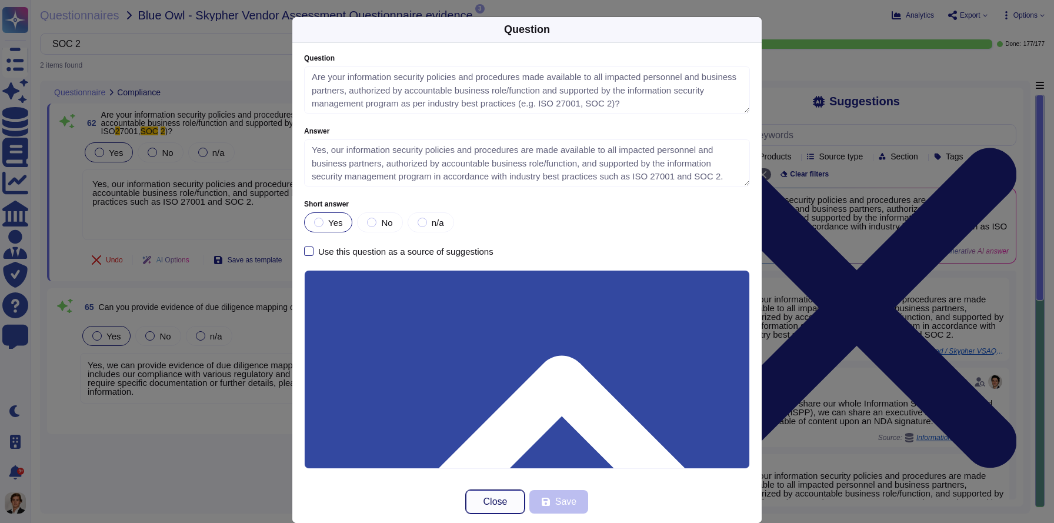
click at [480, 506] on button "Close" at bounding box center [495, 502] width 59 height 24
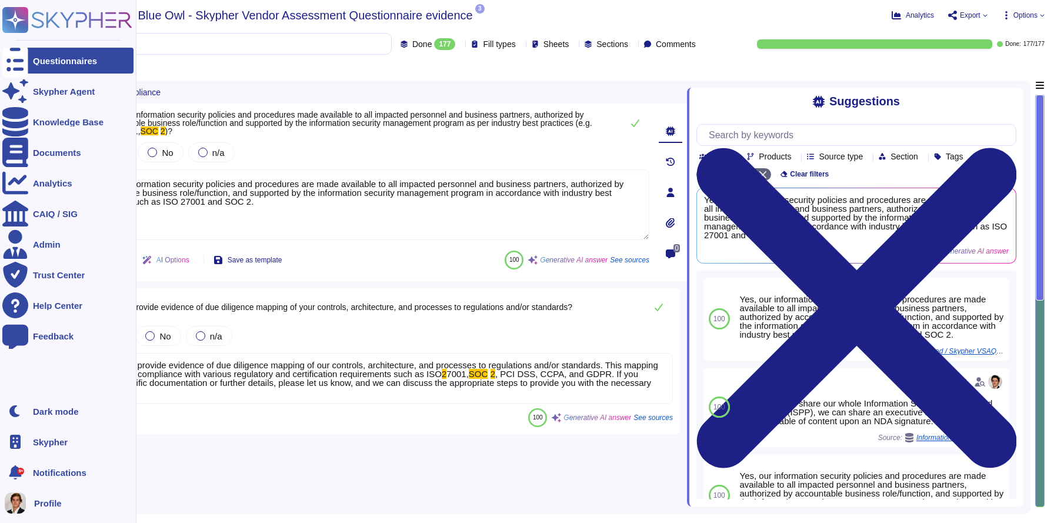
click at [22, 67] on div at bounding box center [15, 61] width 26 height 26
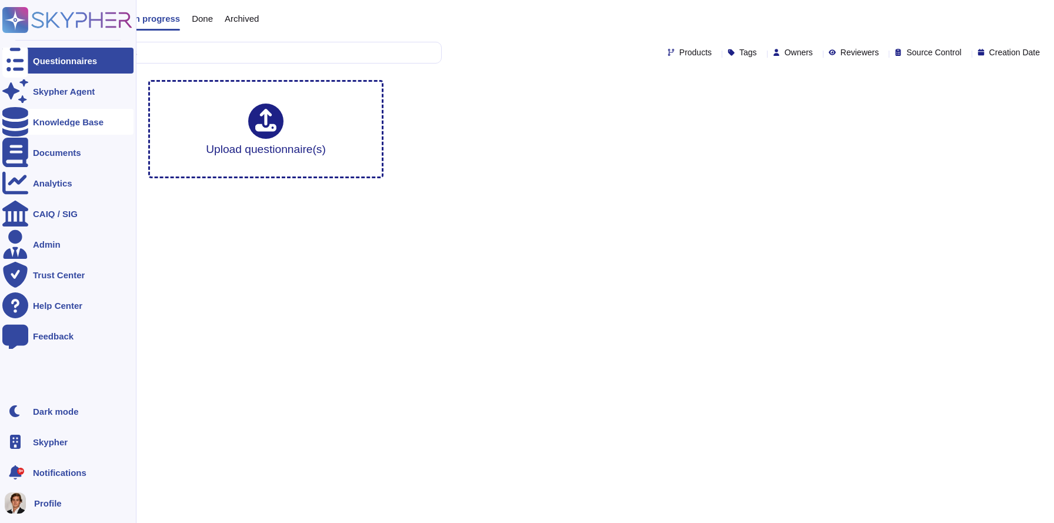
click at [55, 125] on div "Knowledge Base" at bounding box center [68, 122] width 71 height 9
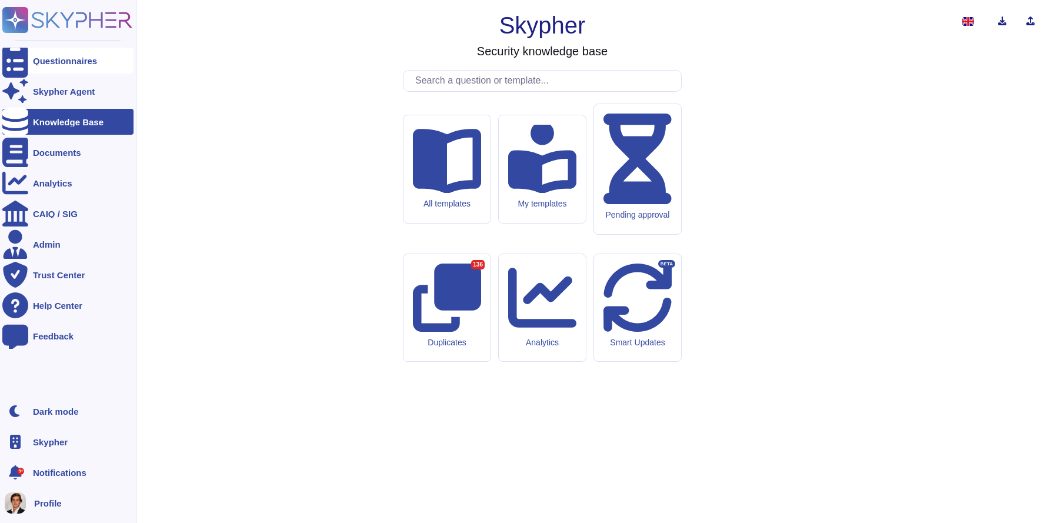
click at [76, 58] on div "Questionnaires" at bounding box center [65, 60] width 64 height 9
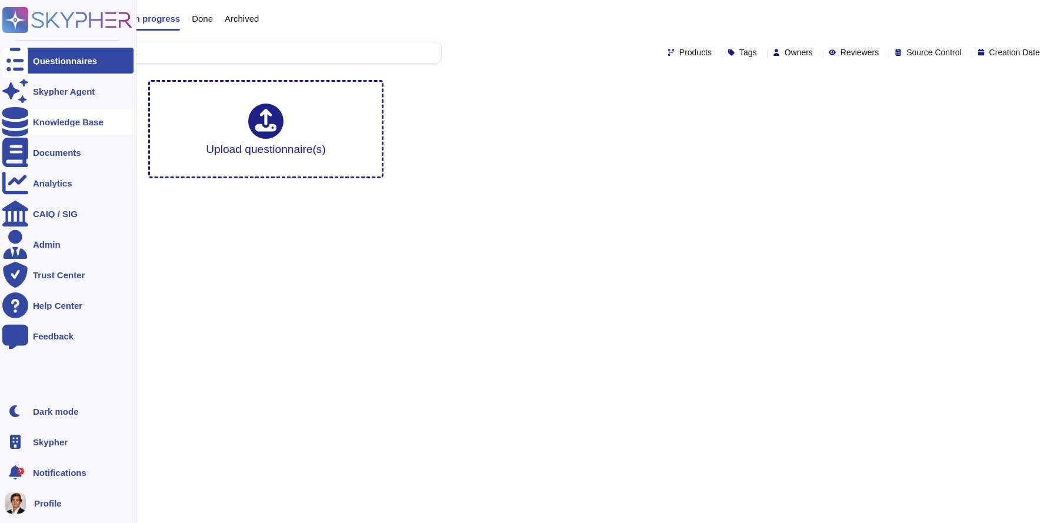
click at [24, 115] on div at bounding box center [15, 122] width 26 height 26
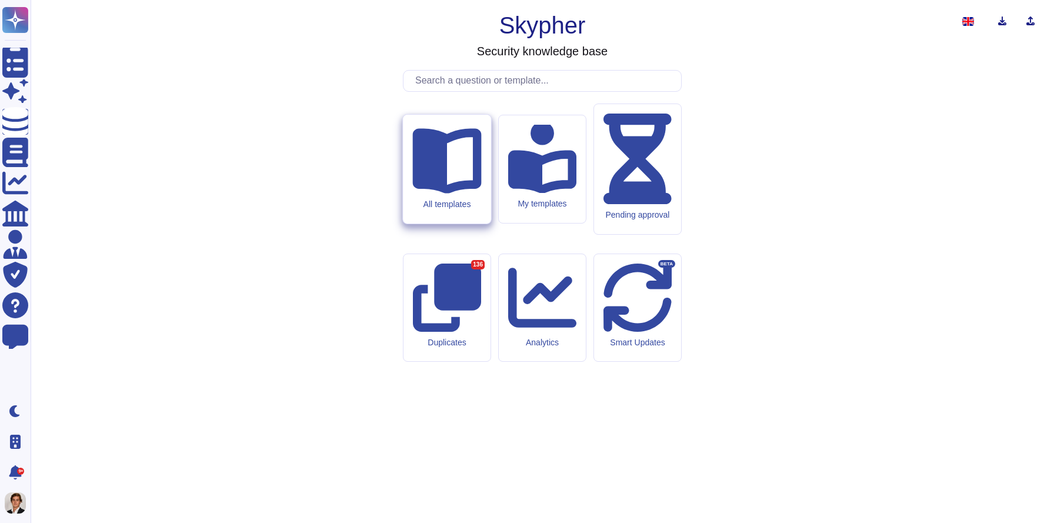
click at [452, 193] on icon at bounding box center [446, 158] width 69 height 69
